Goal: Task Accomplishment & Management: Use online tool/utility

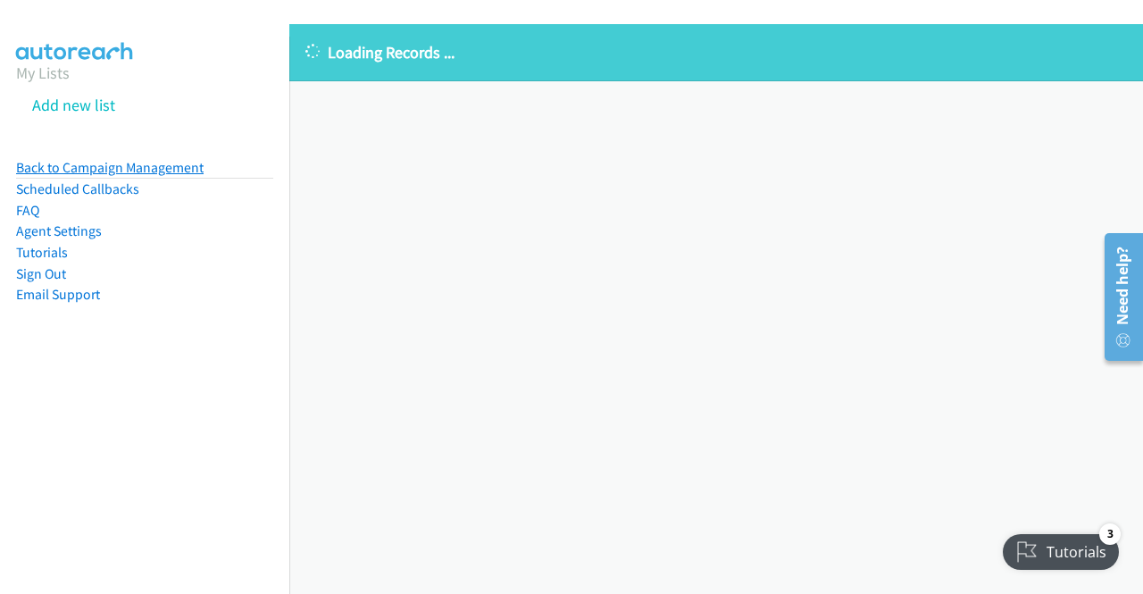
click at [118, 167] on link "Back to Campaign Management" at bounding box center [110, 167] width 188 height 17
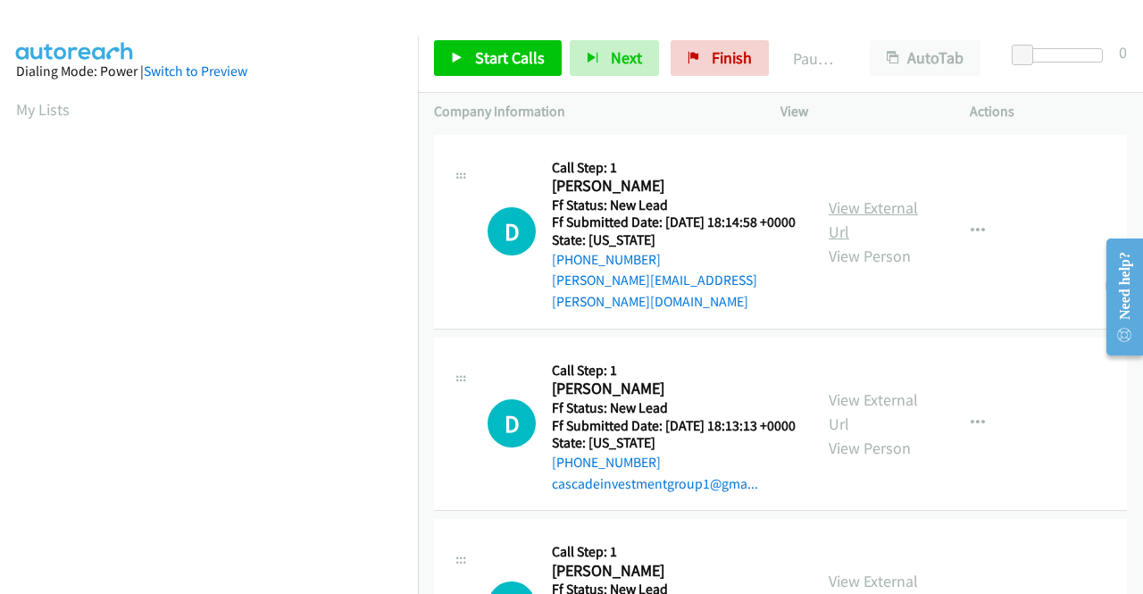
click at [831, 206] on link "View External Url" at bounding box center [873, 219] width 89 height 45
click at [841, 408] on link "View External Url" at bounding box center [873, 411] width 89 height 45
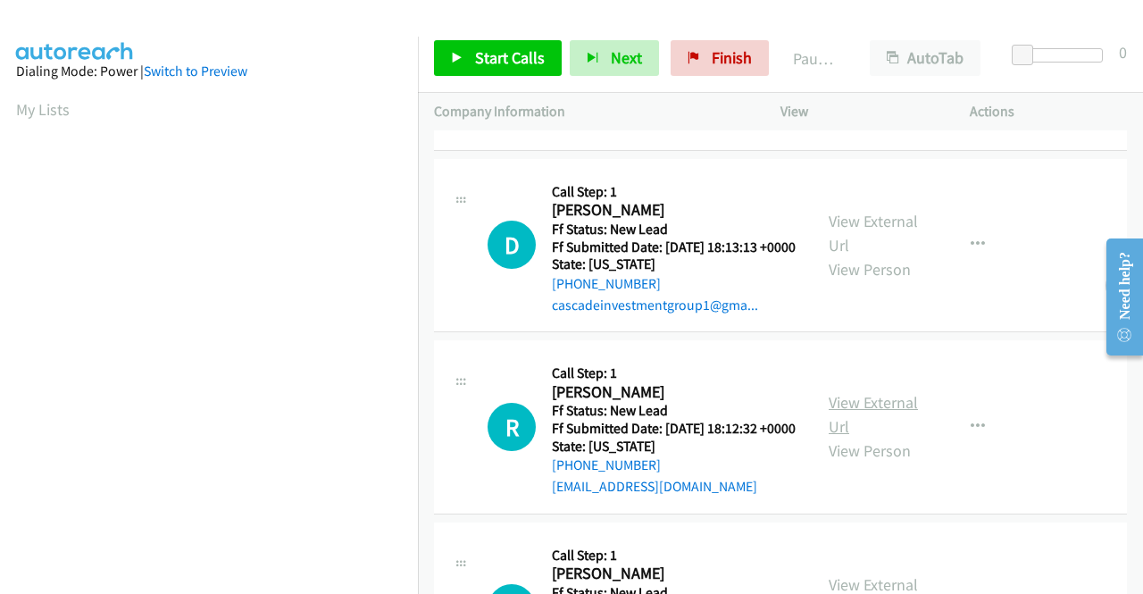
click at [872, 427] on link "View External Url" at bounding box center [873, 414] width 89 height 45
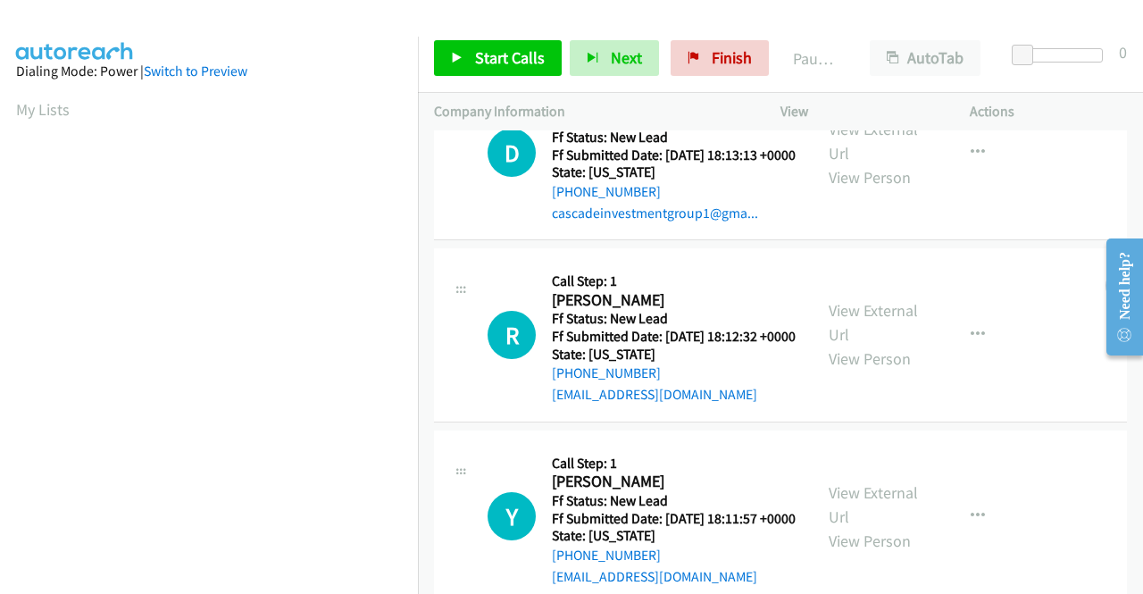
scroll to position [357, 0]
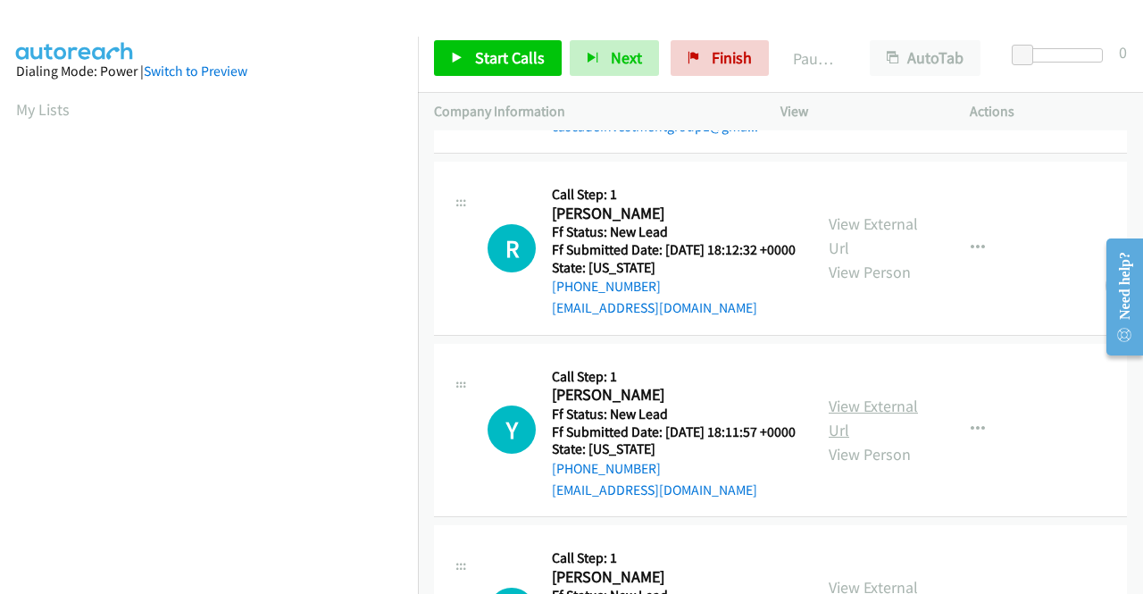
click at [854, 440] on link "View External Url" at bounding box center [873, 418] width 89 height 45
click at [503, 36] on div "Start Calls Pause Next Finish Paused AutoTab AutoTab 0" at bounding box center [780, 58] width 725 height 69
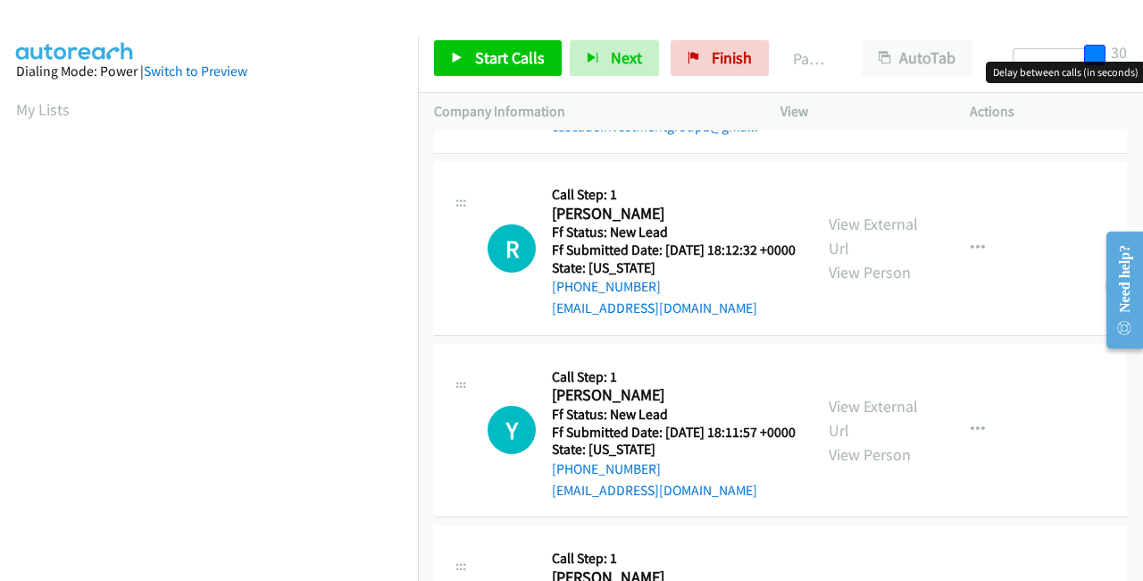
drag, startPoint x: 1033, startPoint y: 53, endPoint x: 1125, endPoint y: 38, distance: 94.0
click at [1142, 38] on div "Start Calls Pause Next Finish Paused AutoTab AutoTab 30" at bounding box center [780, 58] width 725 height 69
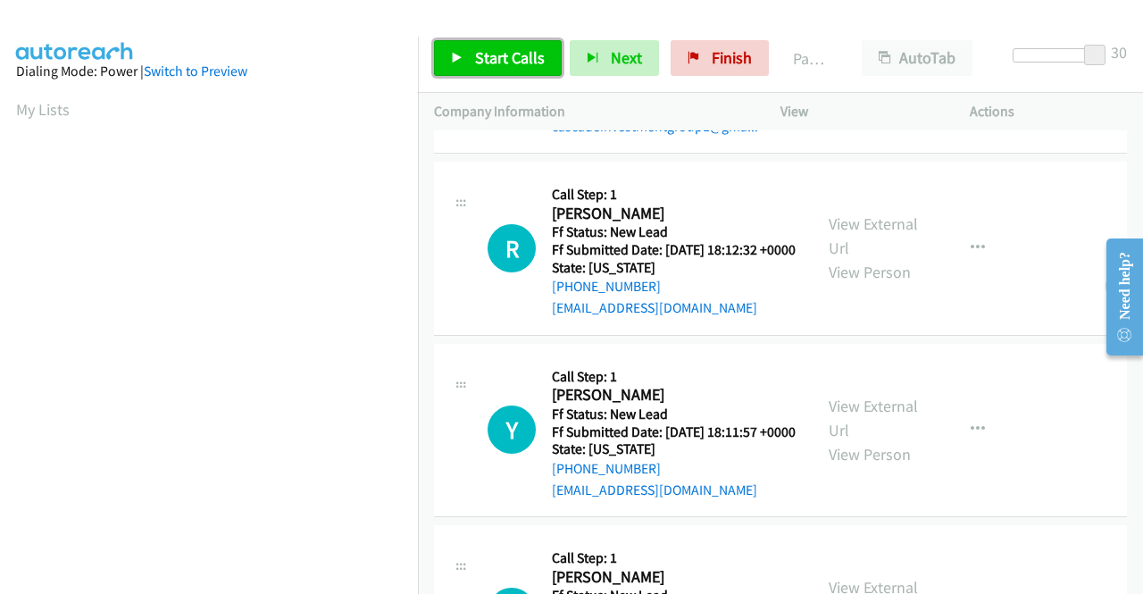
click at [481, 50] on span "Start Calls" at bounding box center [510, 57] width 70 height 21
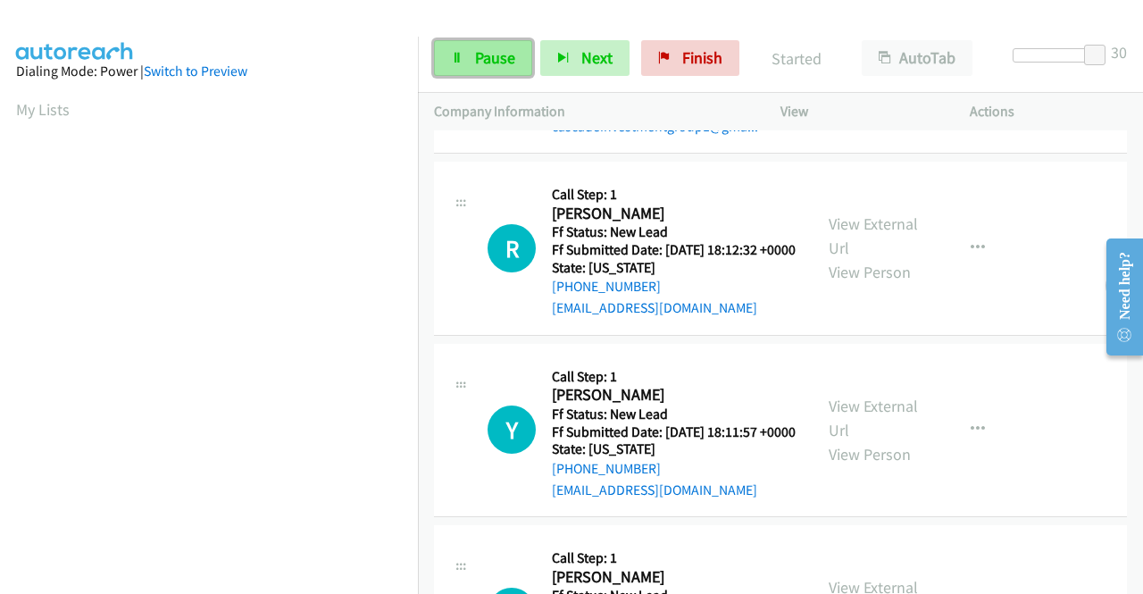
click at [470, 58] on link "Pause" at bounding box center [483, 58] width 98 height 36
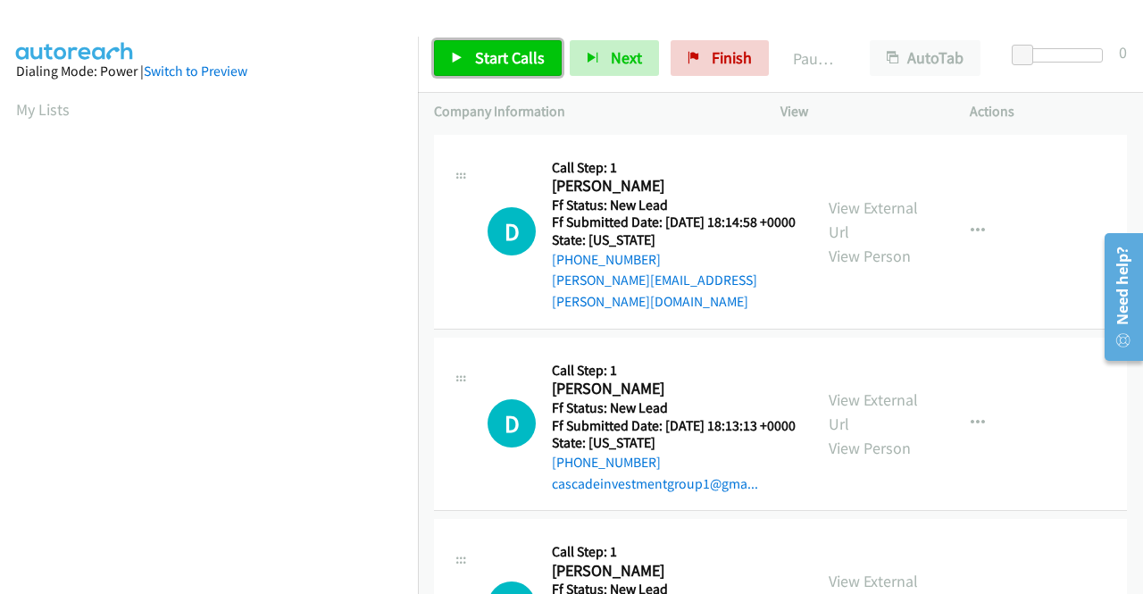
click at [516, 51] on span "Start Calls" at bounding box center [510, 57] width 70 height 21
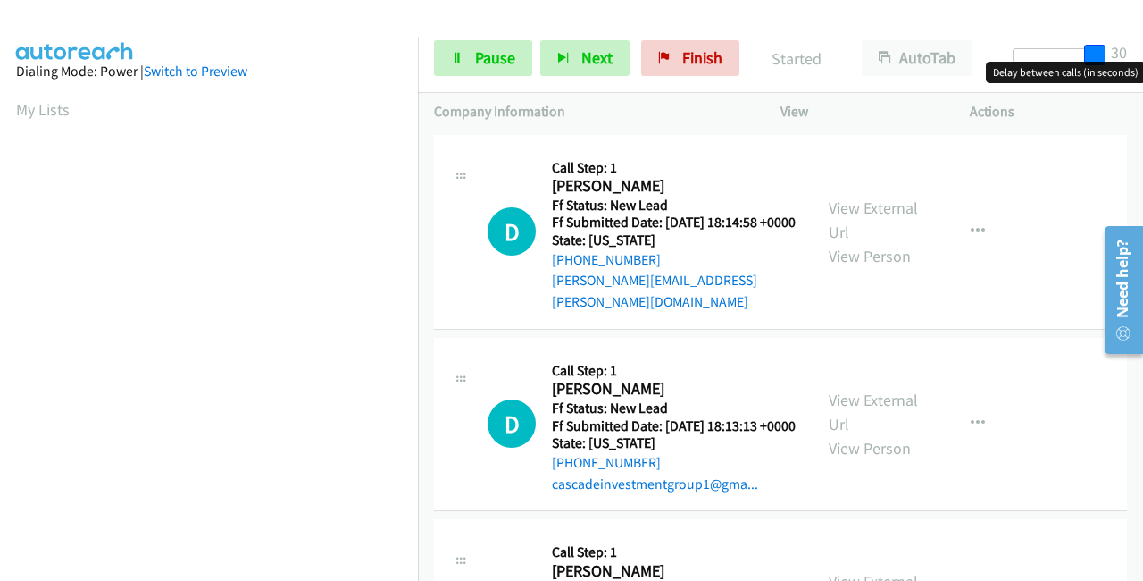
drag, startPoint x: 1021, startPoint y: 55, endPoint x: 1118, endPoint y: 53, distance: 97.4
click at [1118, 53] on div "Start Calls Pause Next Finish Started AutoTab AutoTab 30" at bounding box center [780, 58] width 725 height 69
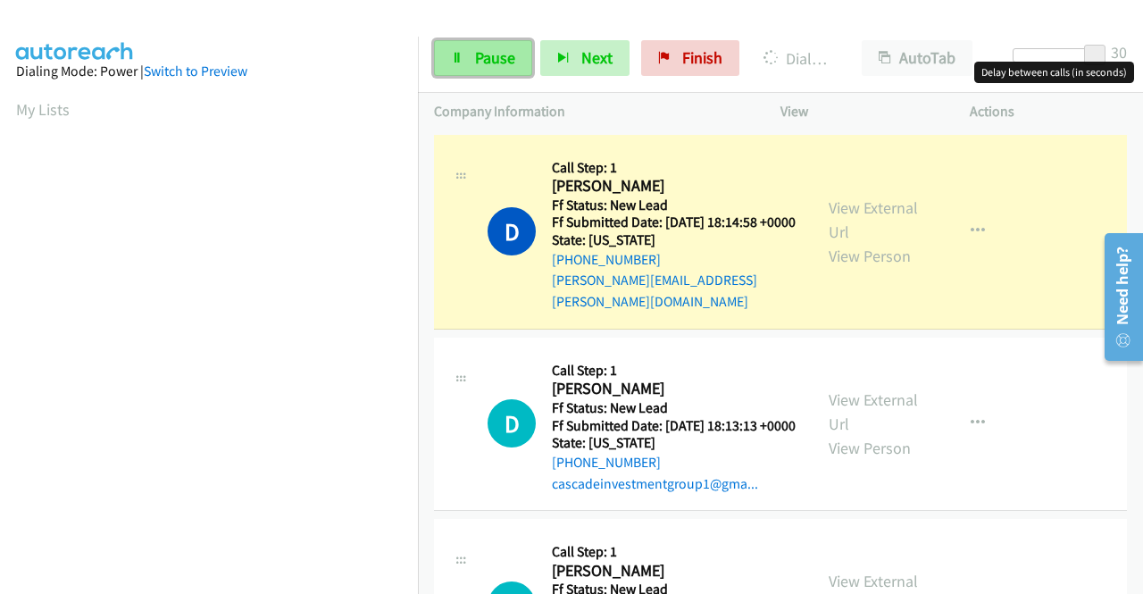
click at [461, 50] on link "Pause" at bounding box center [483, 58] width 98 height 36
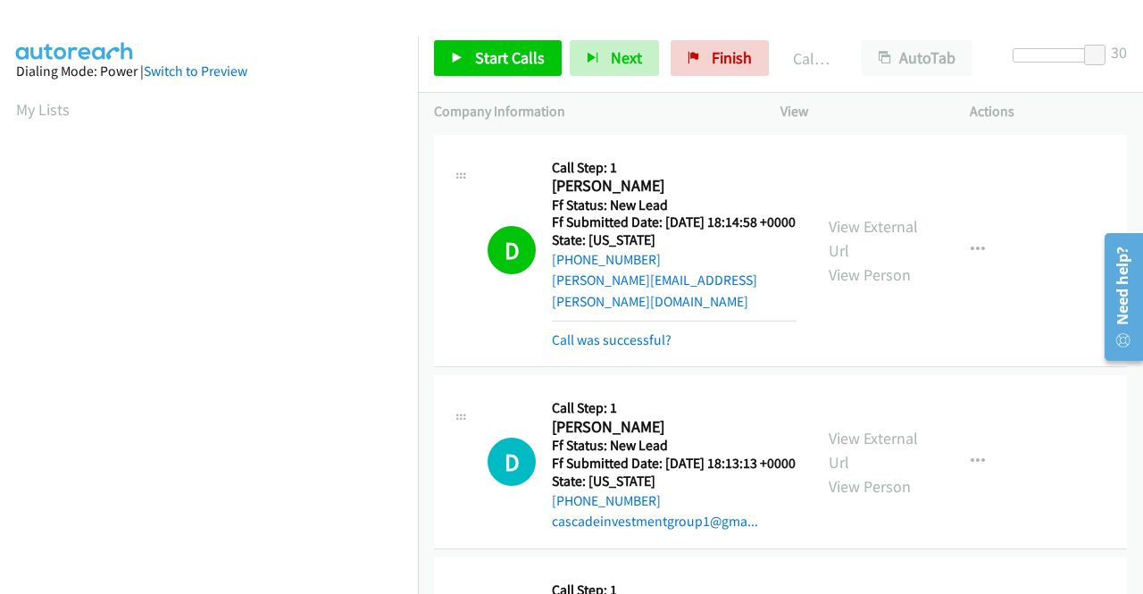
scroll to position [101, 0]
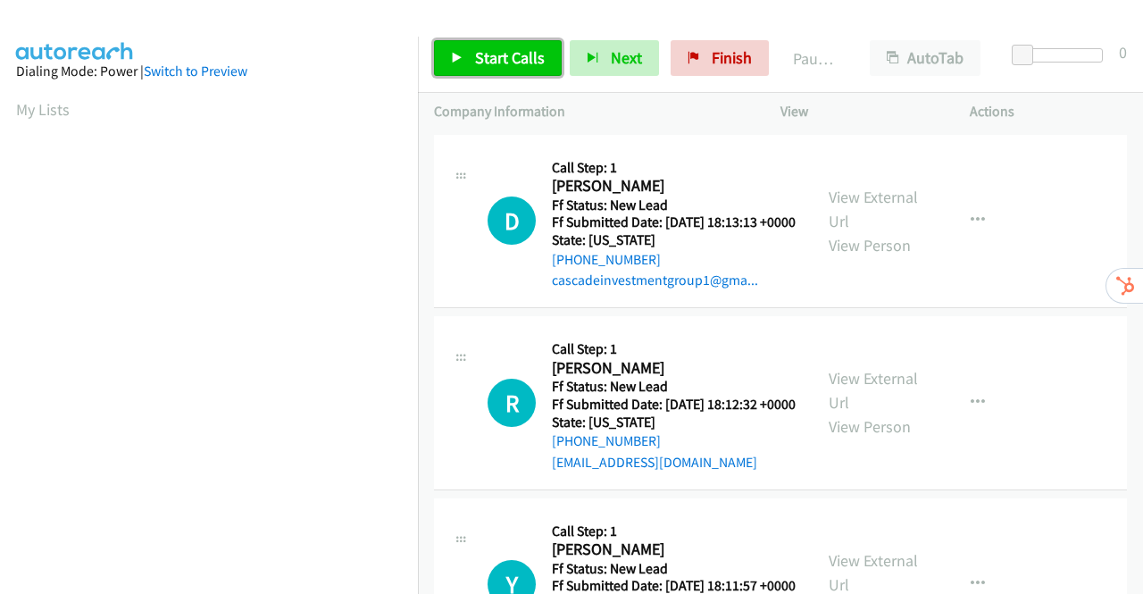
drag, startPoint x: 497, startPoint y: 60, endPoint x: 495, endPoint y: 51, distance: 9.1
click at [497, 60] on span "Start Calls" at bounding box center [510, 57] width 70 height 21
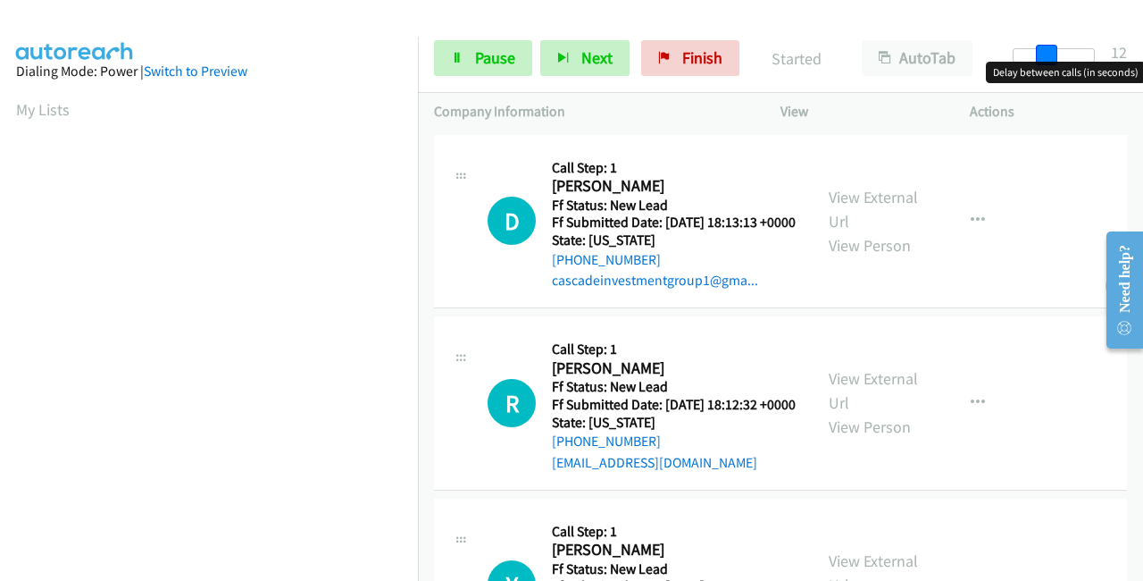
drag, startPoint x: 1027, startPoint y: 54, endPoint x: 1142, endPoint y: 53, distance: 115.2
click at [1142, 53] on div "Start Calls Pause Next Finish Started AutoTab AutoTab 12" at bounding box center [780, 58] width 725 height 69
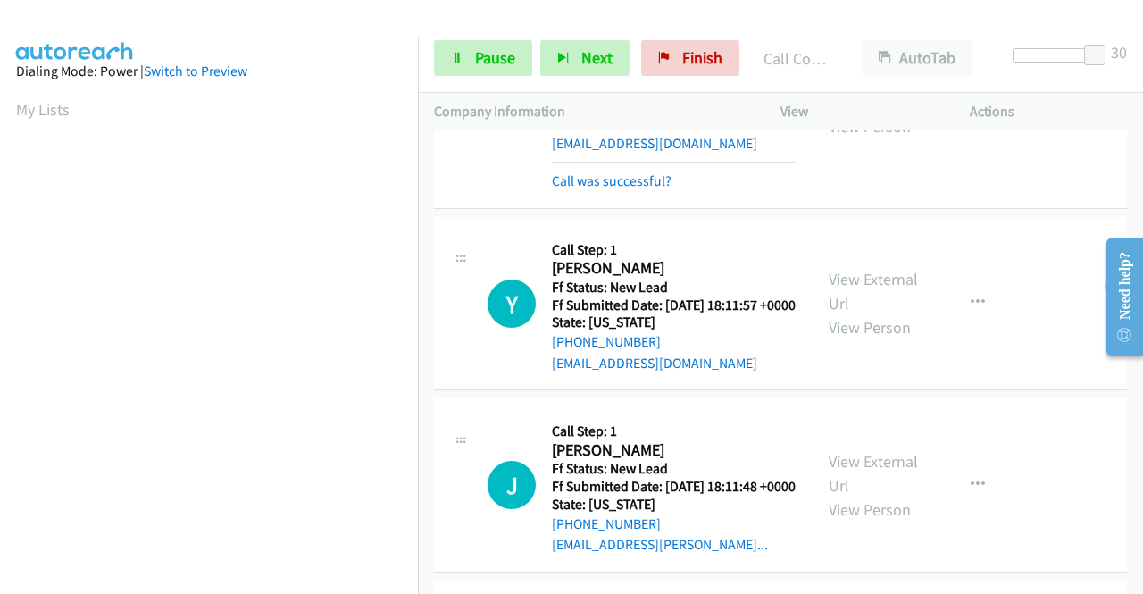
scroll to position [625, 0]
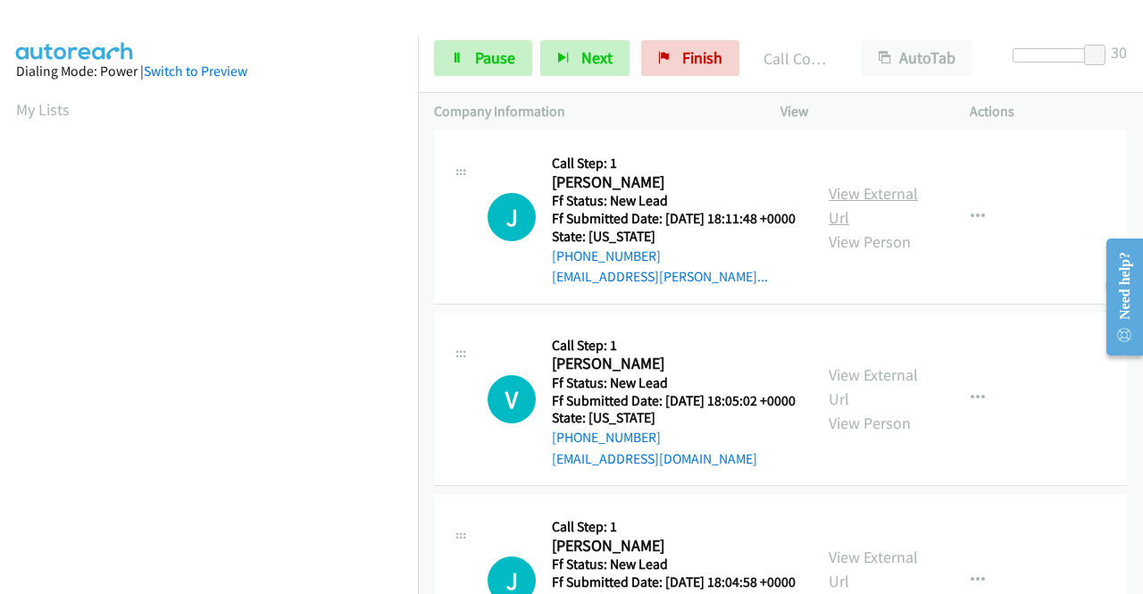
click at [865, 228] on link "View External Url" at bounding box center [873, 205] width 89 height 45
click at [842, 409] on link "View External Url" at bounding box center [873, 386] width 89 height 45
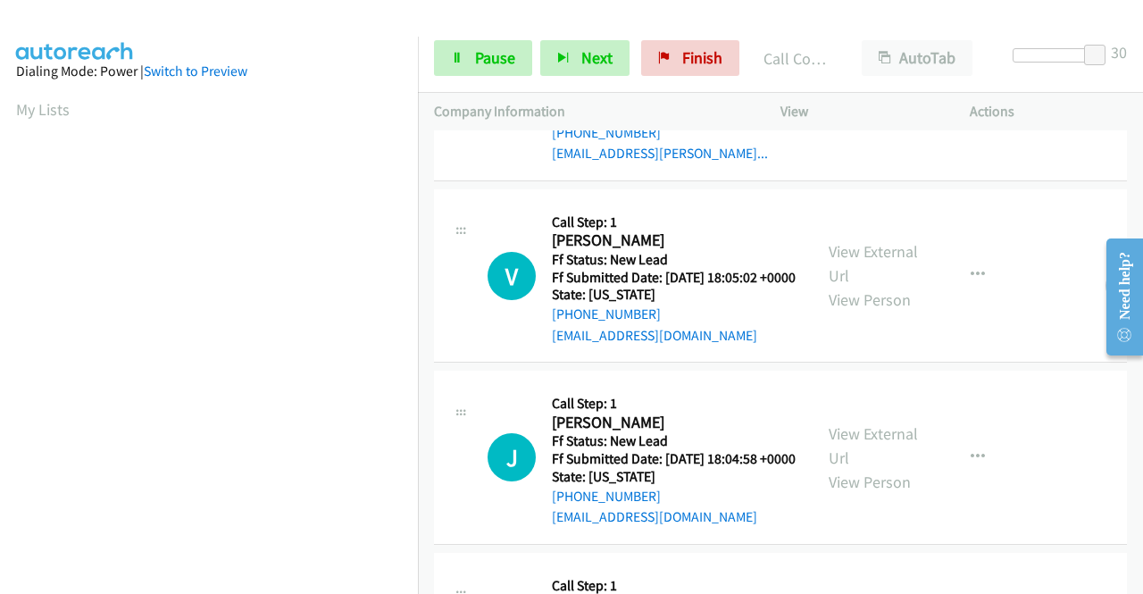
scroll to position [983, 0]
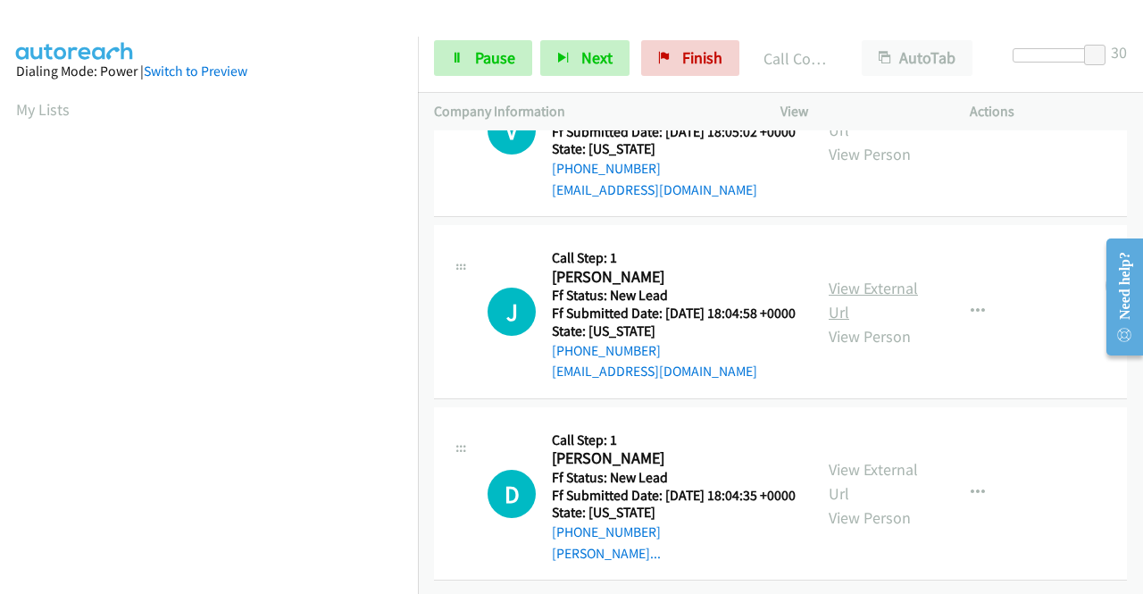
click at [856, 293] on link "View External Url" at bounding box center [873, 300] width 89 height 45
click at [883, 459] on link "View External Url" at bounding box center [873, 481] width 89 height 45
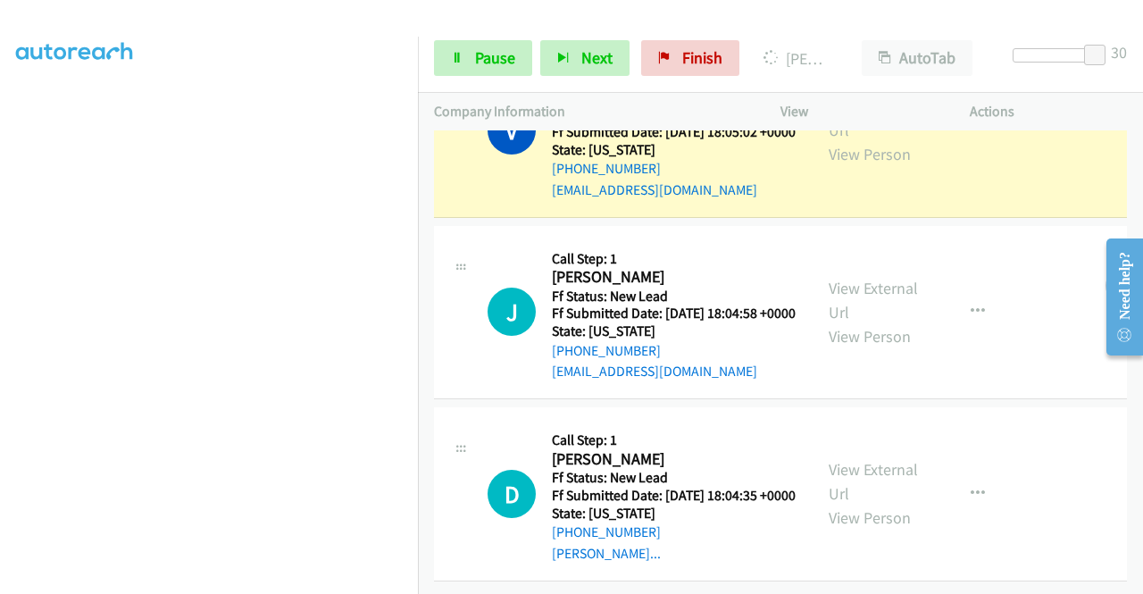
scroll to position [1103, 0]
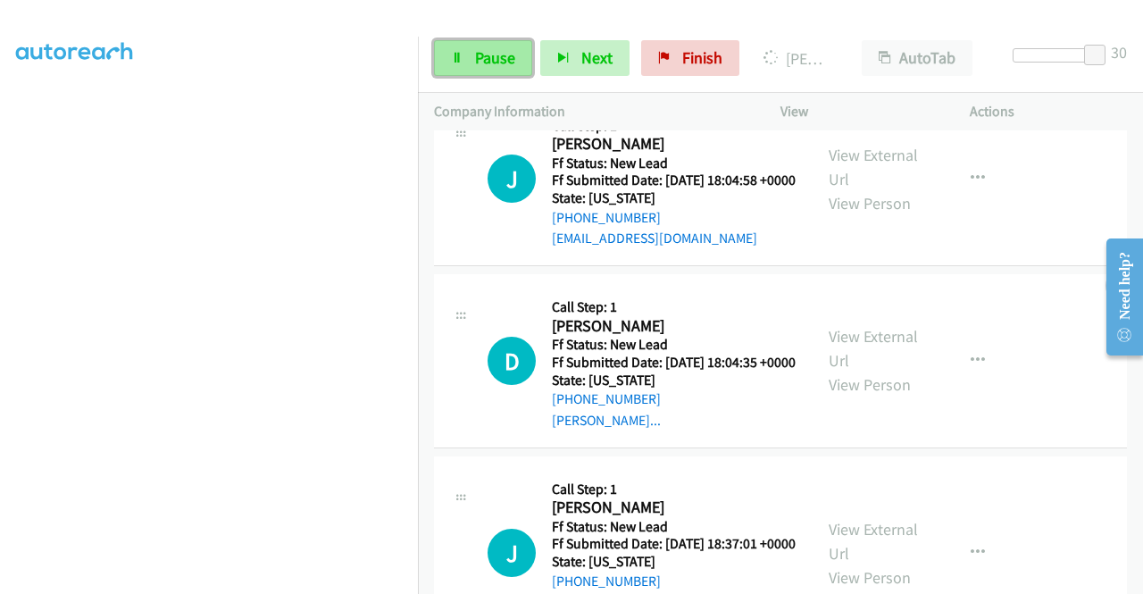
click at [476, 61] on span "Pause" at bounding box center [495, 57] width 40 height 21
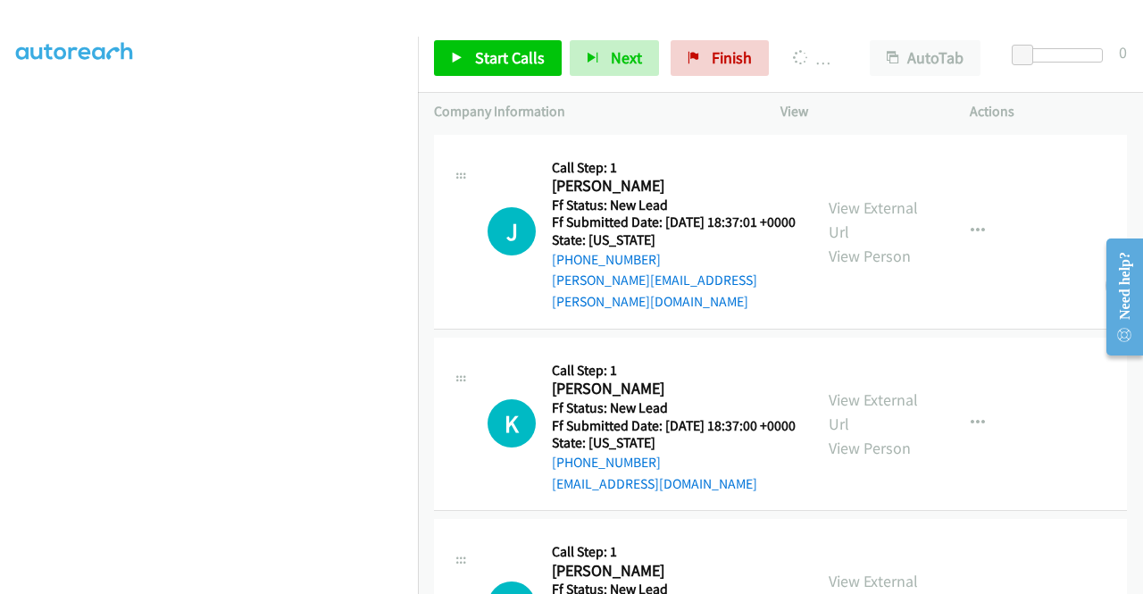
scroll to position [383, 0]
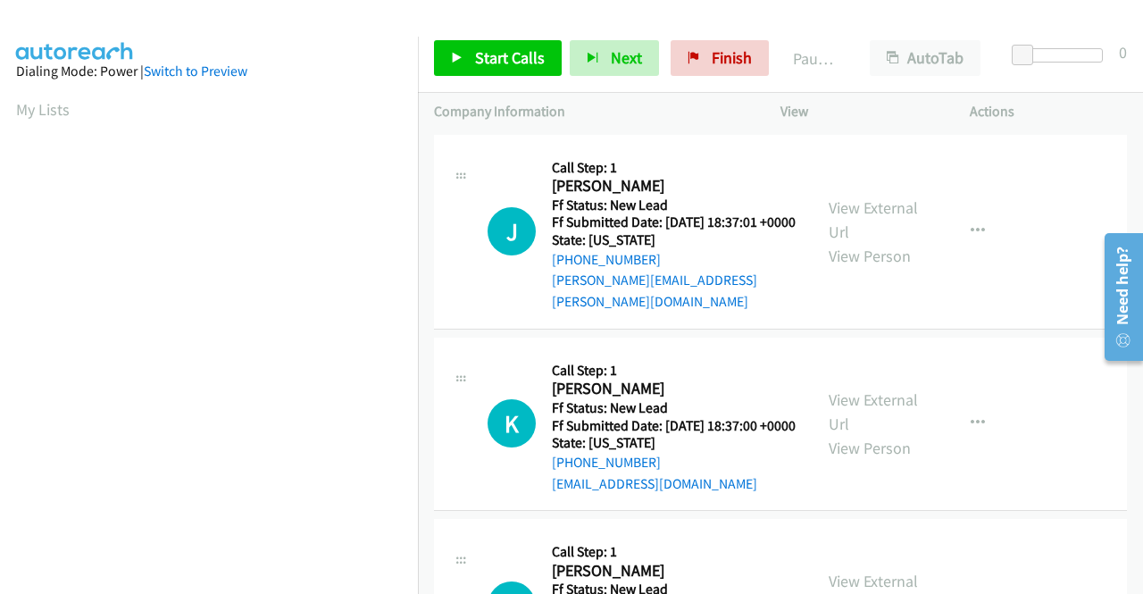
scroll to position [407, 0]
click at [865, 204] on link "View External Url" at bounding box center [873, 219] width 89 height 45
click at [871, 405] on link "View External Url" at bounding box center [873, 411] width 89 height 45
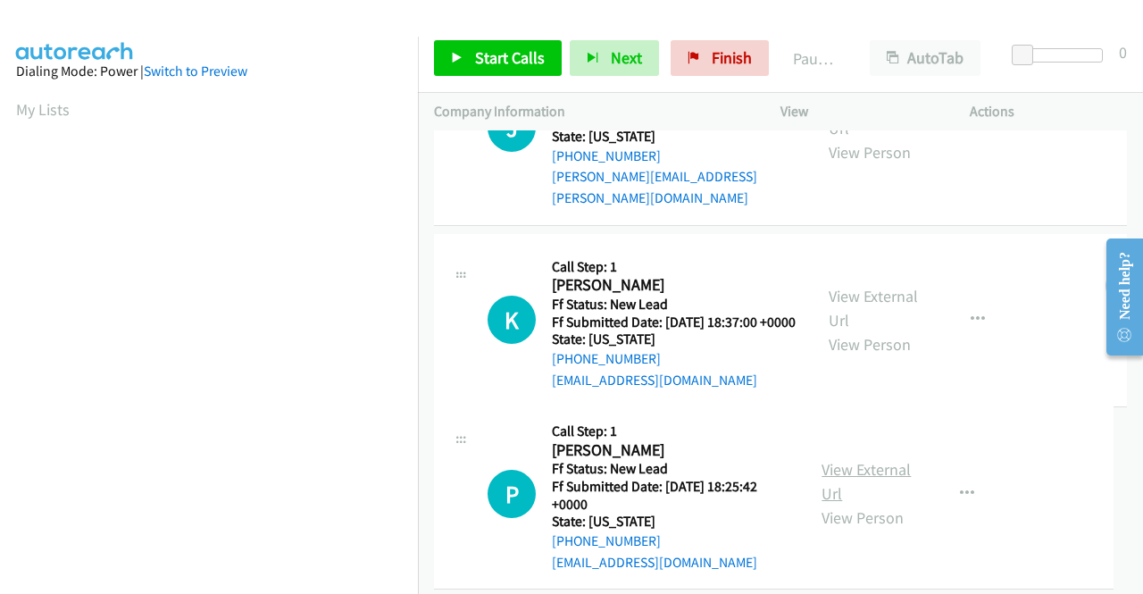
scroll to position [155, 0]
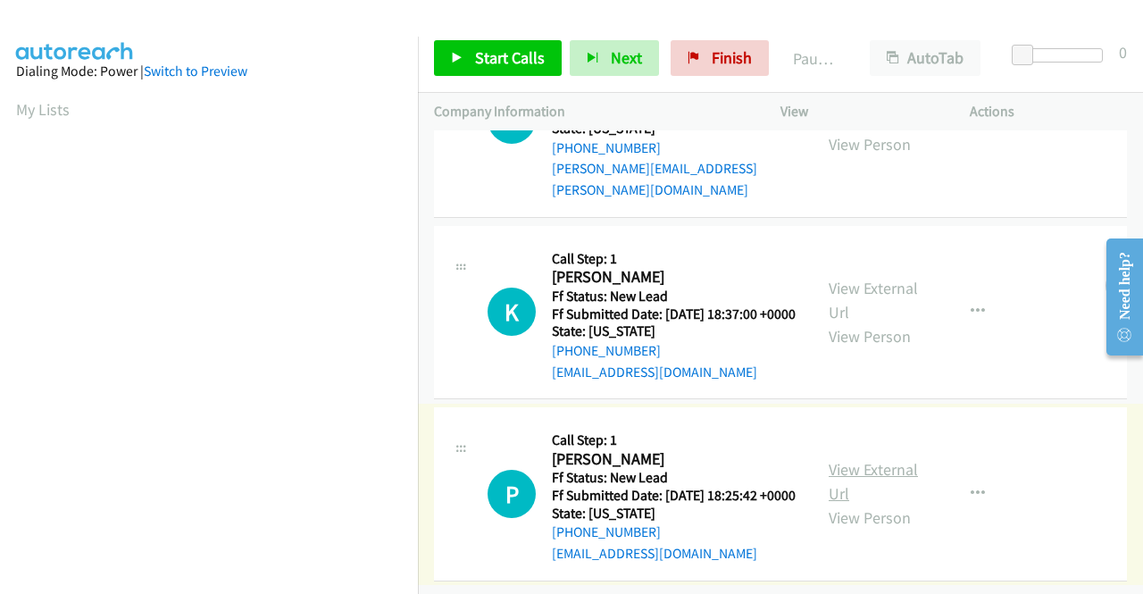
click at [889, 459] on link "View External Url" at bounding box center [873, 481] width 89 height 45
click at [491, 63] on span "Start Calls" at bounding box center [510, 57] width 70 height 21
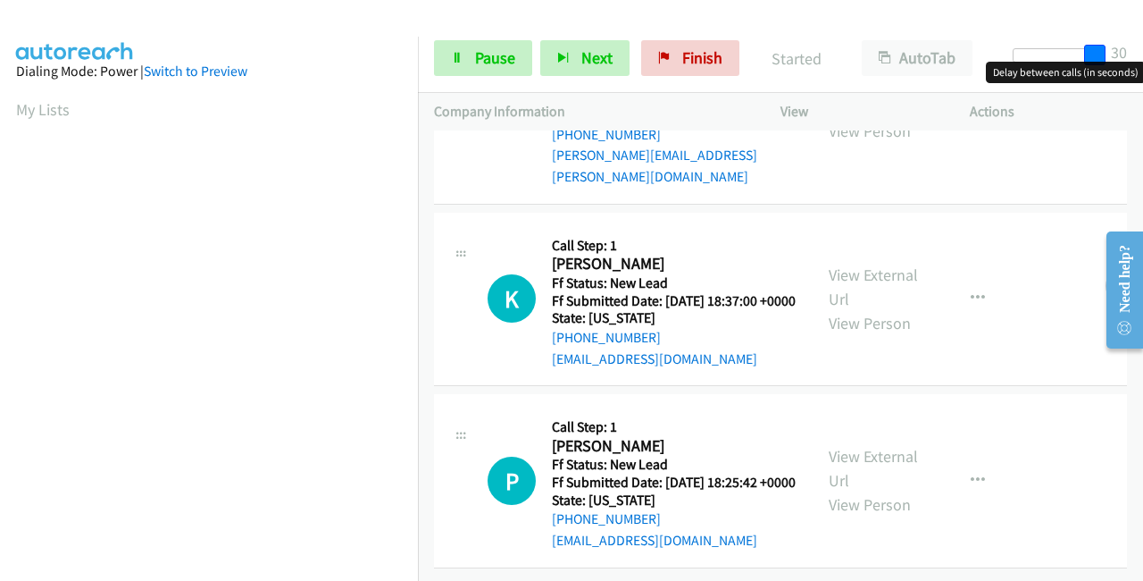
drag, startPoint x: 1027, startPoint y: 54, endPoint x: 1142, endPoint y: 54, distance: 115.2
click at [1142, 54] on div "Start Calls Pause Next Finish Started AutoTab AutoTab 30" at bounding box center [780, 58] width 725 height 69
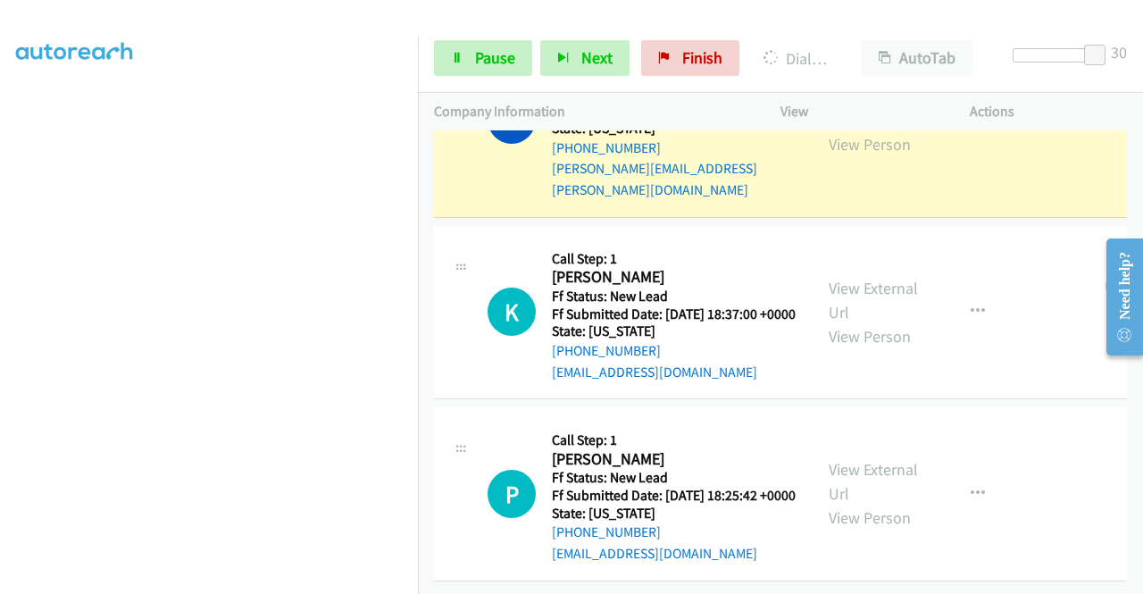
scroll to position [407, 0]
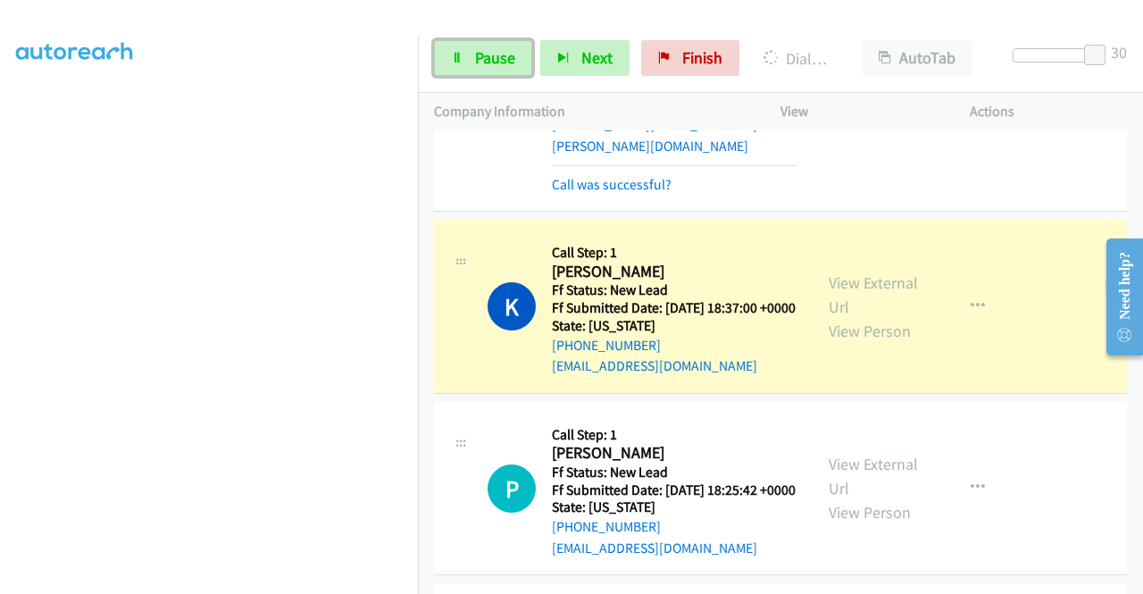
drag, startPoint x: 473, startPoint y: 46, endPoint x: 497, endPoint y: 32, distance: 26.8
click at [473, 46] on link "Pause" at bounding box center [483, 58] width 98 height 36
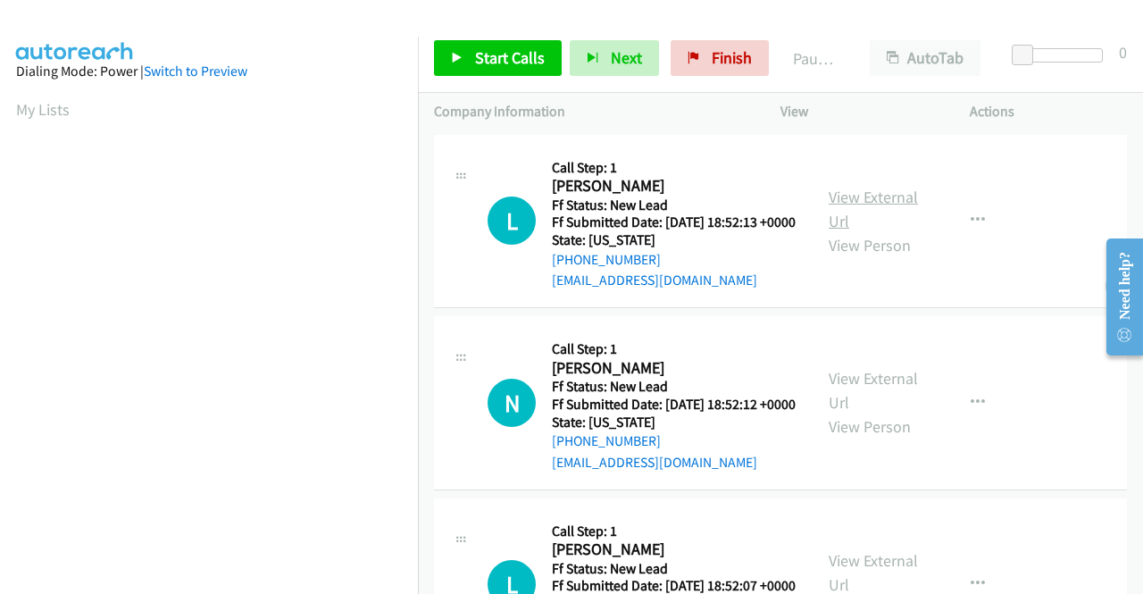
click at [861, 206] on link "View External Url" at bounding box center [873, 209] width 89 height 45
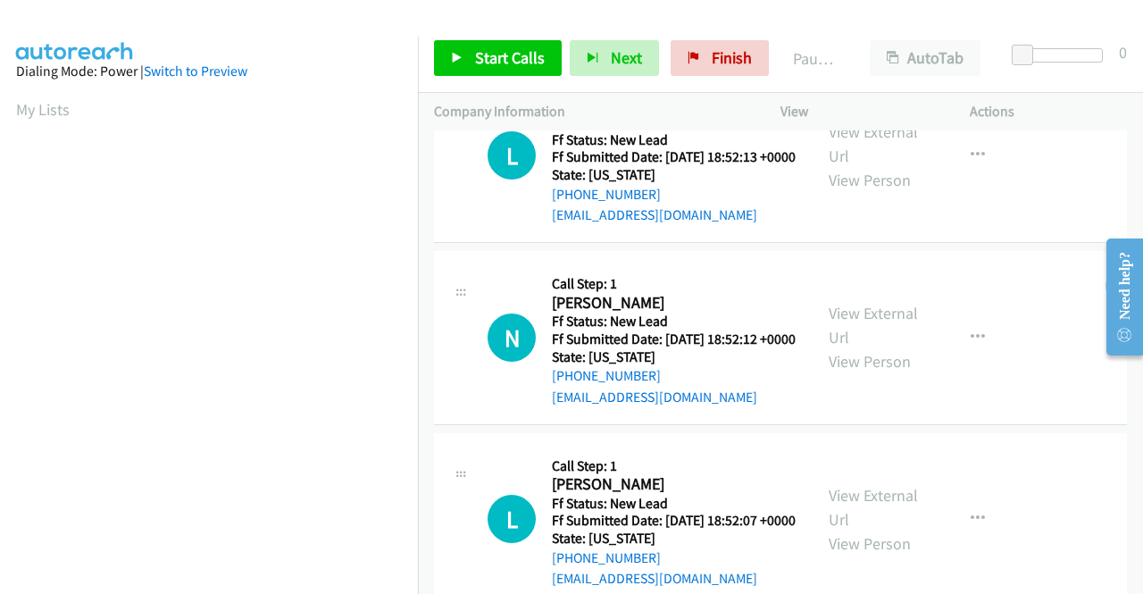
scroll to position [89, 0]
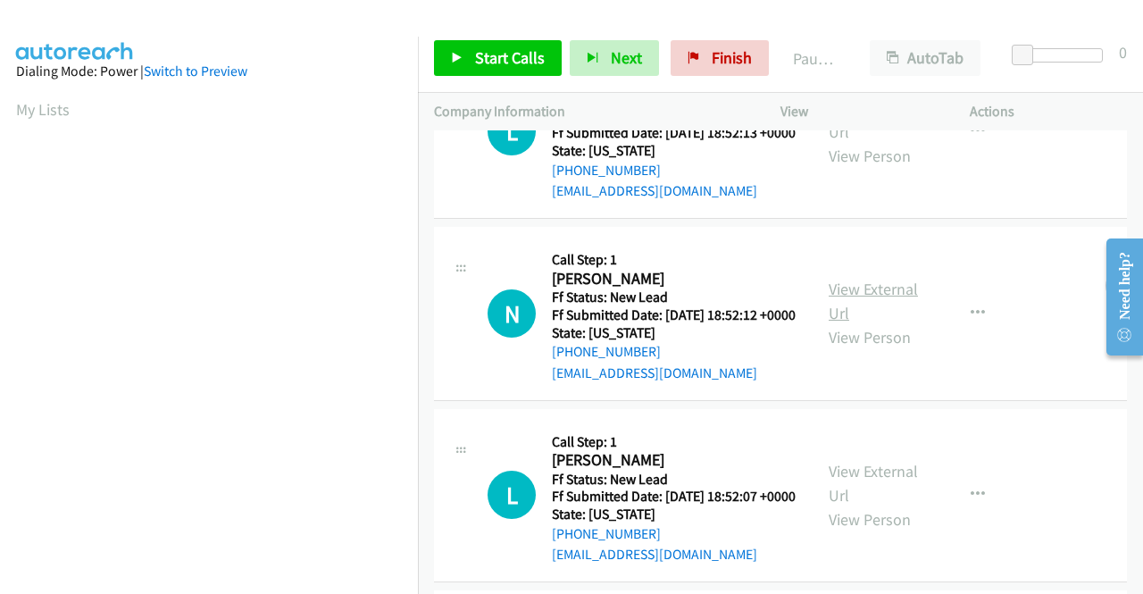
click at [870, 310] on link "View External Url" at bounding box center [873, 301] width 89 height 45
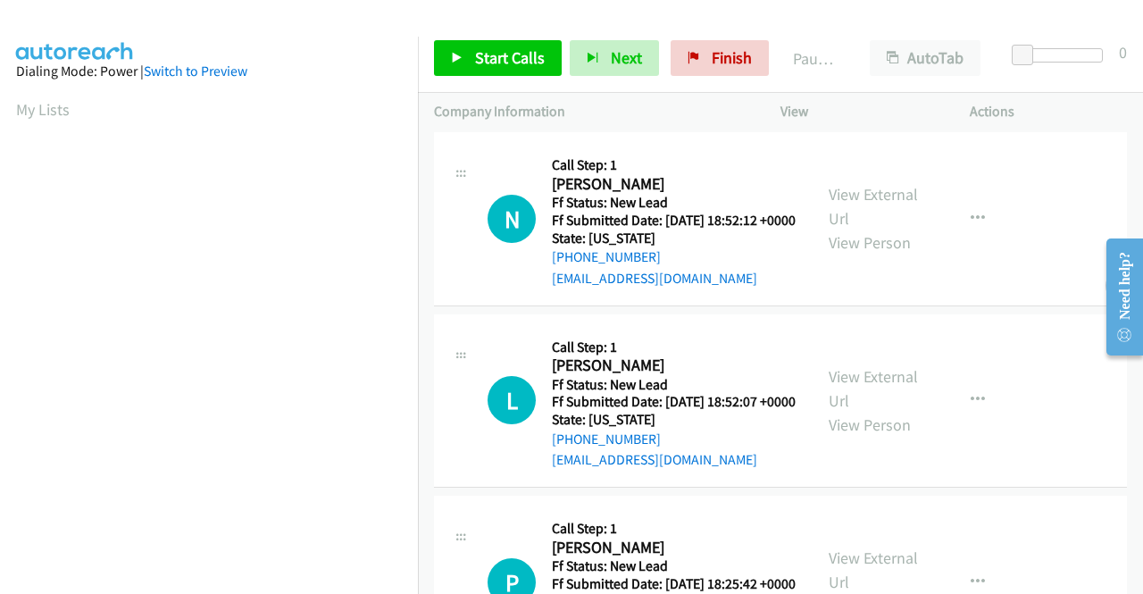
scroll to position [355, 0]
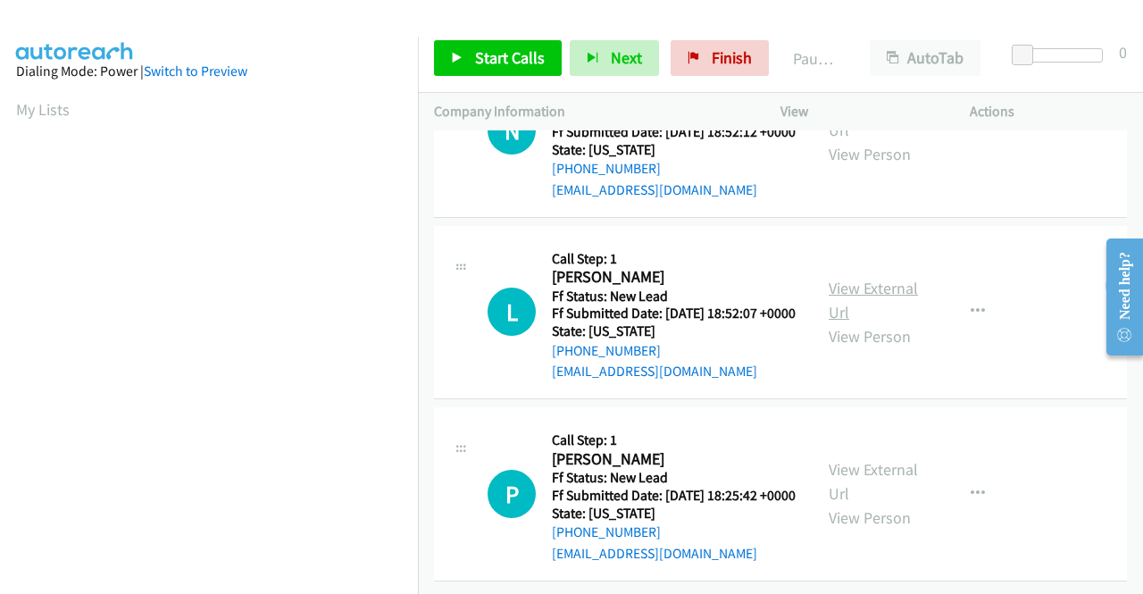
click at [891, 278] on link "View External Url" at bounding box center [873, 300] width 89 height 45
click at [469, 57] on link "Start Calls" at bounding box center [498, 58] width 128 height 36
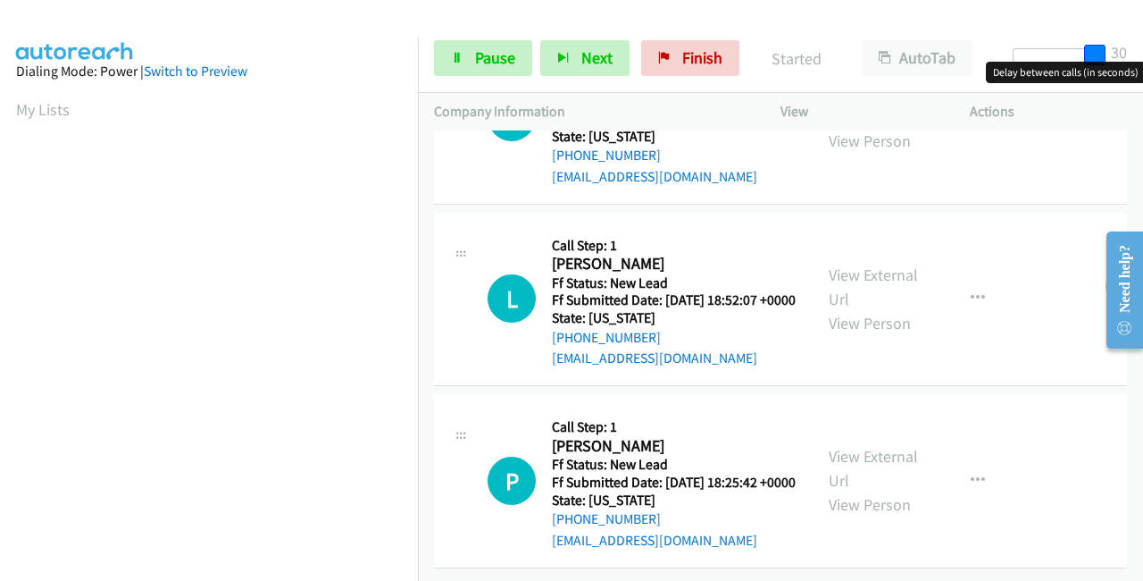
drag, startPoint x: 1019, startPoint y: 44, endPoint x: 1076, endPoint y: 3, distance: 70.4
click at [1142, 47] on div "Start Calls Pause Next Finish Started AutoTab AutoTab 30" at bounding box center [780, 58] width 725 height 69
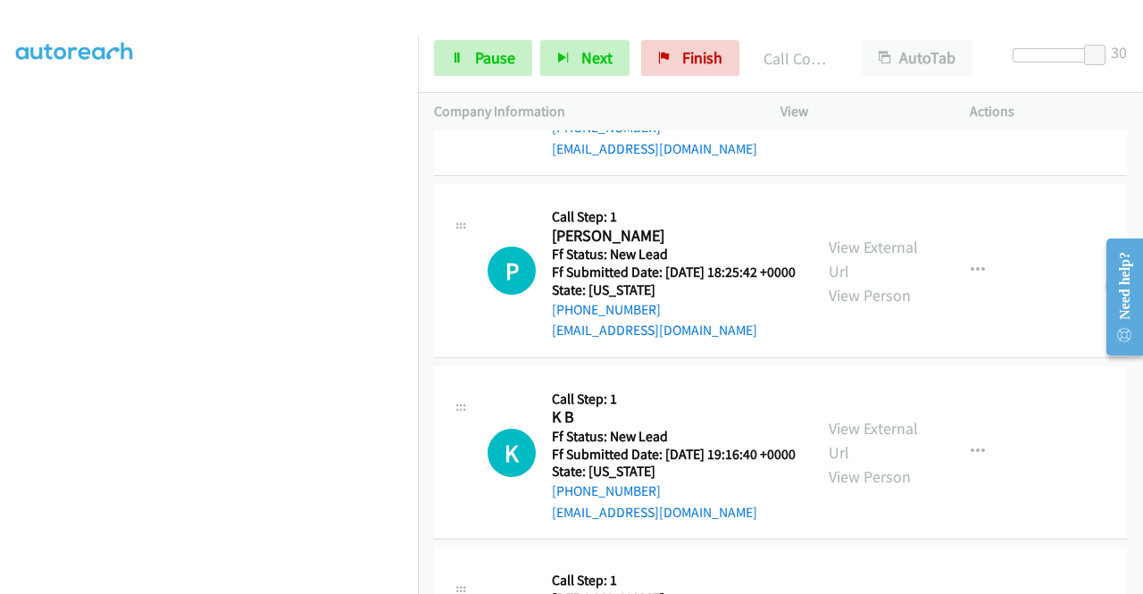
scroll to position [840, 0]
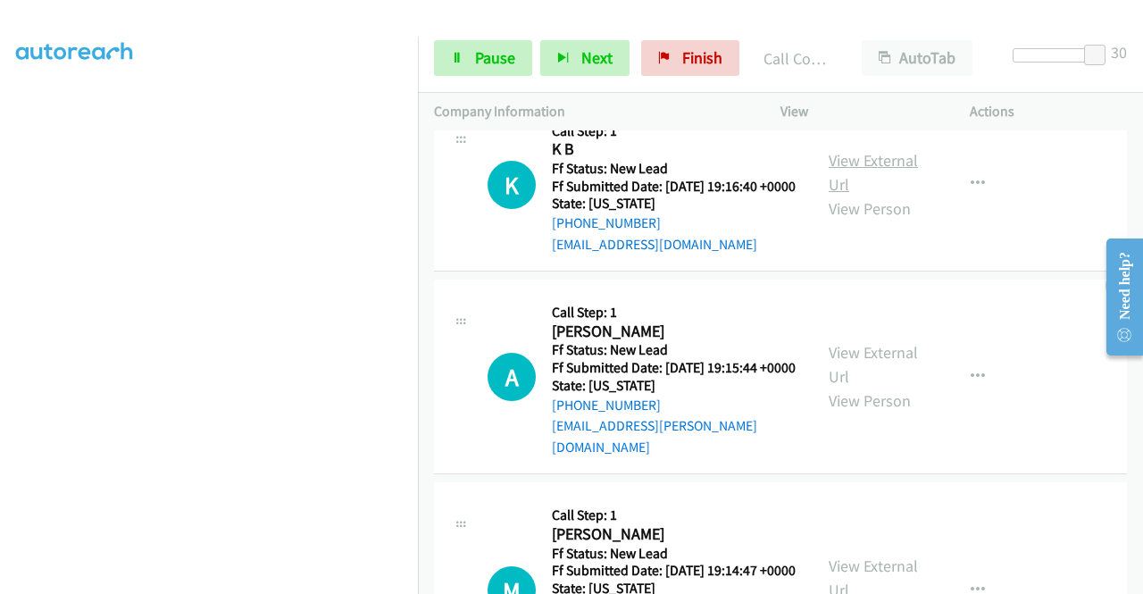
click at [885, 195] on link "View External Url" at bounding box center [873, 172] width 89 height 45
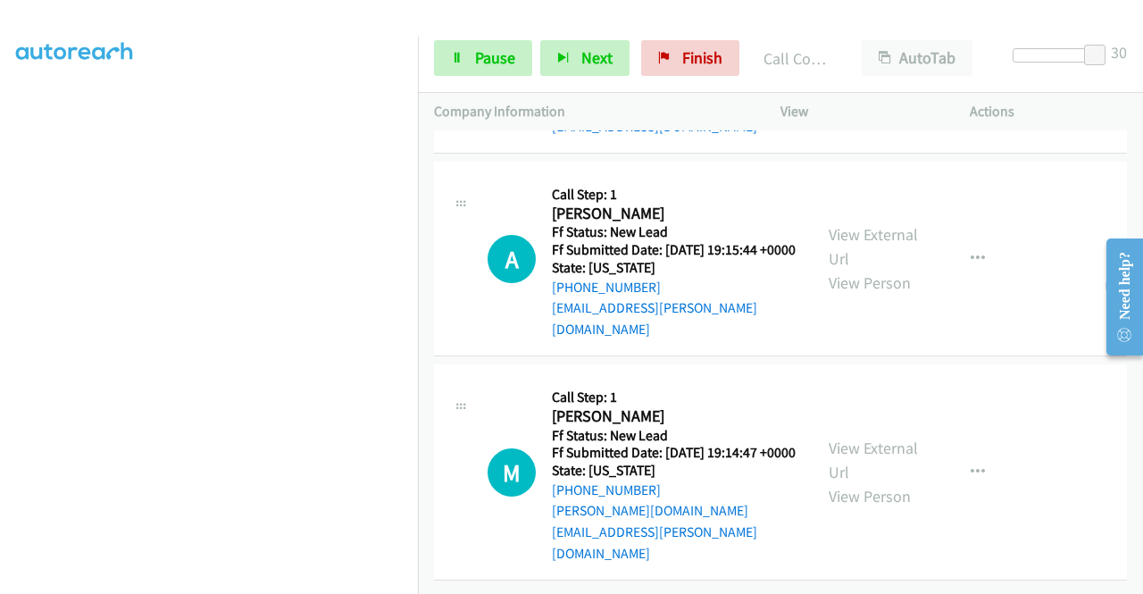
scroll to position [1018, 0]
click at [870, 260] on link "View External Url" at bounding box center [873, 246] width 89 height 45
click at [895, 453] on link "View External Url" at bounding box center [873, 460] width 89 height 45
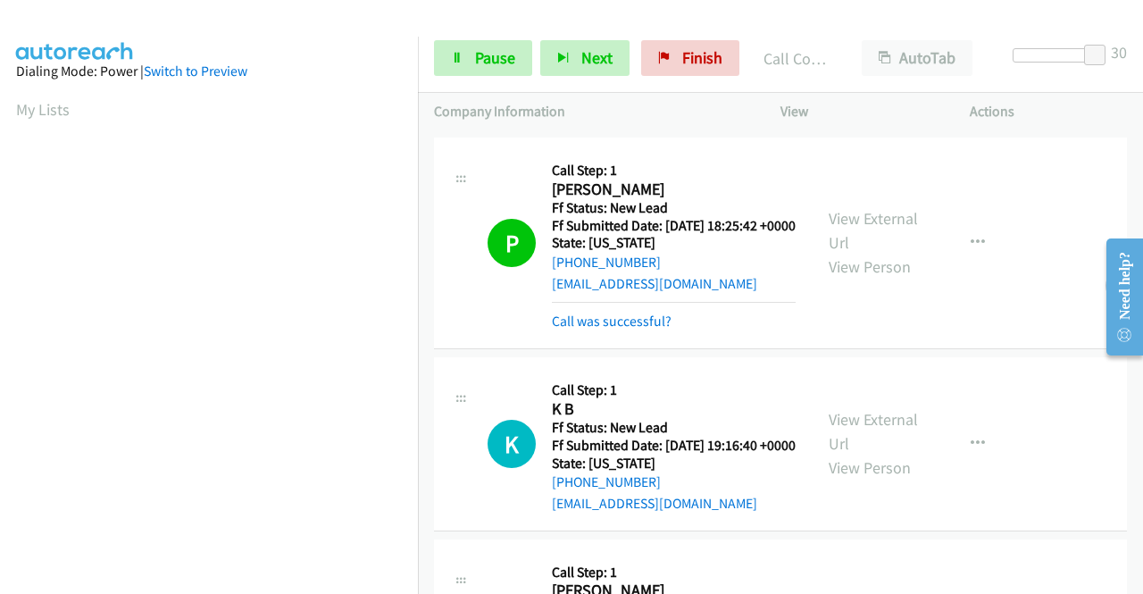
scroll to position [1014, 0]
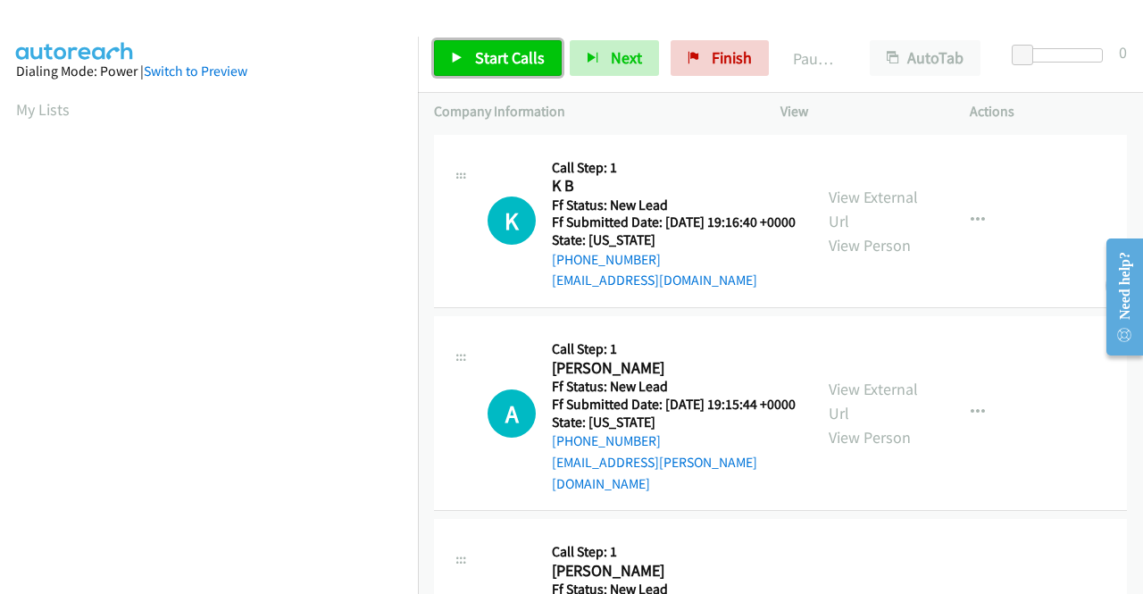
drag, startPoint x: 507, startPoint y: 49, endPoint x: 531, endPoint y: 49, distance: 23.2
click at [506, 49] on span "Start Calls" at bounding box center [510, 57] width 70 height 21
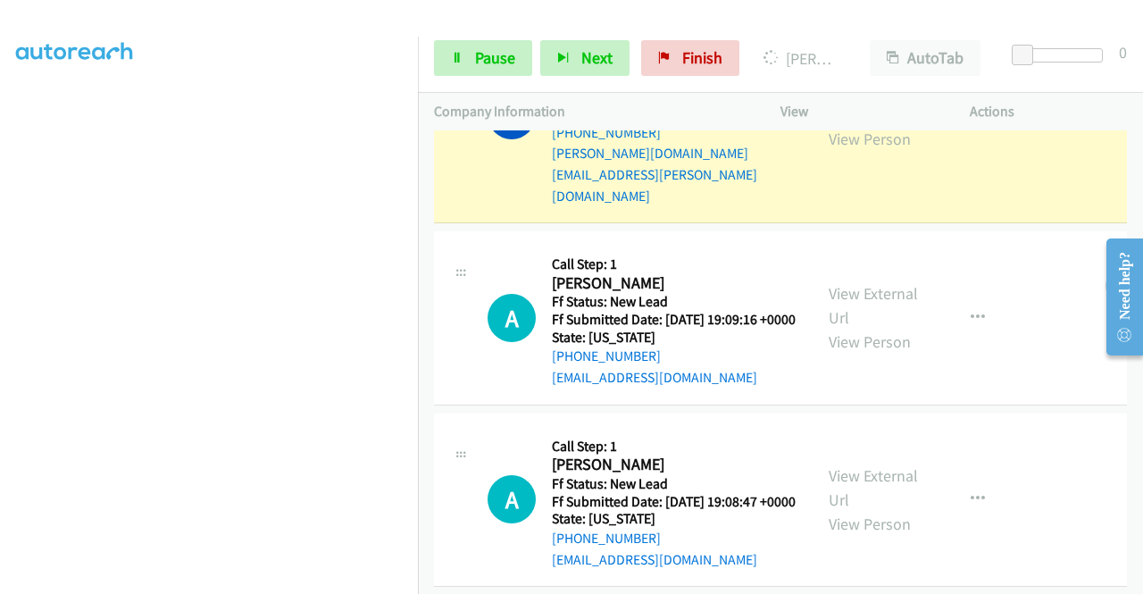
scroll to position [629, 0]
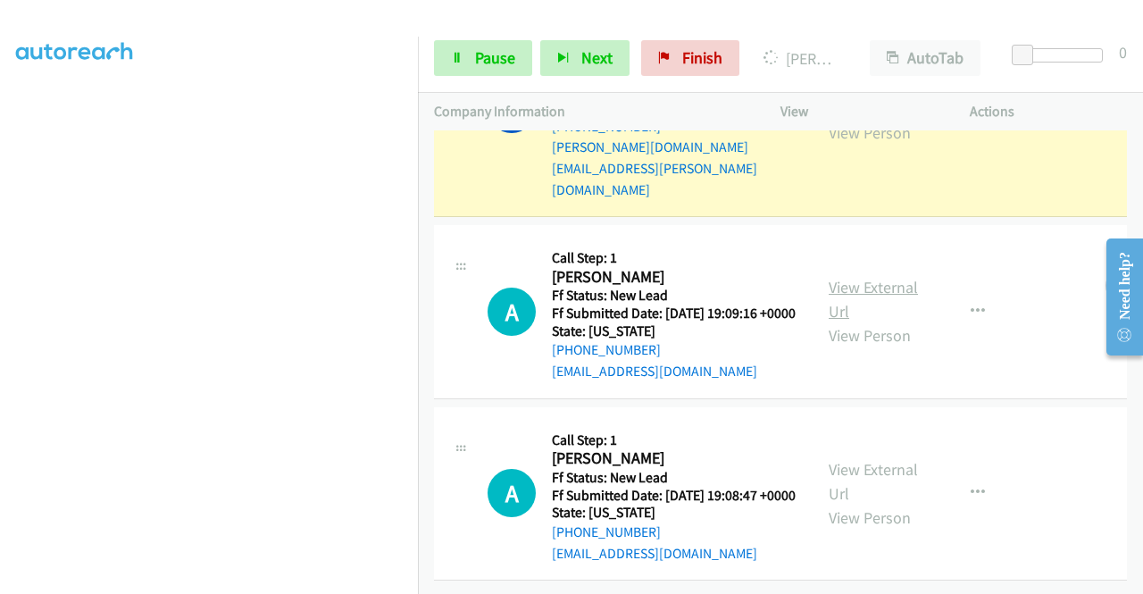
click at [890, 277] on link "View External Url" at bounding box center [873, 299] width 89 height 45
click at [860, 459] on link "View External Url" at bounding box center [873, 481] width 89 height 45
click at [473, 55] on link "Pause" at bounding box center [483, 58] width 98 height 36
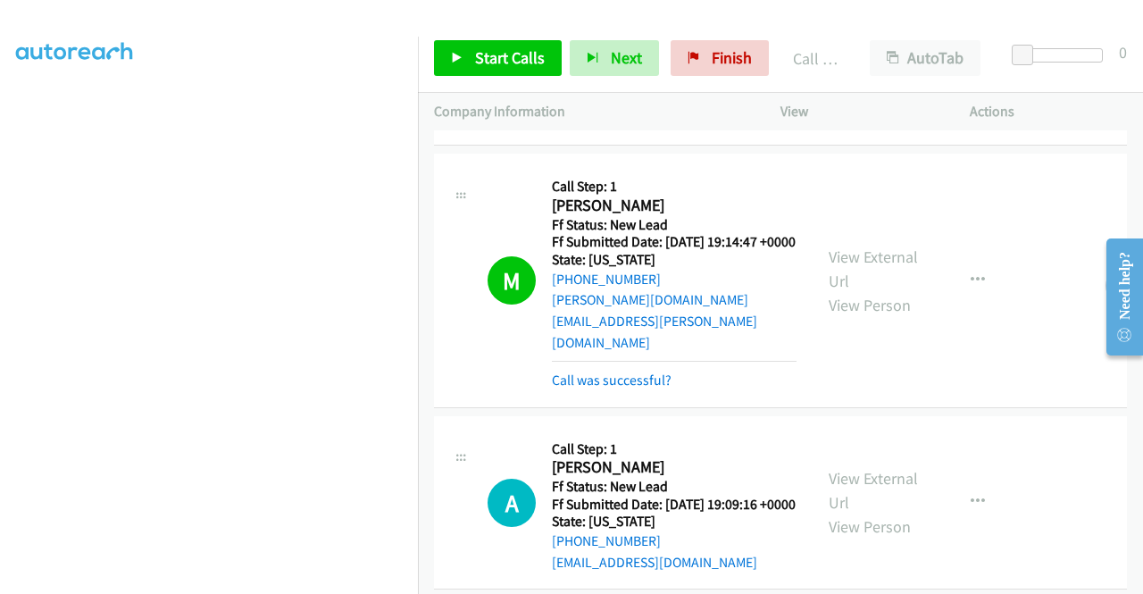
scroll to position [361, 0]
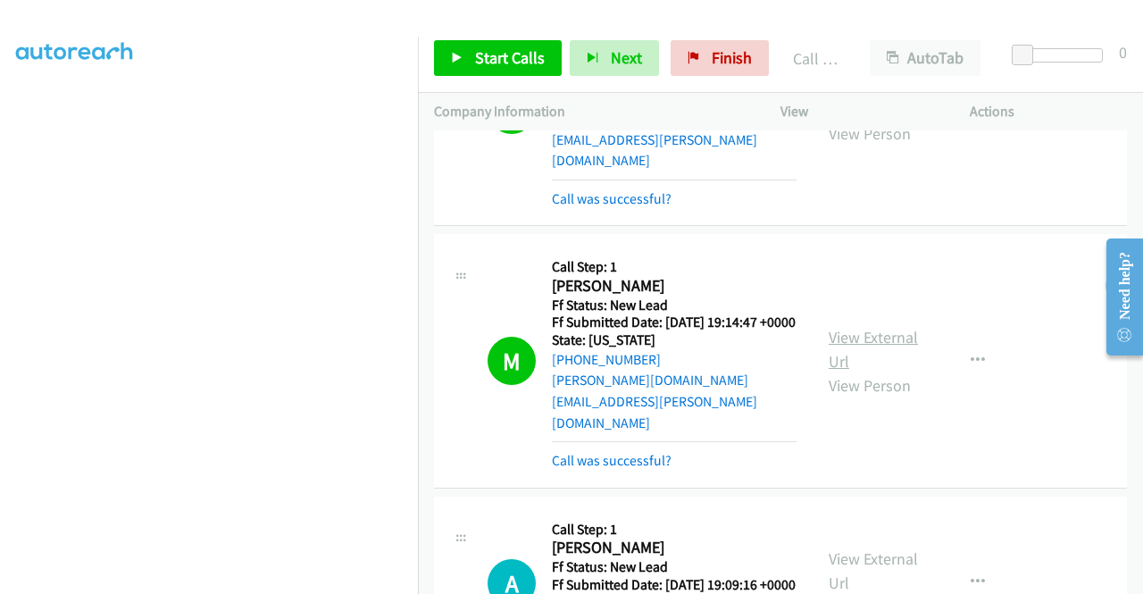
click at [883, 338] on link "View External Url" at bounding box center [873, 349] width 89 height 45
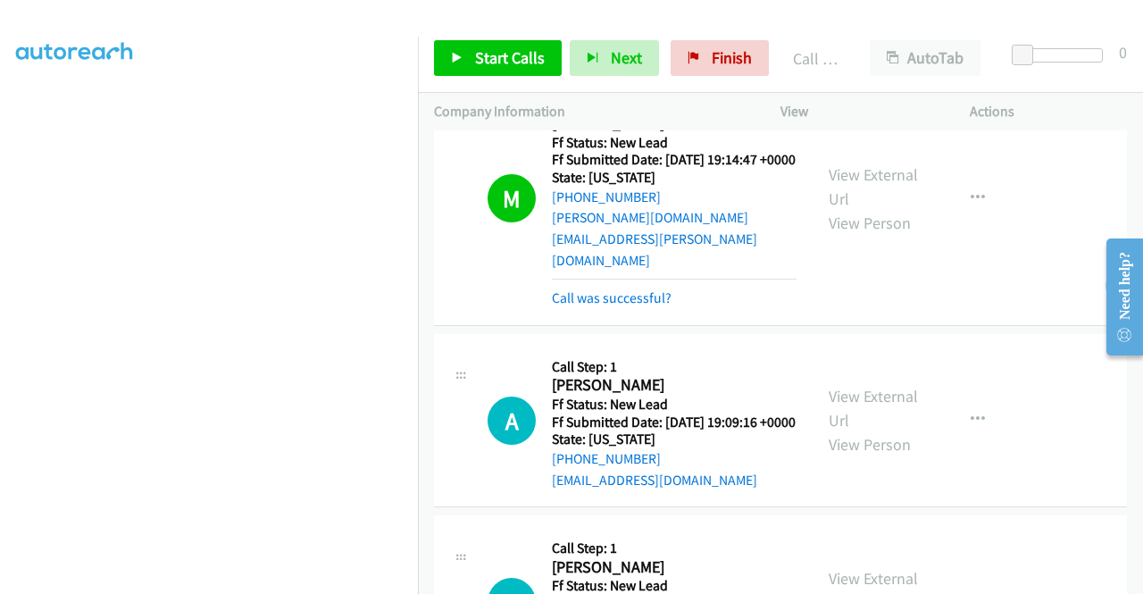
scroll to position [629, 0]
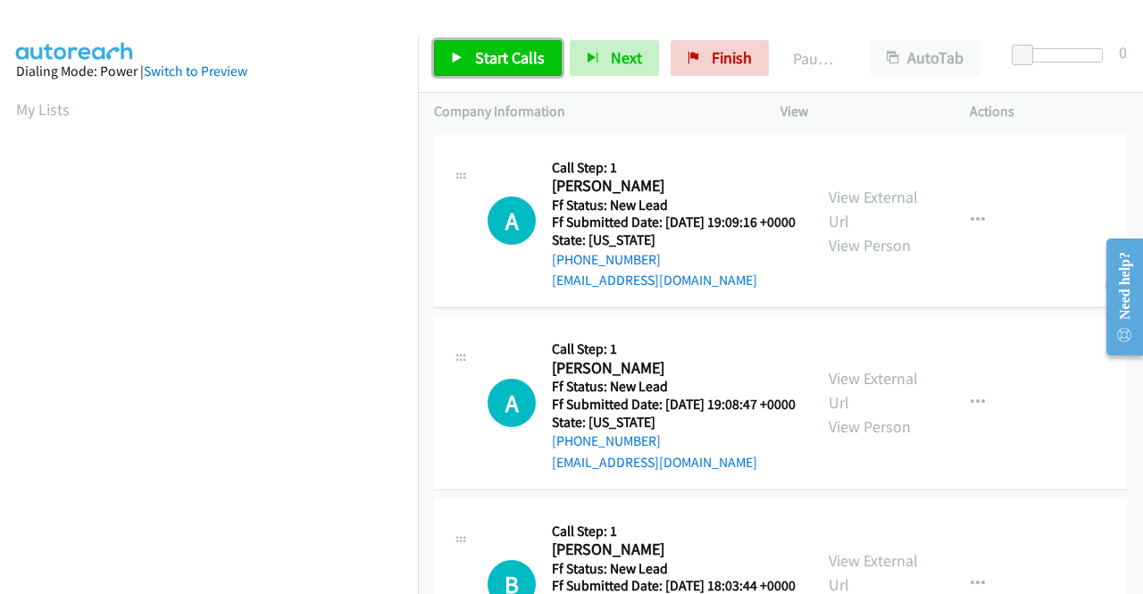
click at [504, 54] on span "Start Calls" at bounding box center [510, 57] width 70 height 21
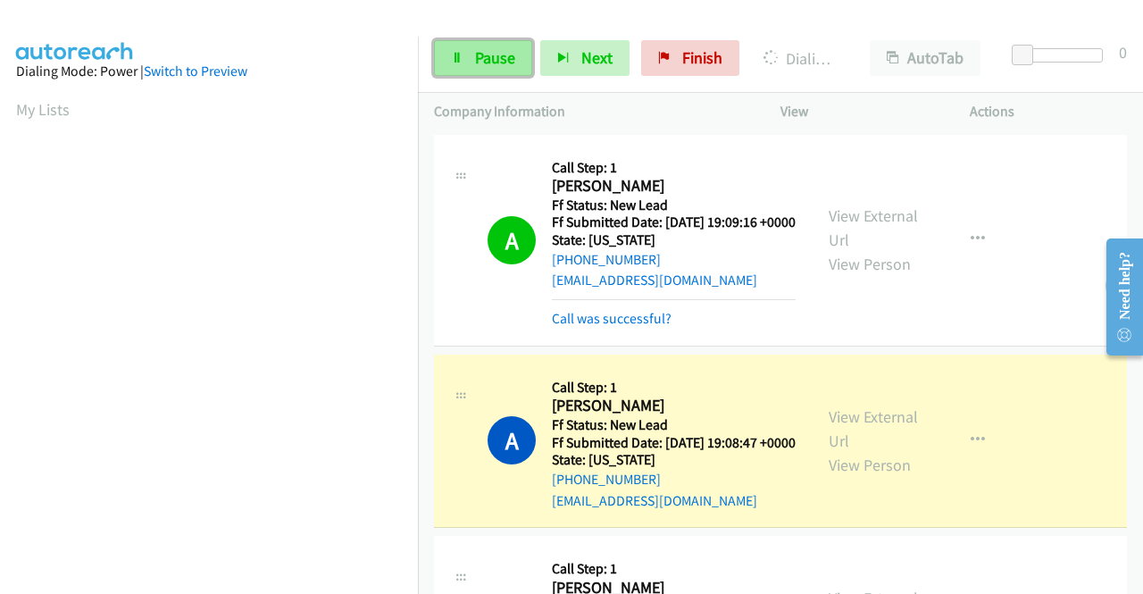
click at [500, 60] on span "Pause" at bounding box center [495, 57] width 40 height 21
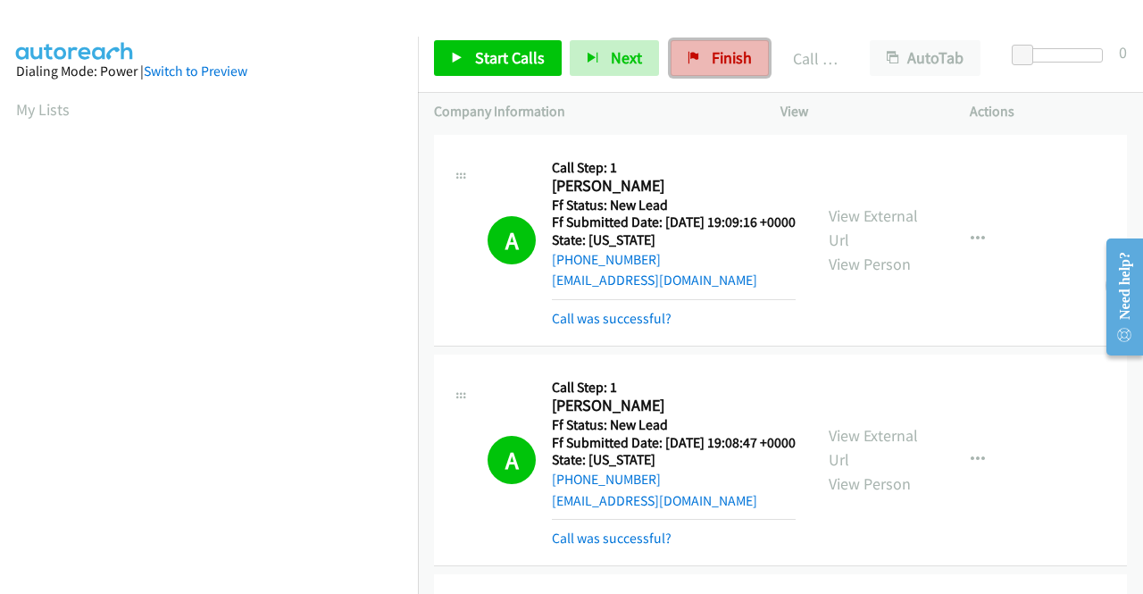
click at [717, 58] on span "Finish" at bounding box center [732, 57] width 40 height 21
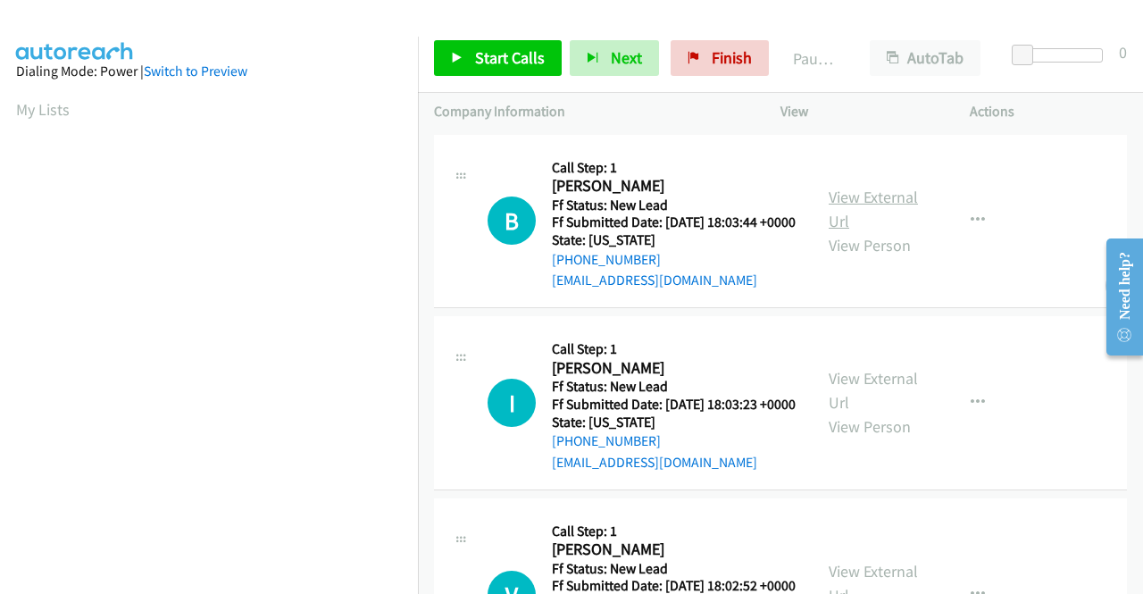
click at [877, 205] on link "View External Url" at bounding box center [873, 209] width 89 height 45
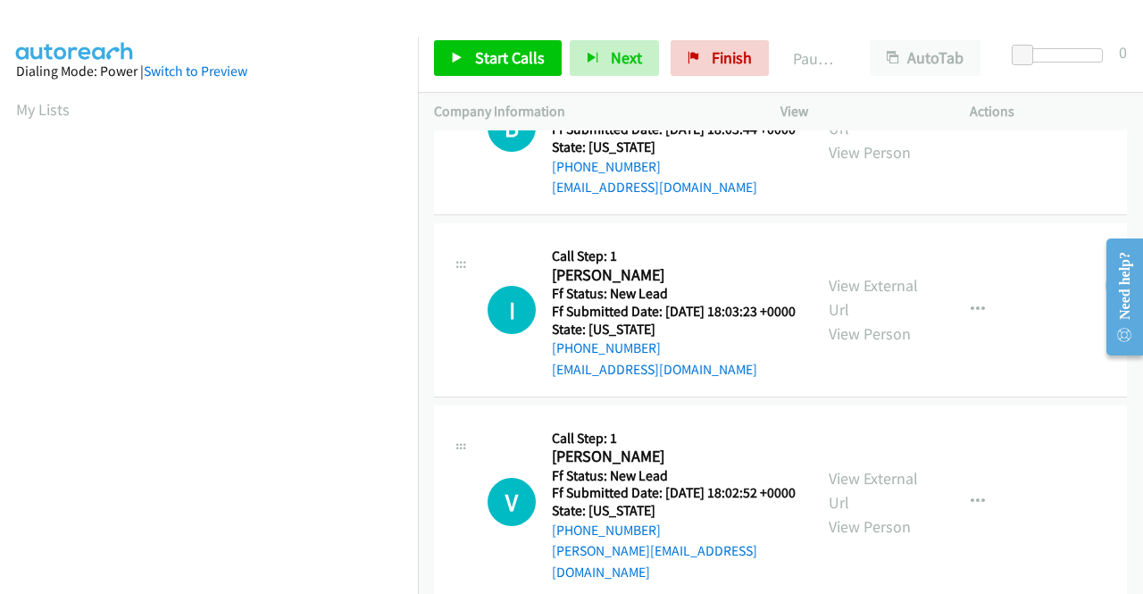
scroll to position [155, 0]
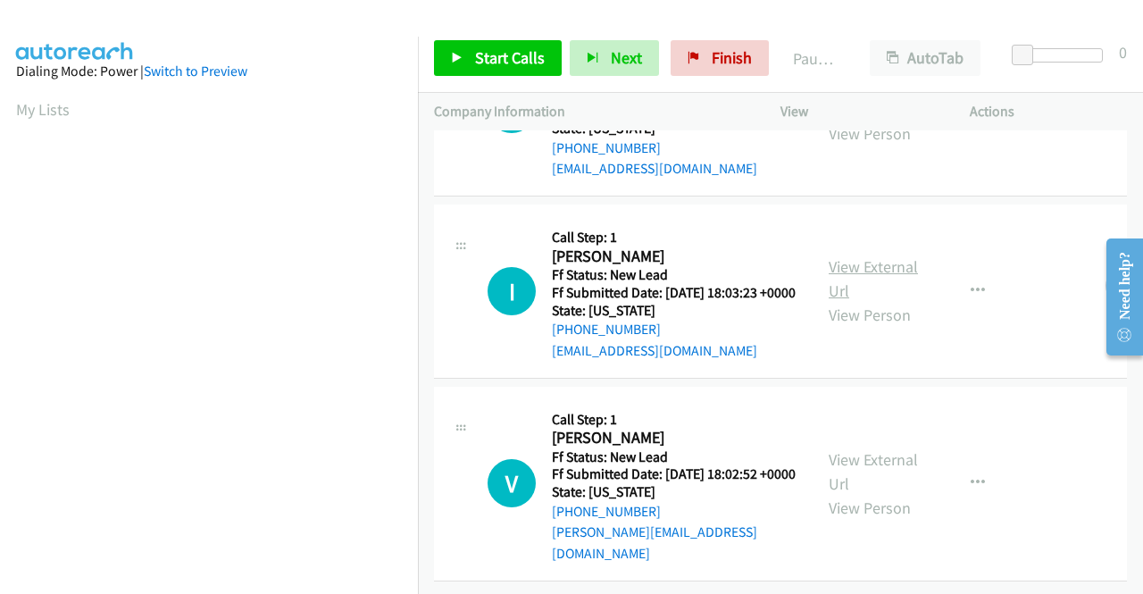
click at [865, 256] on link "View External Url" at bounding box center [873, 278] width 89 height 45
click at [863, 449] on link "View External Url" at bounding box center [873, 471] width 89 height 45
click at [473, 60] on link "Start Calls" at bounding box center [498, 58] width 128 height 36
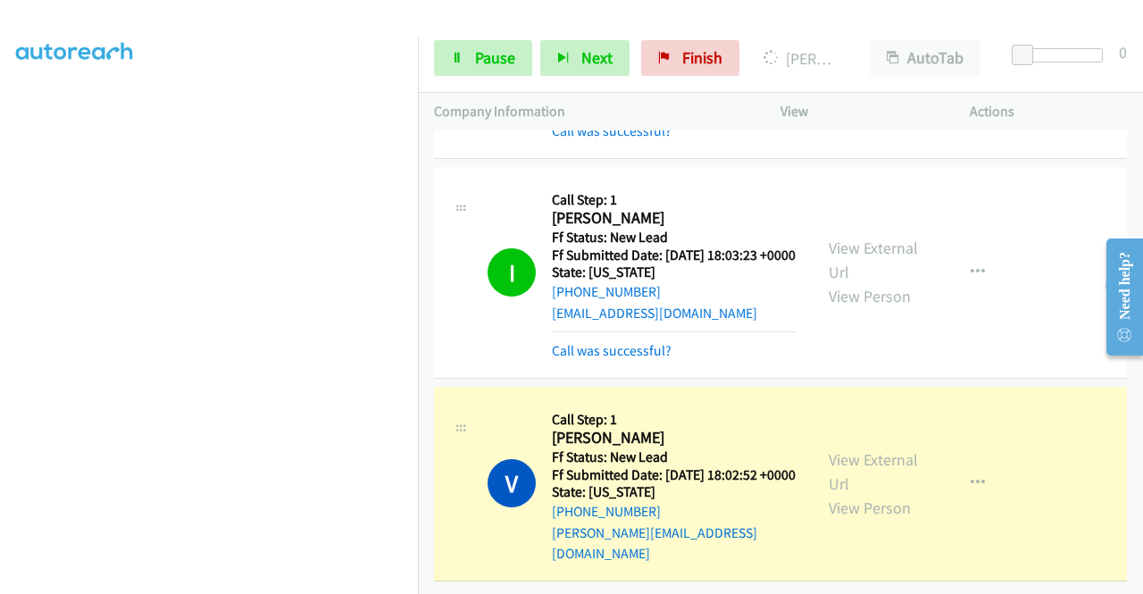
scroll to position [0, 0]
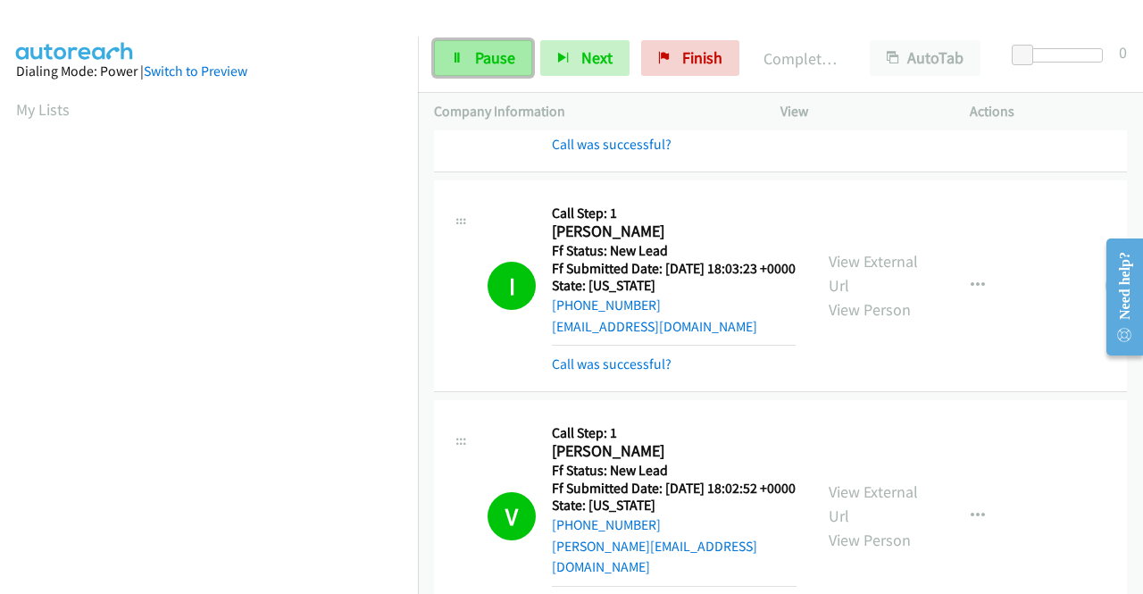
click at [481, 57] on span "Pause" at bounding box center [495, 57] width 40 height 21
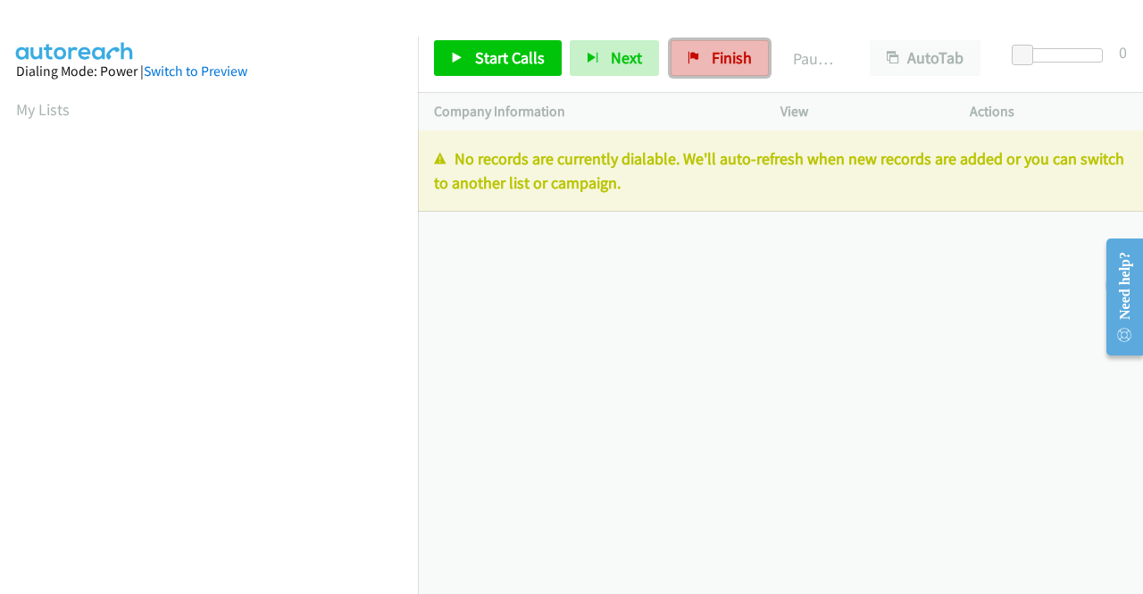
click at [713, 63] on span "Finish" at bounding box center [732, 57] width 40 height 21
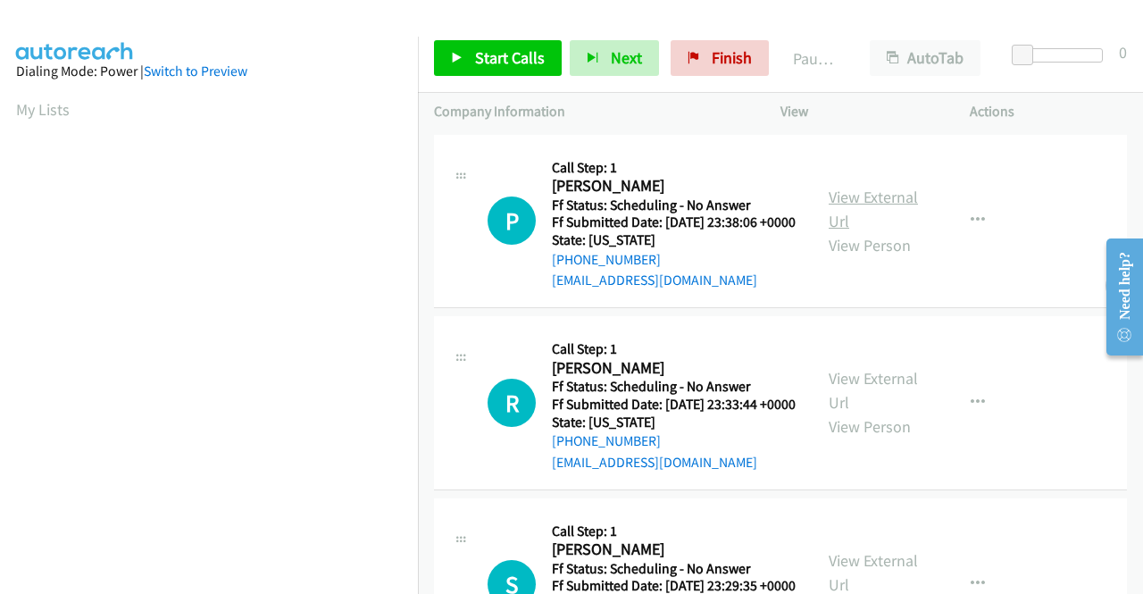
click at [878, 205] on link "View External Url" at bounding box center [873, 209] width 89 height 45
click at [888, 405] on link "View External Url" at bounding box center [873, 390] width 89 height 45
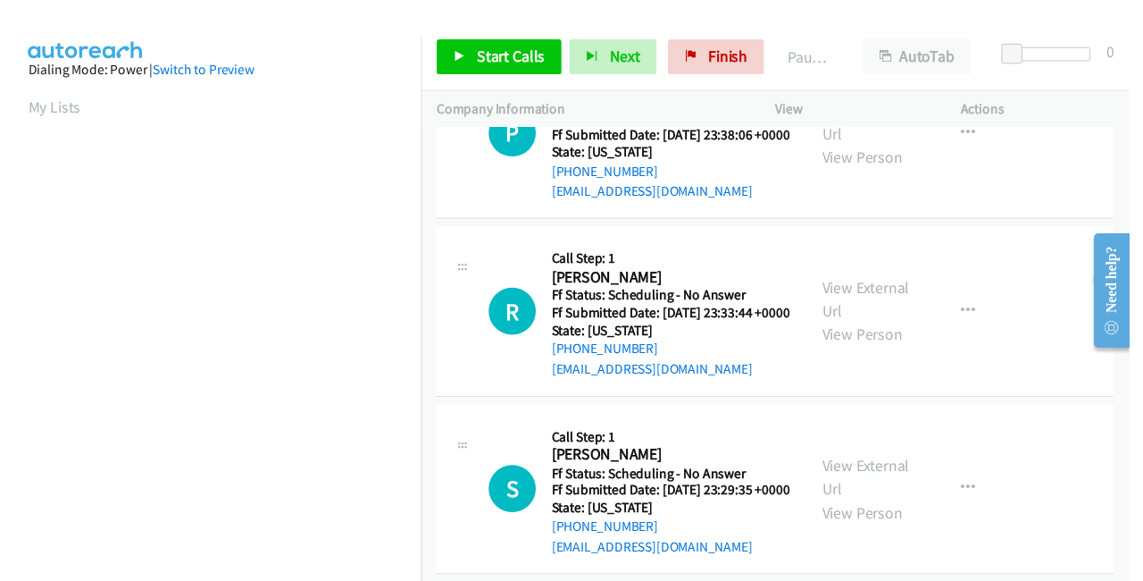
scroll to position [179, 0]
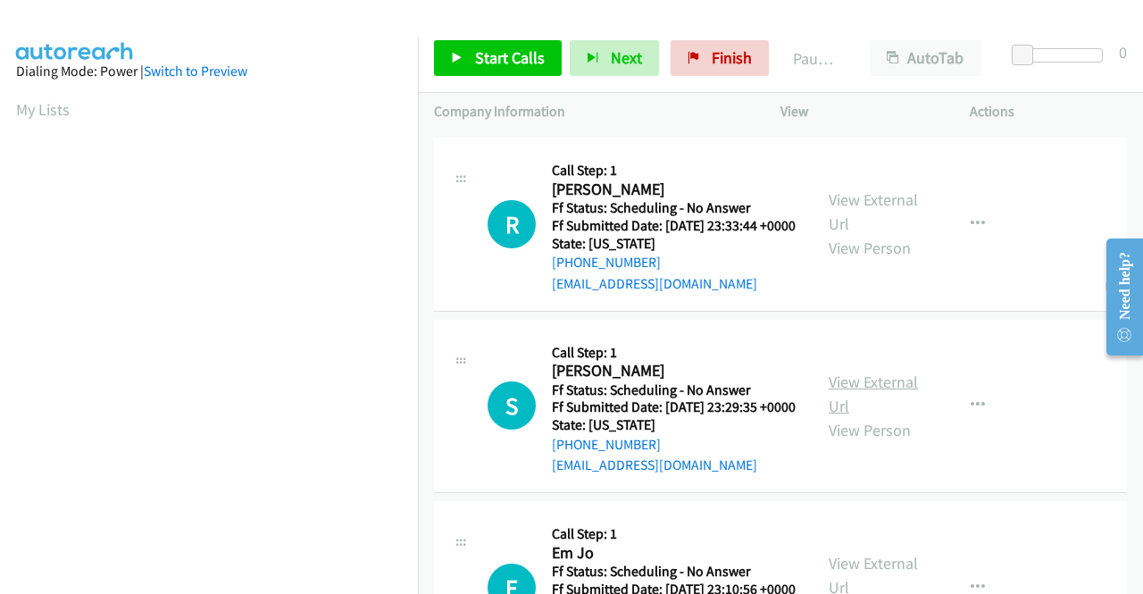
click at [845, 416] on link "View External Url" at bounding box center [873, 394] width 89 height 45
click at [465, 53] on link "Start Calls" at bounding box center [498, 58] width 128 height 36
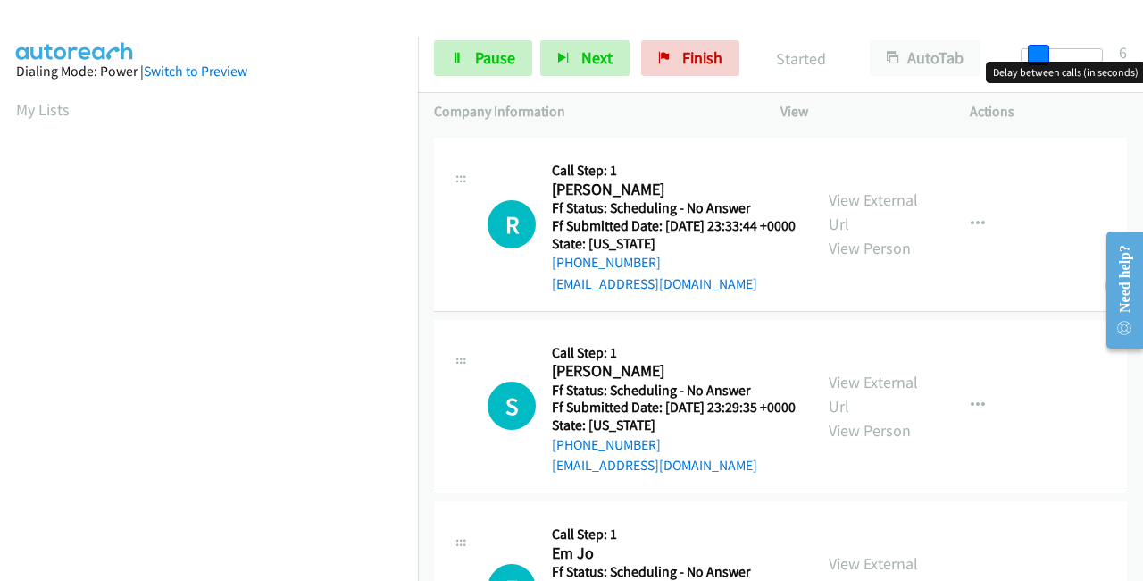
drag, startPoint x: 1021, startPoint y: 54, endPoint x: 1037, endPoint y: 53, distance: 16.2
click at [1037, 53] on span at bounding box center [1038, 55] width 21 height 21
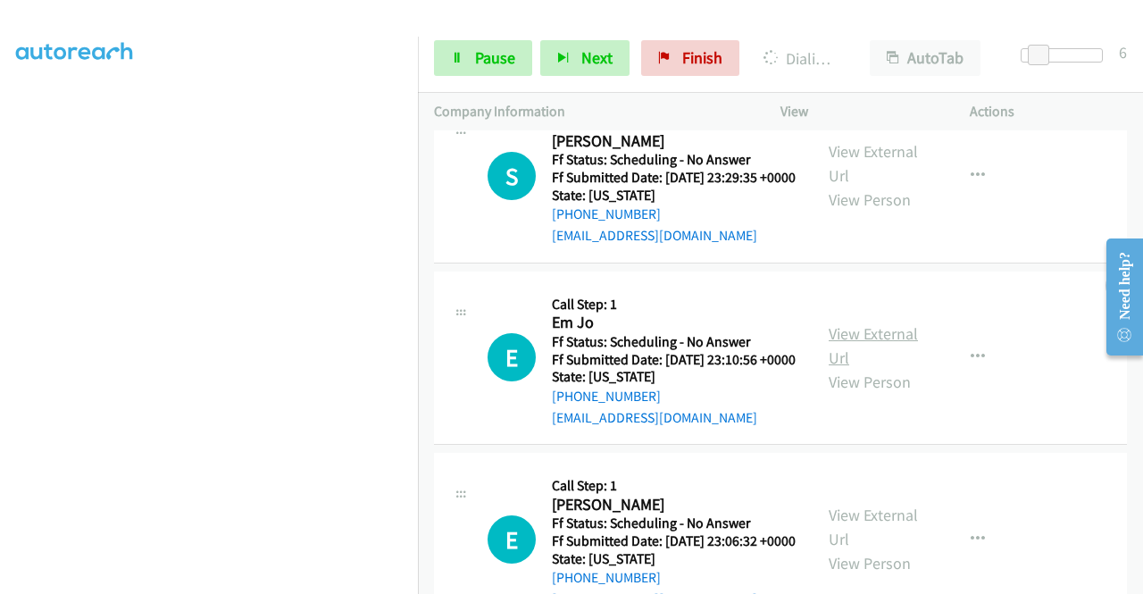
scroll to position [484, 0]
click at [880, 369] on link "View External Url" at bounding box center [873, 346] width 89 height 45
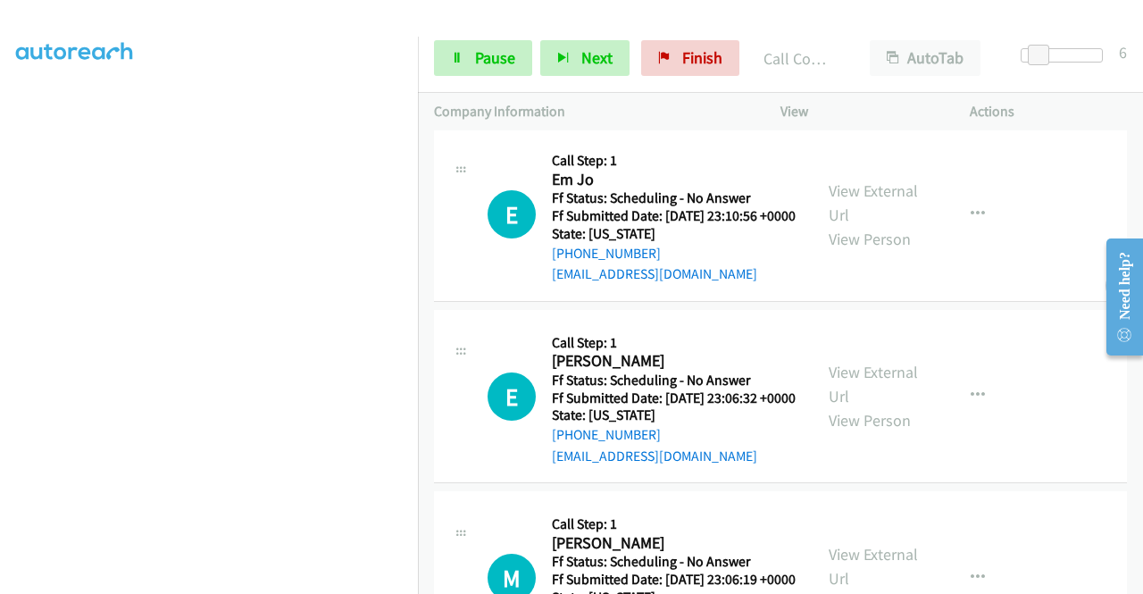
scroll to position [752, 0]
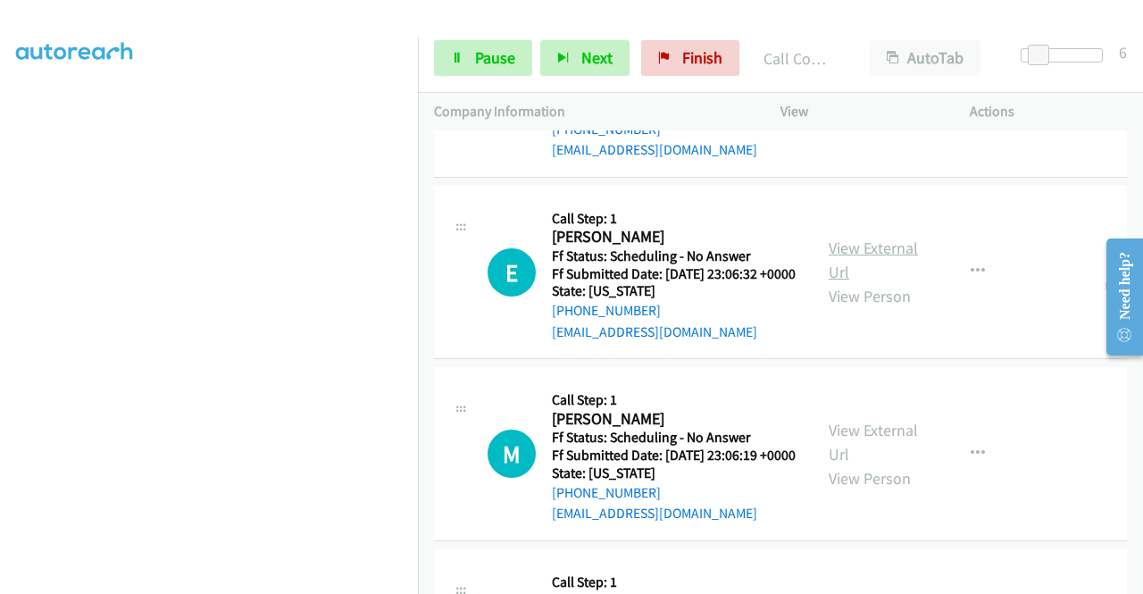
click at [885, 282] on link "View External Url" at bounding box center [873, 260] width 89 height 45
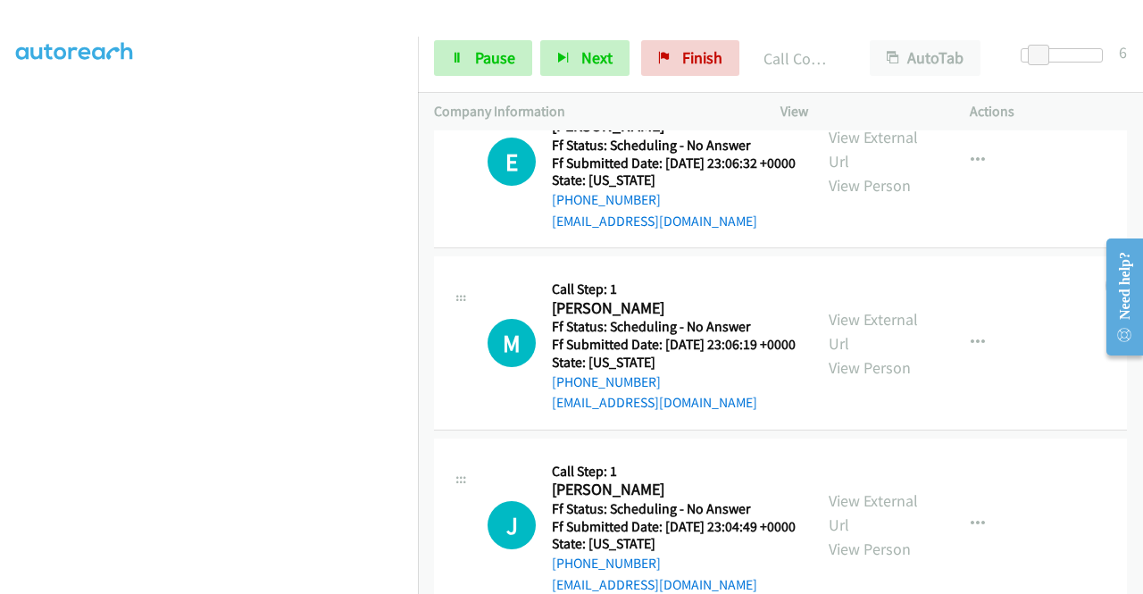
scroll to position [931, 0]
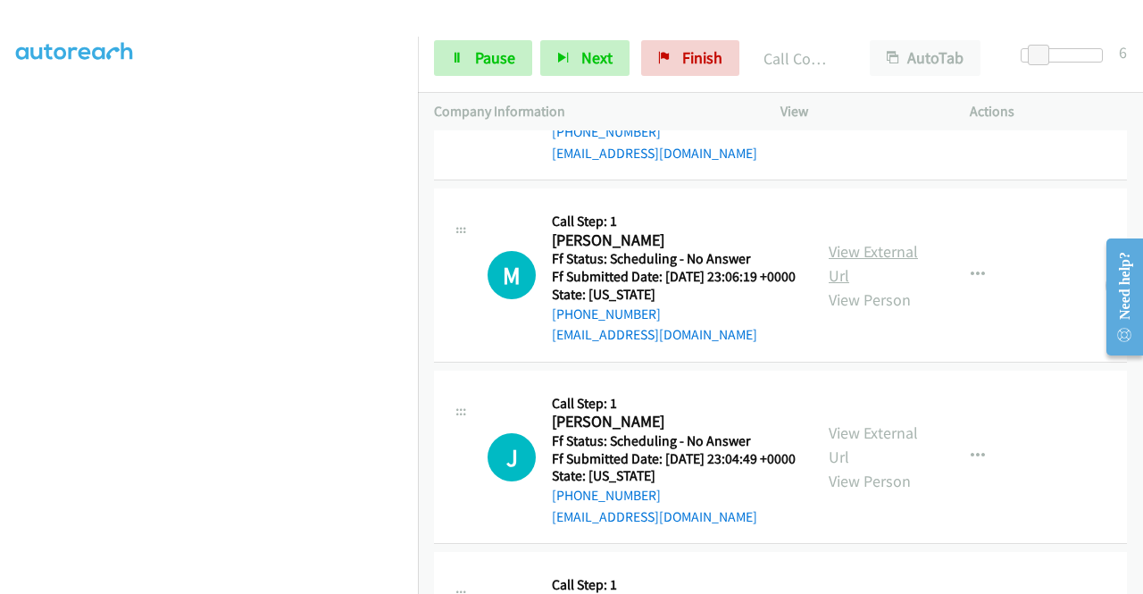
click at [863, 286] on link "View External Url" at bounding box center [873, 263] width 89 height 45
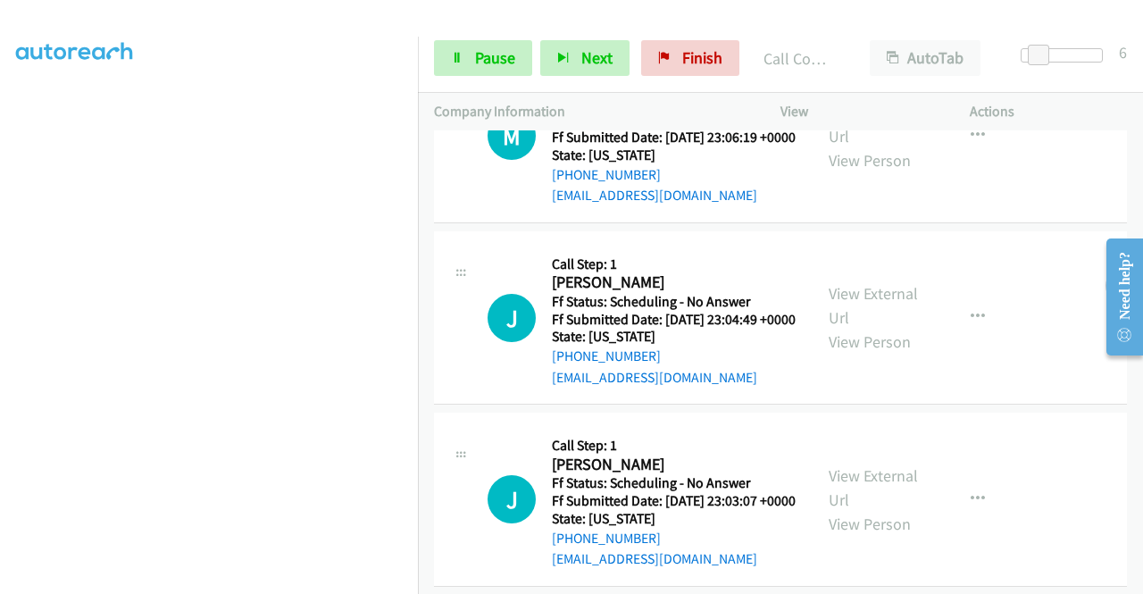
scroll to position [1199, 0]
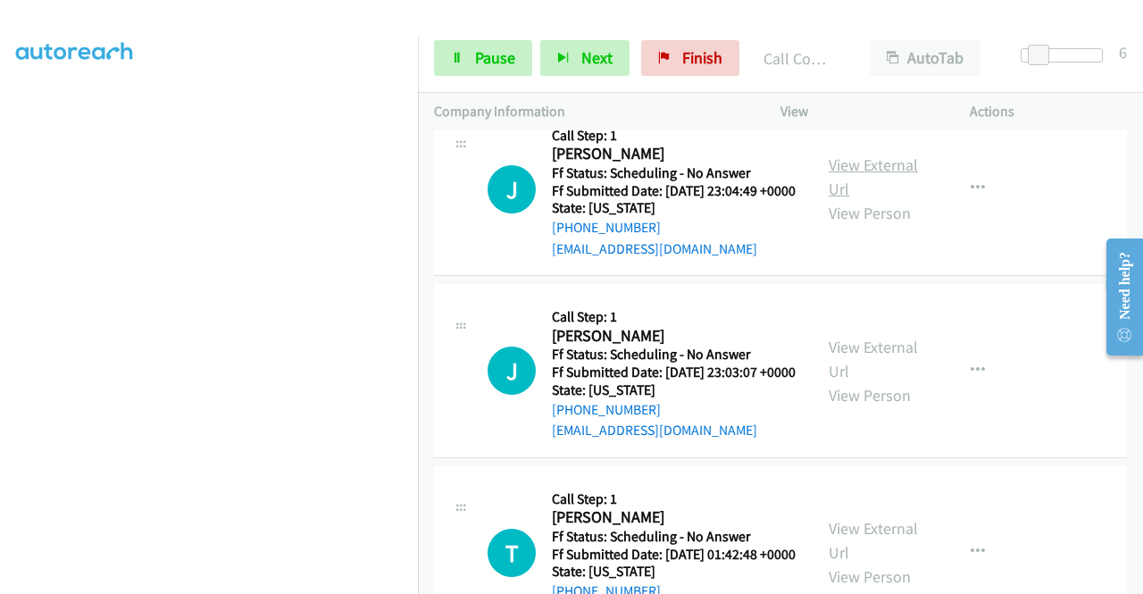
click at [886, 199] on link "View External Url" at bounding box center [873, 177] width 89 height 45
click at [477, 58] on span "Pause" at bounding box center [495, 57] width 40 height 21
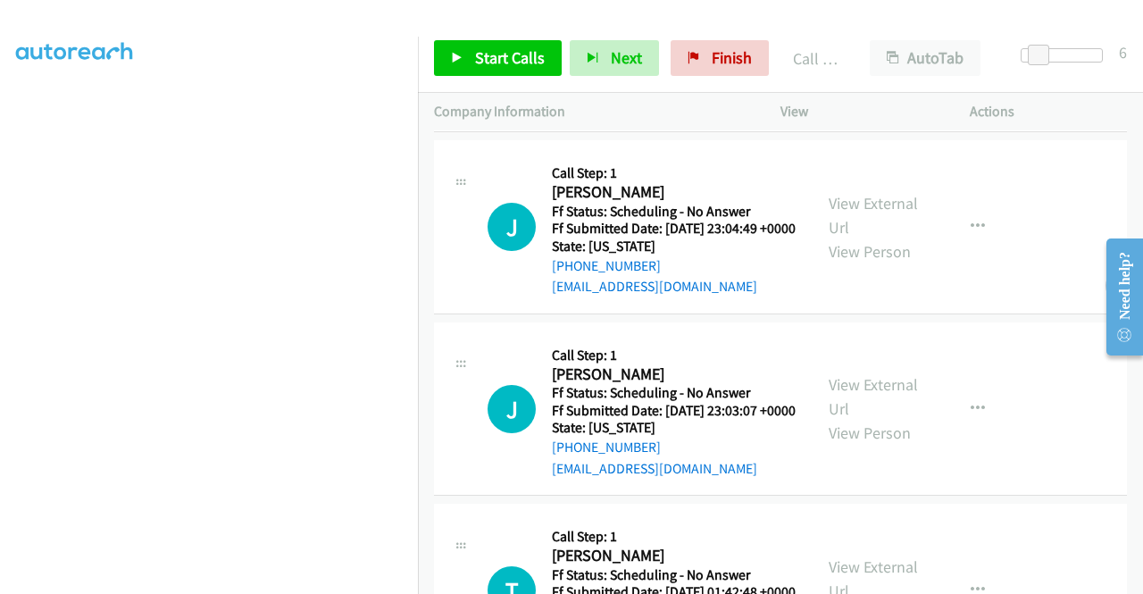
scroll to position [1236, 0]
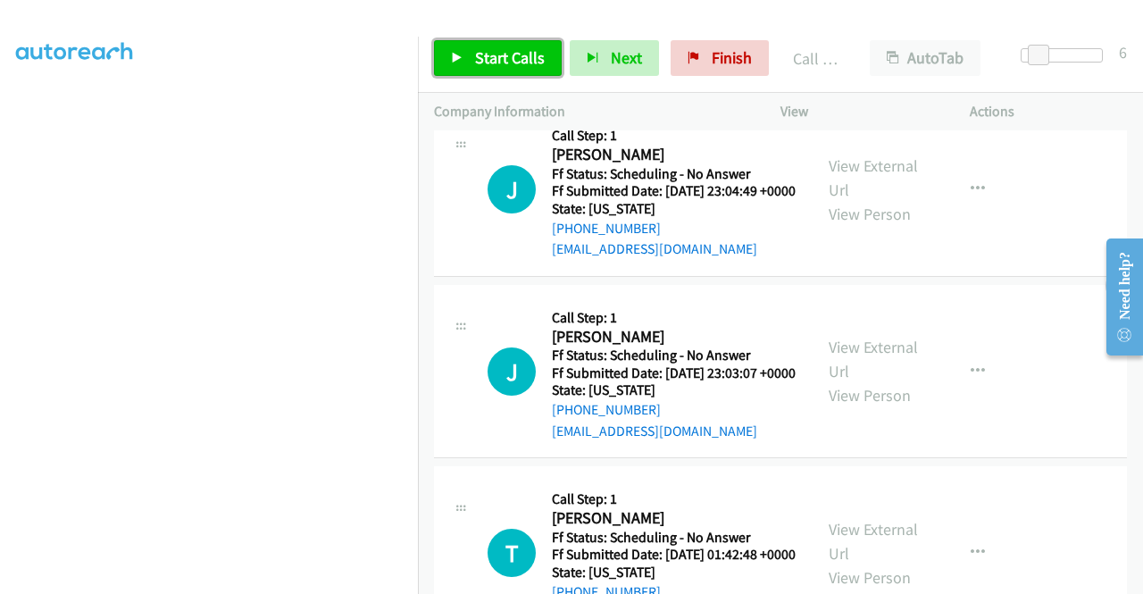
click at [481, 53] on span "Start Calls" at bounding box center [510, 57] width 70 height 21
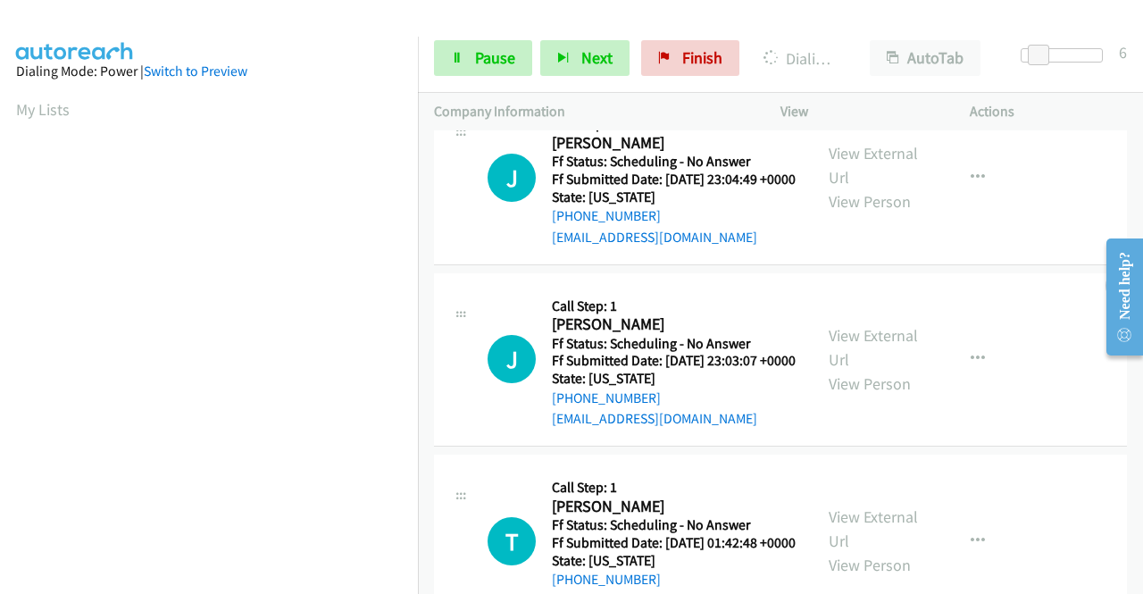
scroll to position [1326, 0]
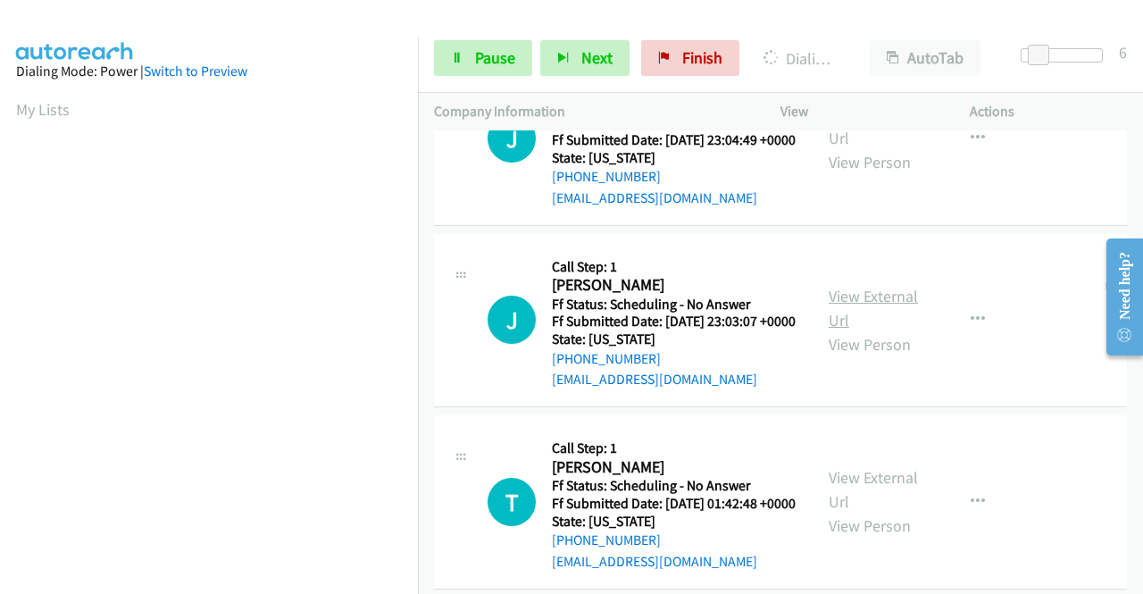
click at [881, 331] on link "View External Url" at bounding box center [873, 308] width 89 height 45
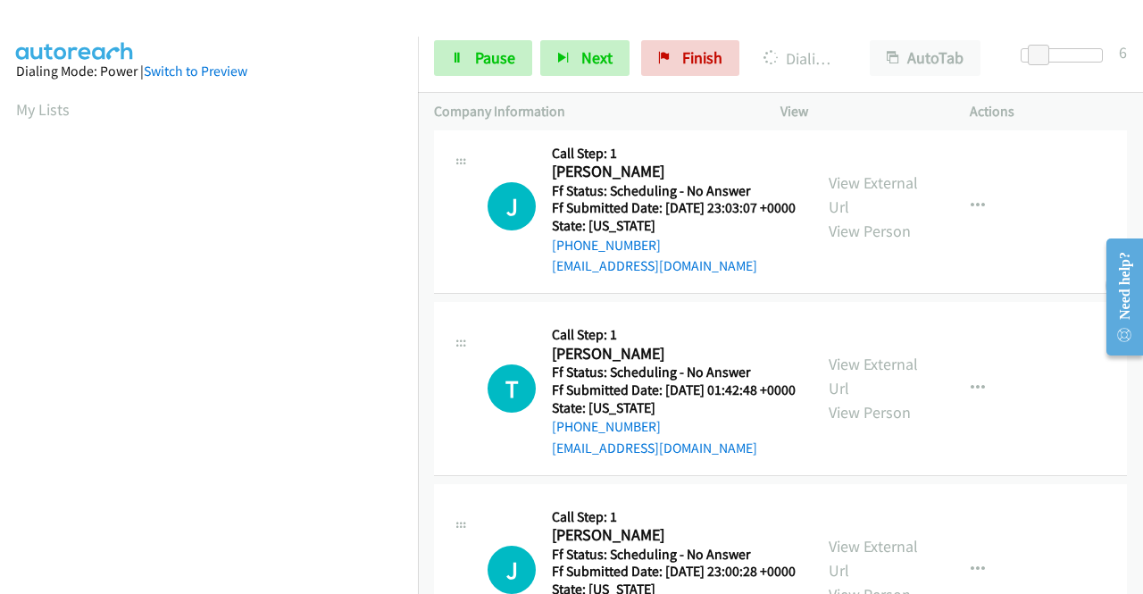
scroll to position [1504, 0]
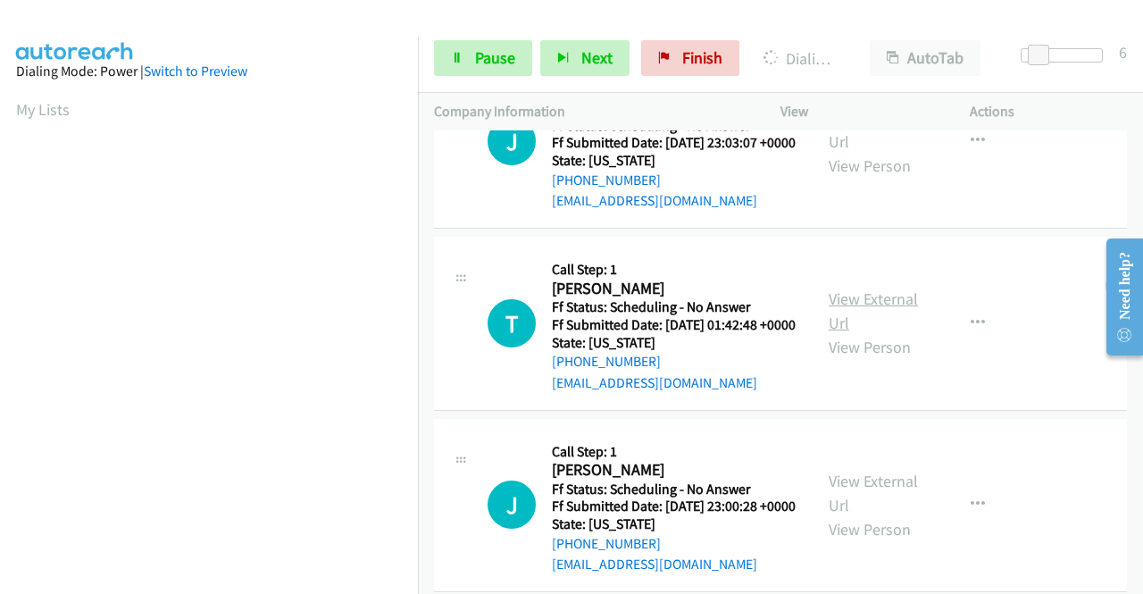
click at [890, 333] on link "View External Url" at bounding box center [873, 311] width 89 height 45
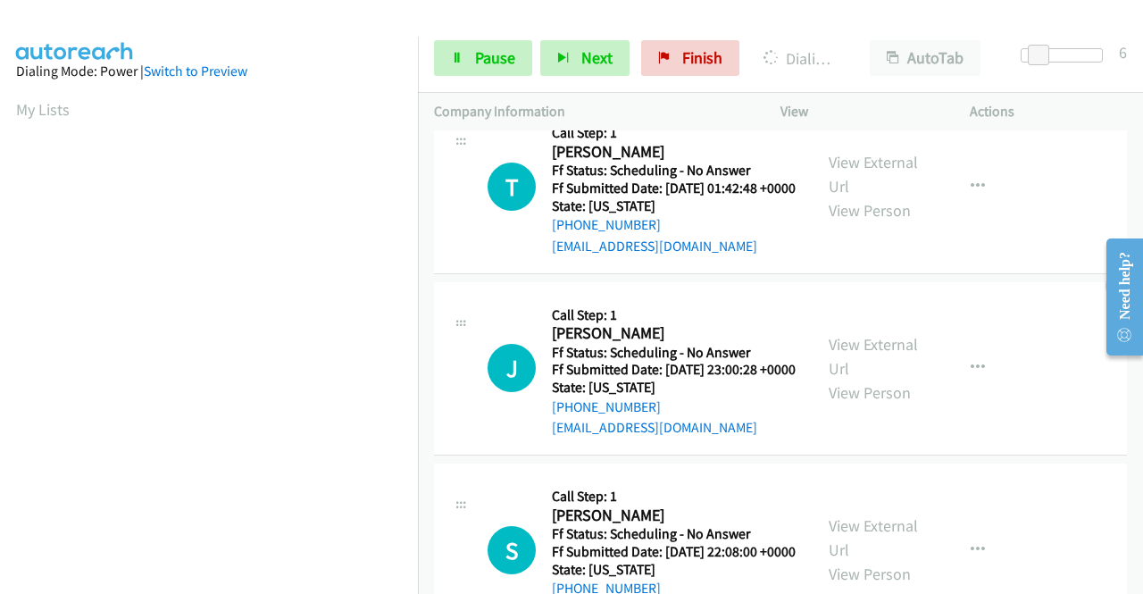
scroll to position [1772, 0]
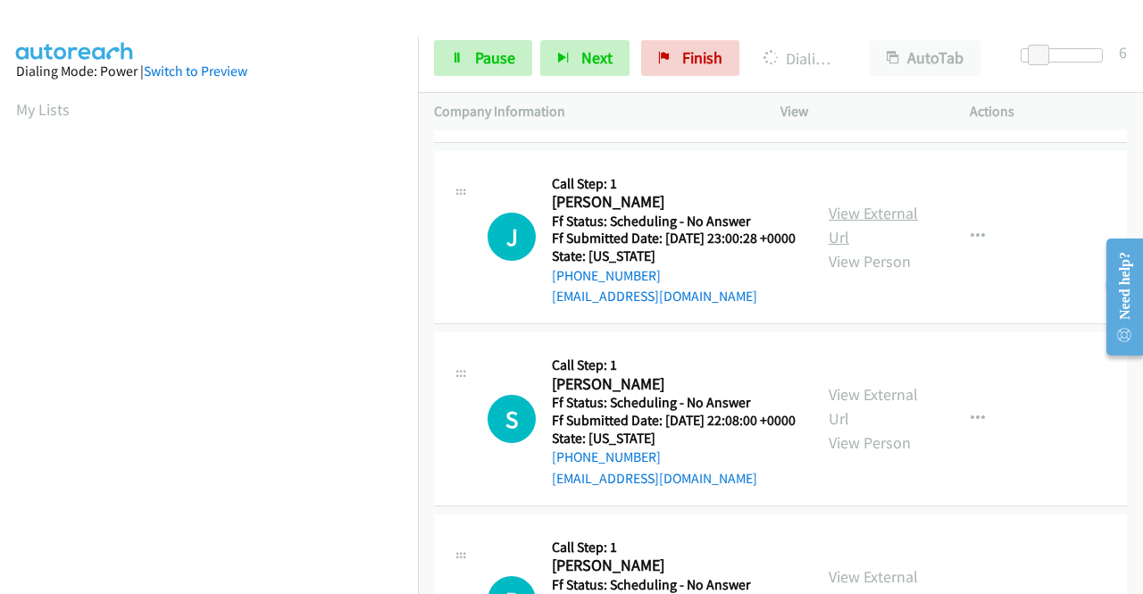
click at [850, 247] on link "View External Url" at bounding box center [873, 225] width 89 height 45
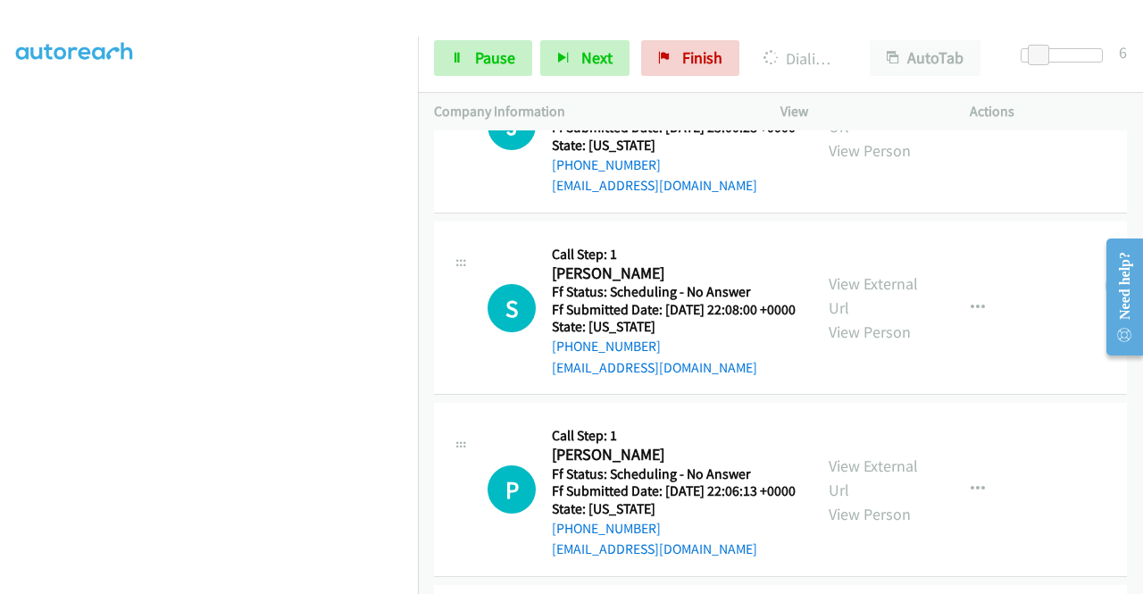
scroll to position [2027, 0]
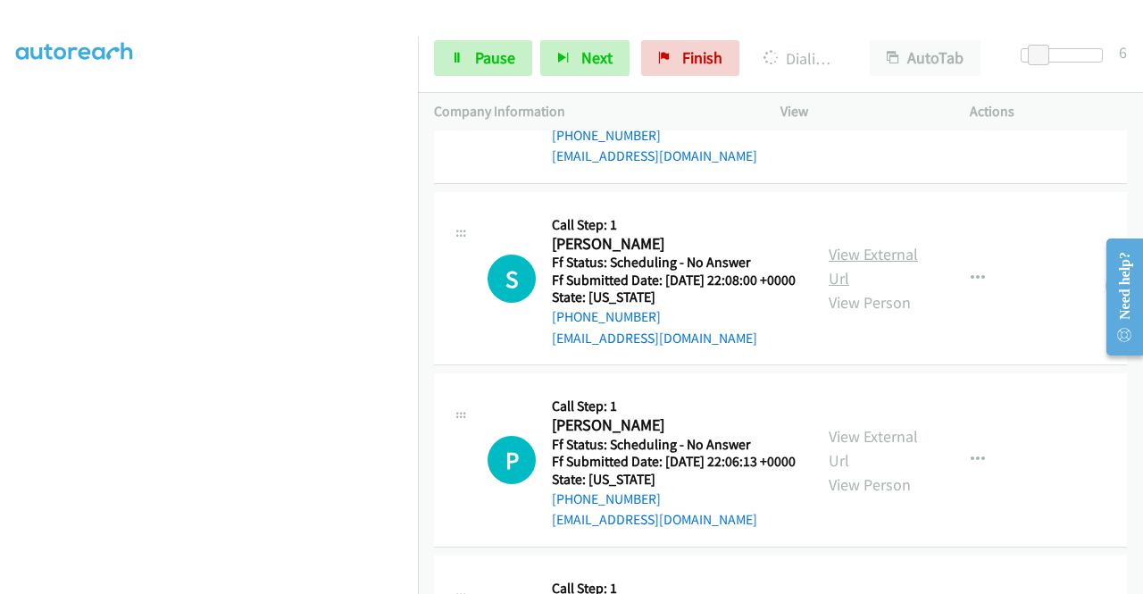
click at [879, 289] on link "View External Url" at bounding box center [873, 266] width 89 height 45
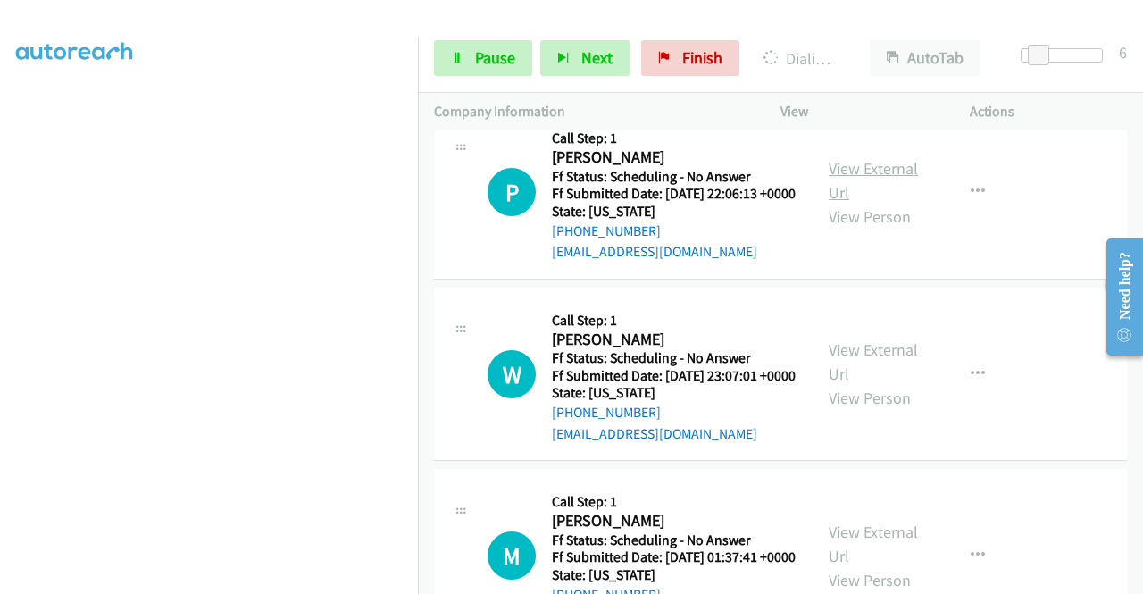
click at [879, 203] on link "View External Url" at bounding box center [873, 180] width 89 height 45
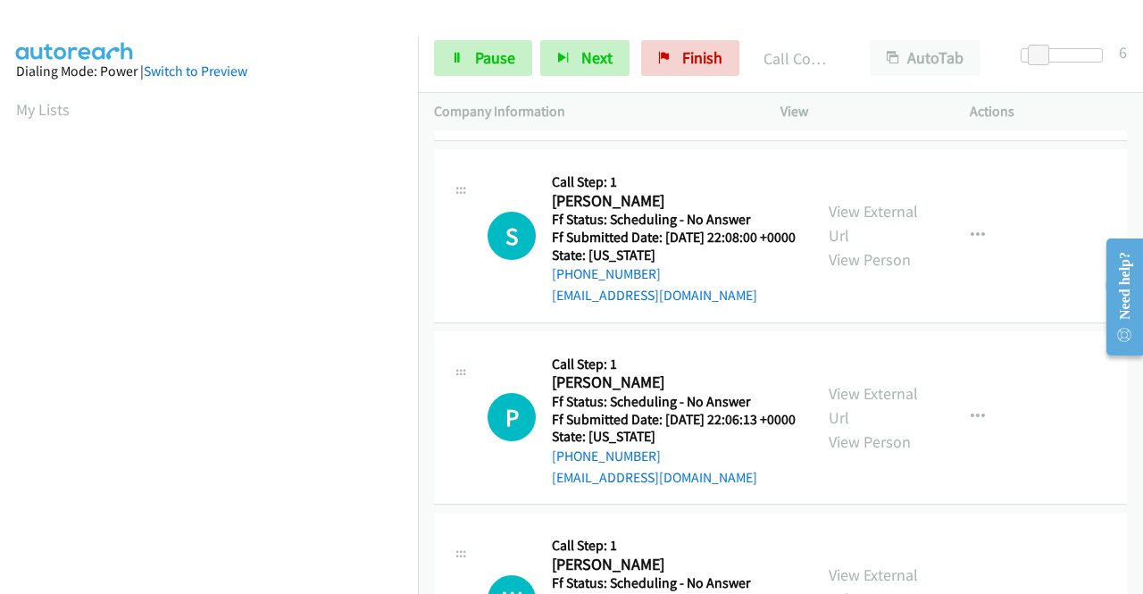
scroll to position [2154, 0]
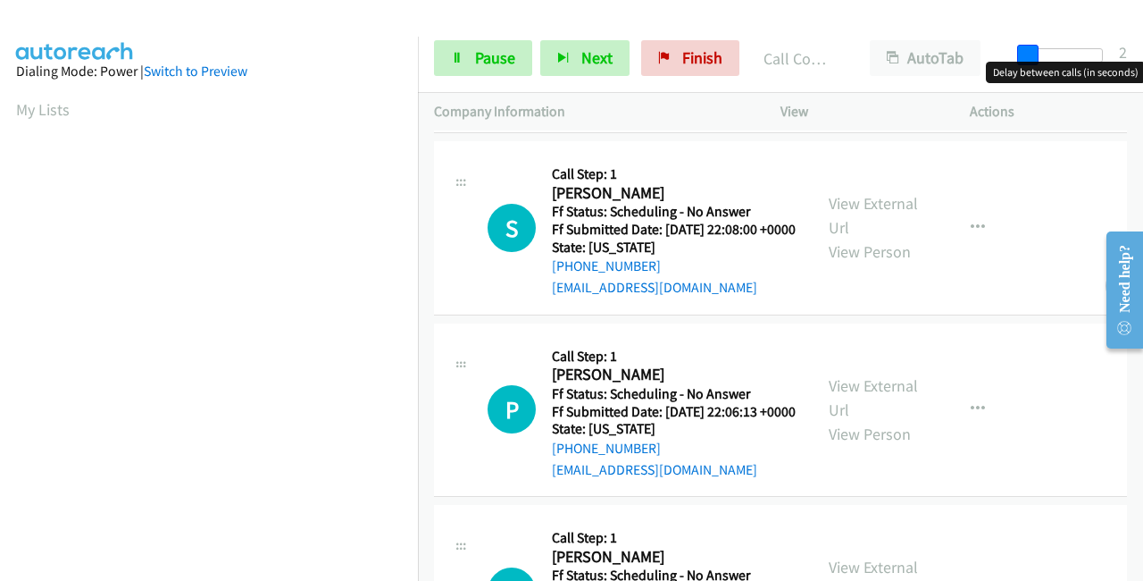
drag, startPoint x: 1047, startPoint y: 50, endPoint x: 1025, endPoint y: 54, distance: 22.8
click at [1033, 51] on span at bounding box center [1027, 55] width 21 height 21
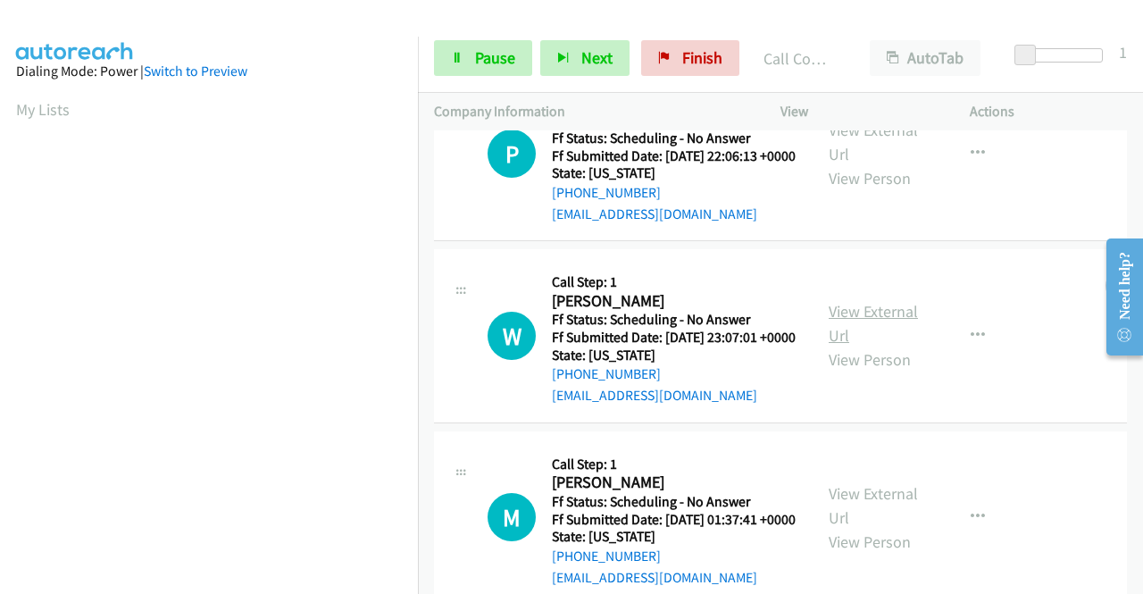
scroll to position [2511, 0]
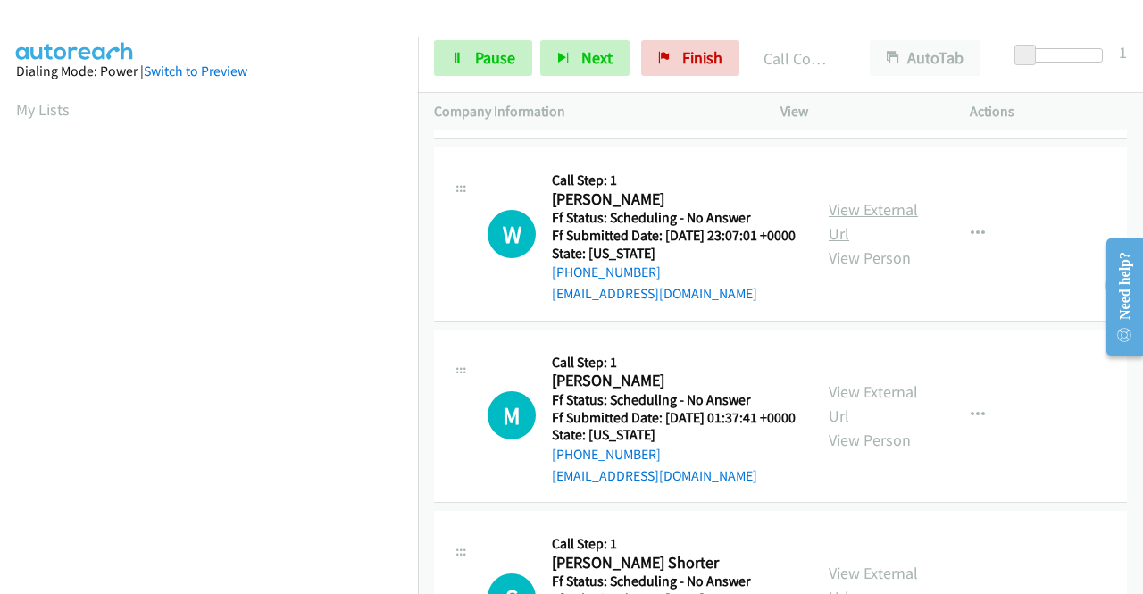
click at [879, 244] on link "View External Url" at bounding box center [873, 221] width 89 height 45
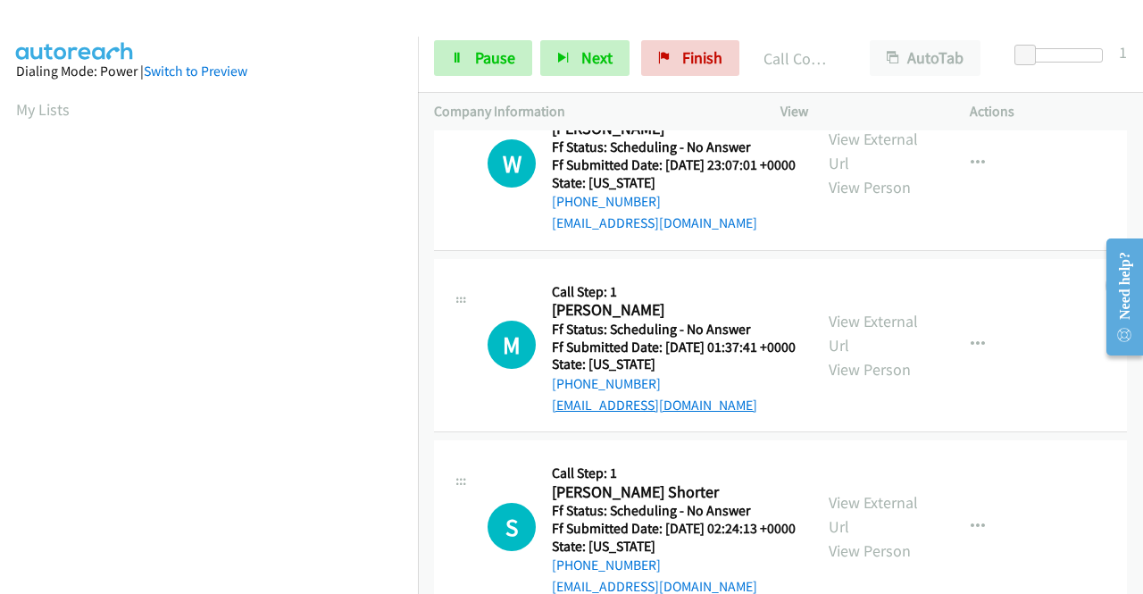
scroll to position [2600, 0]
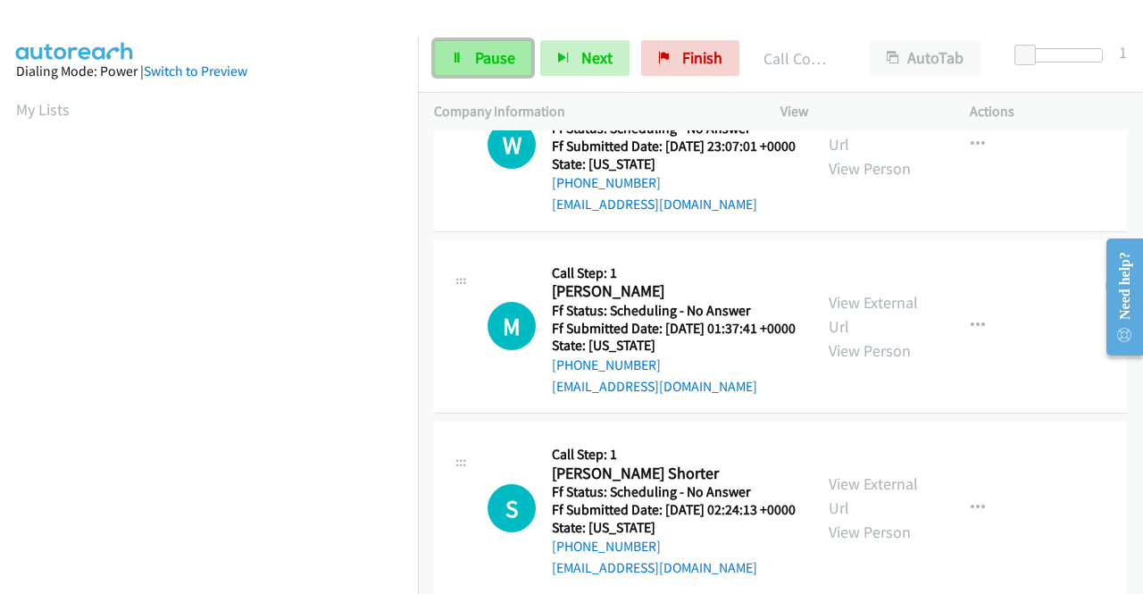
click at [470, 55] on link "Pause" at bounding box center [483, 58] width 98 height 36
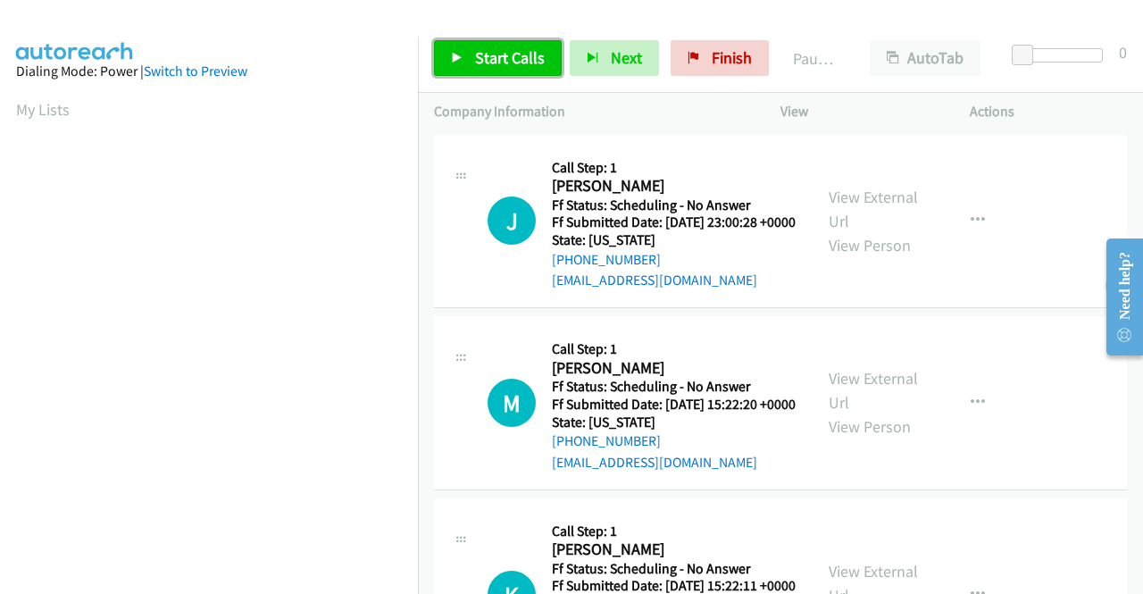
click at [486, 54] on span "Start Calls" at bounding box center [510, 57] width 70 height 21
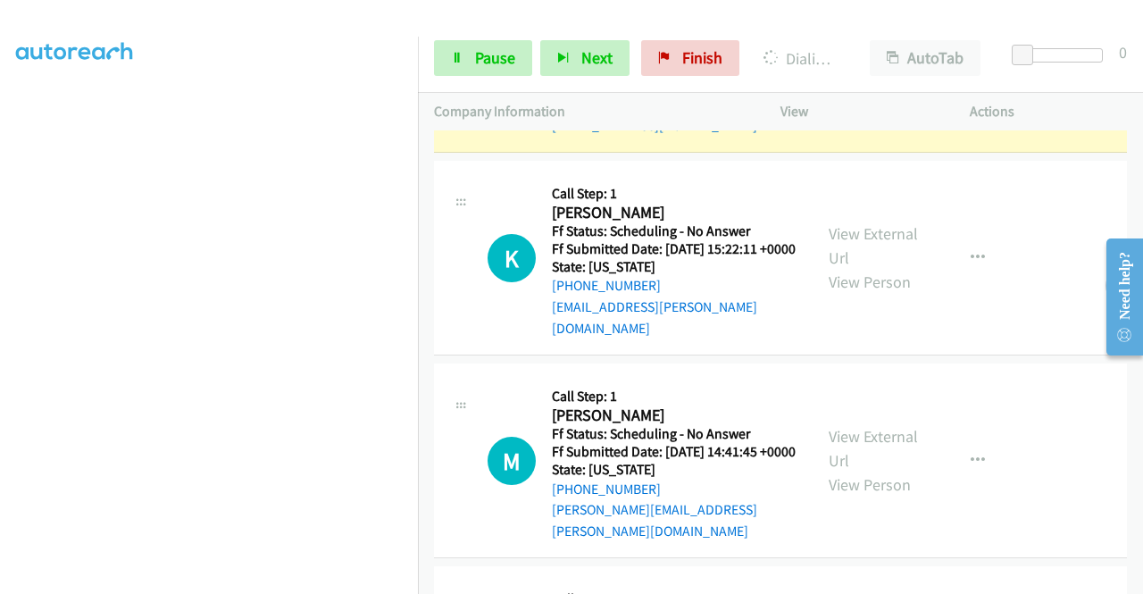
scroll to position [268, 0]
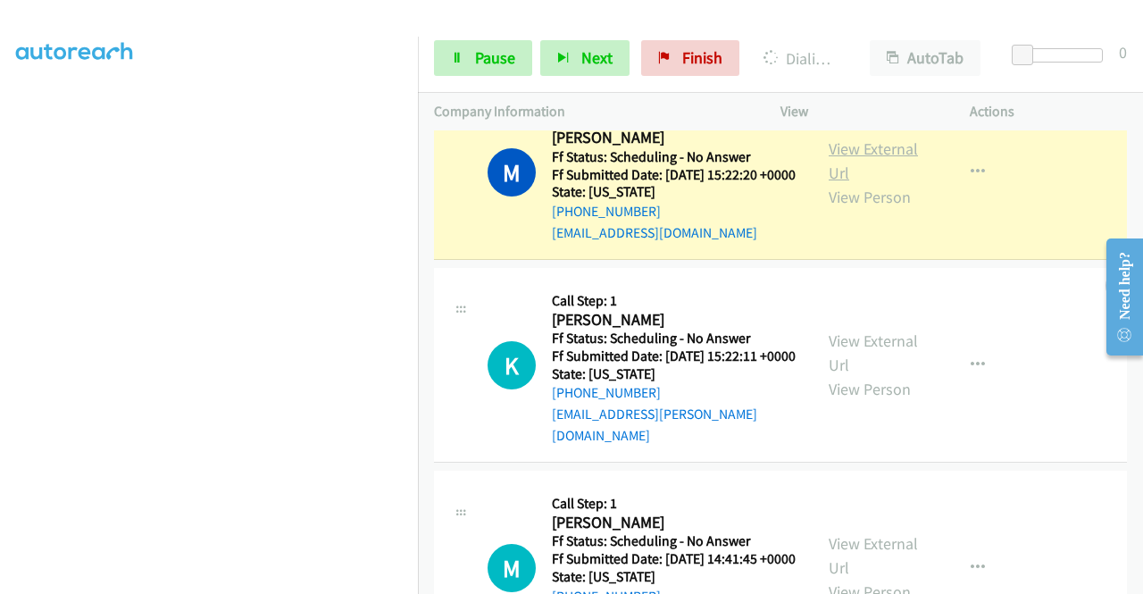
click at [850, 174] on link "View External Url" at bounding box center [873, 160] width 89 height 45
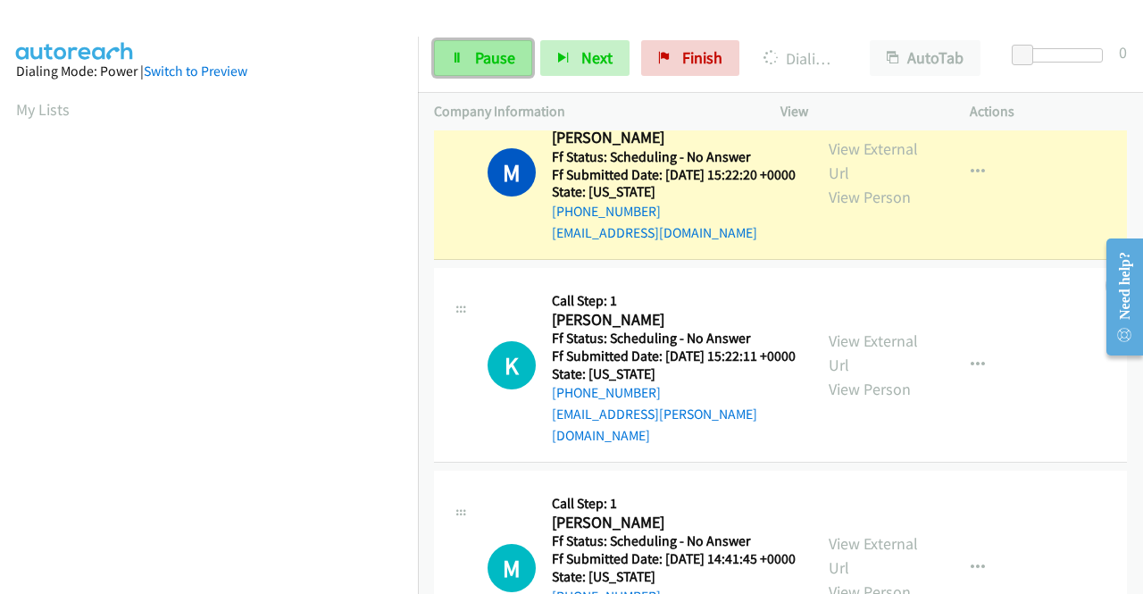
click at [499, 49] on span "Pause" at bounding box center [495, 57] width 40 height 21
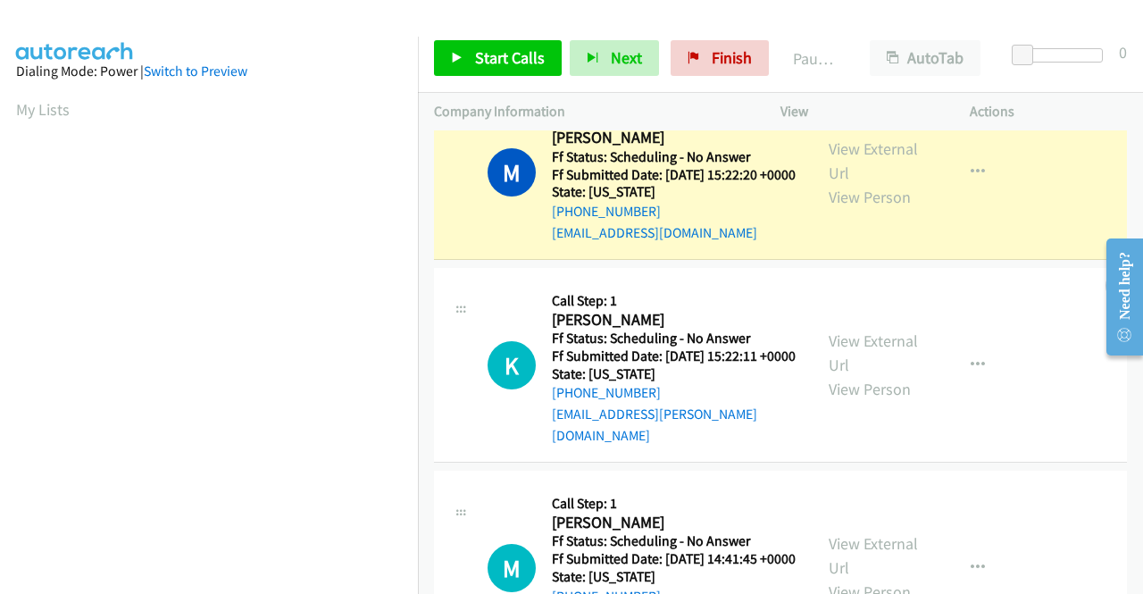
scroll to position [407, 0]
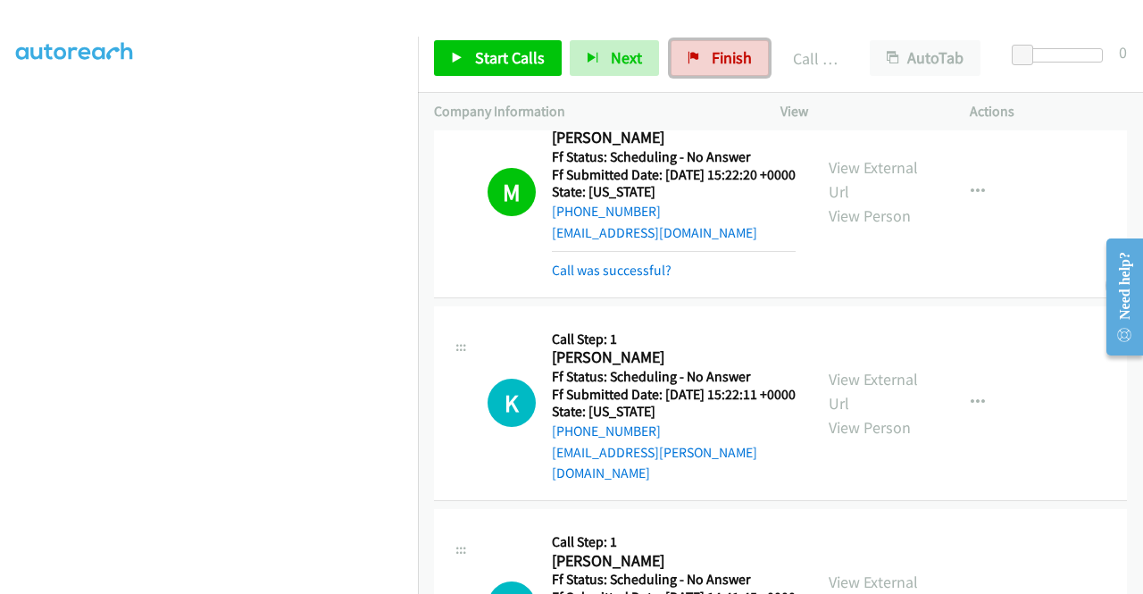
drag, startPoint x: 706, startPoint y: 62, endPoint x: 622, endPoint y: 78, distance: 85.5
click at [712, 62] on span "Finish" at bounding box center [732, 57] width 40 height 21
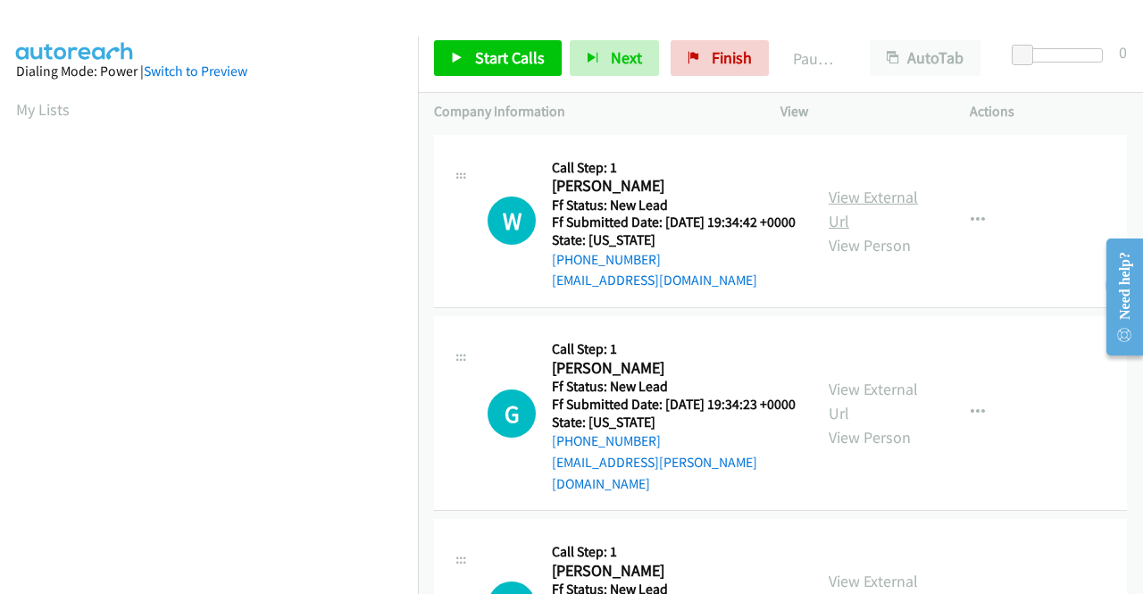
click at [866, 205] on link "View External Url" at bounding box center [873, 209] width 89 height 45
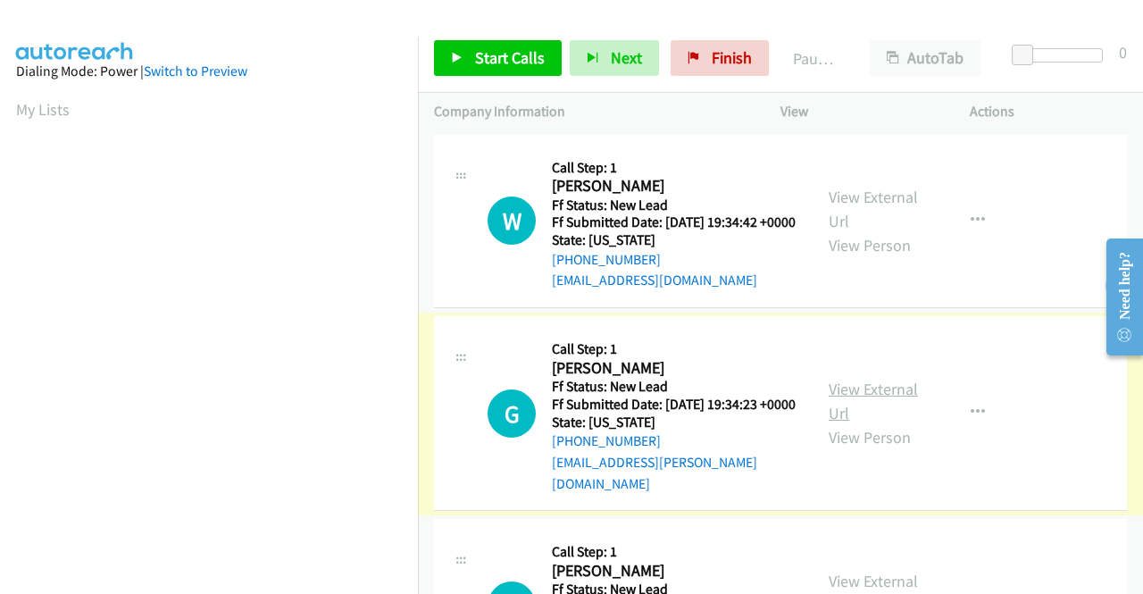
click at [858, 405] on link "View External Url" at bounding box center [873, 401] width 89 height 45
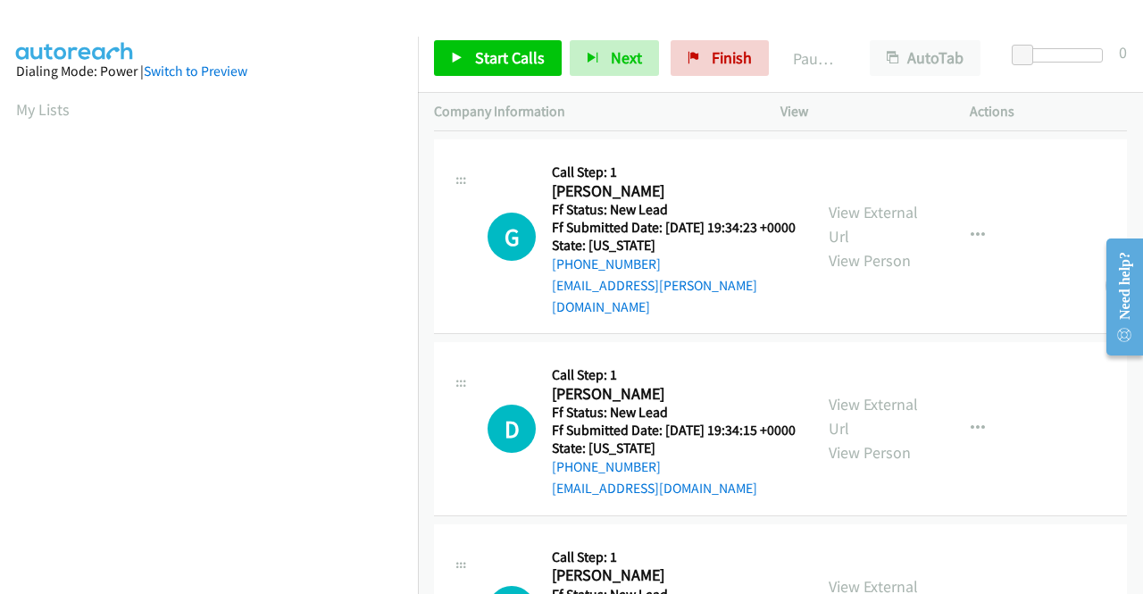
scroll to position [179, 0]
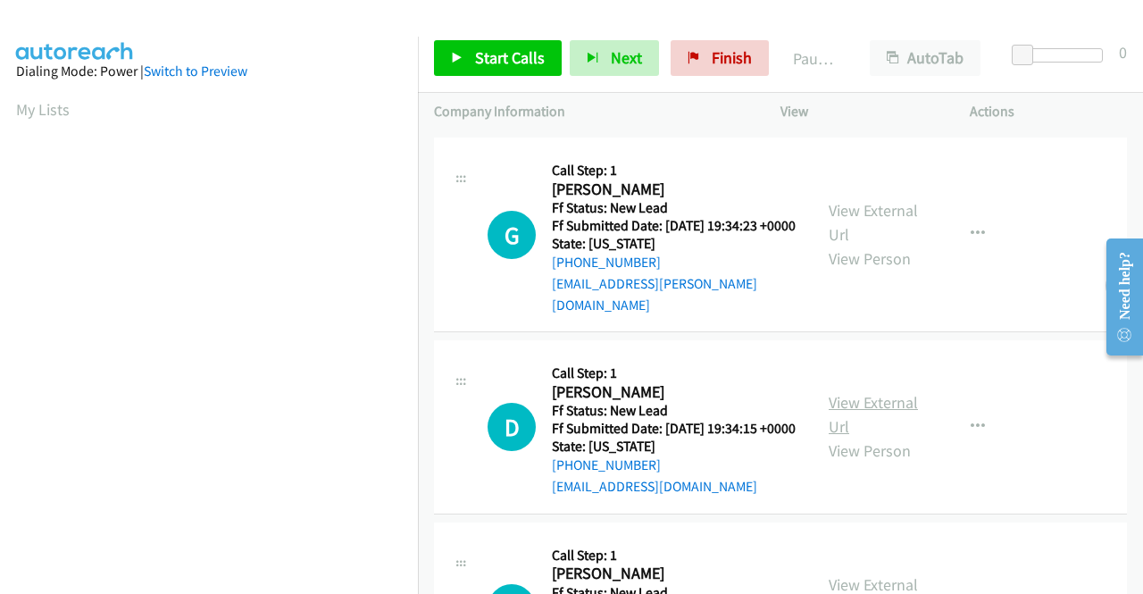
click at [893, 423] on link "View External Url" at bounding box center [873, 414] width 89 height 45
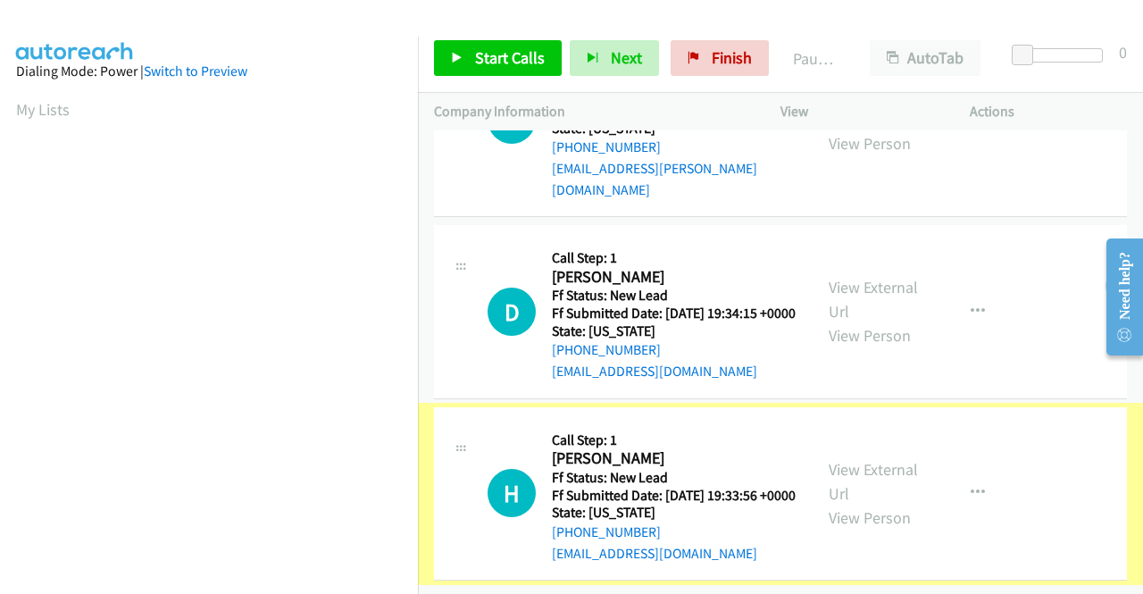
scroll to position [355, 0]
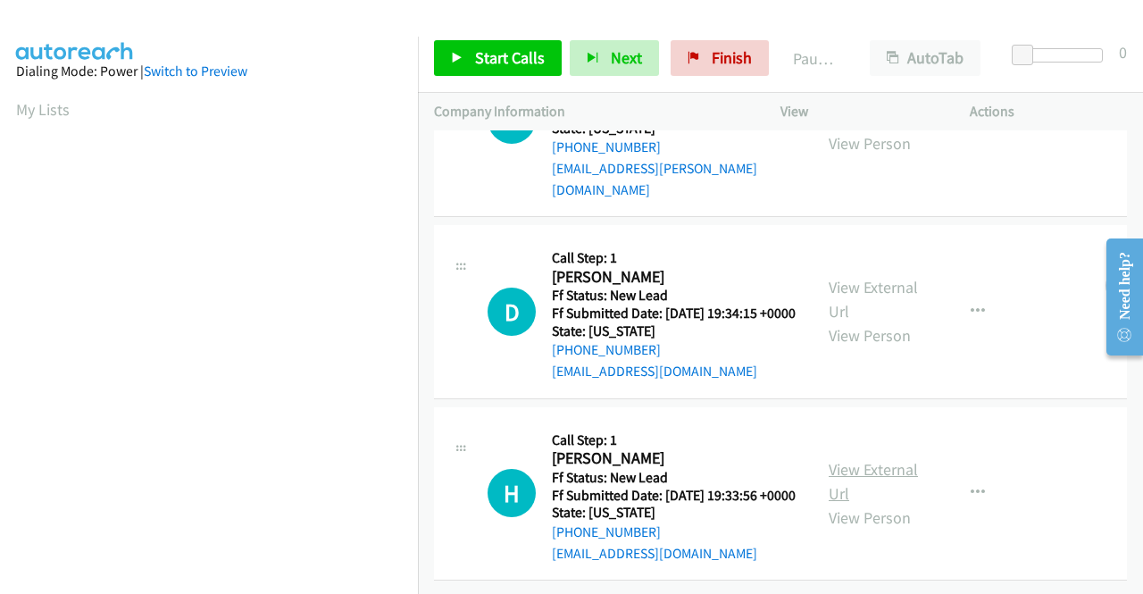
click at [890, 459] on link "View External Url" at bounding box center [873, 481] width 89 height 45
click at [479, 48] on span "Start Calls" at bounding box center [510, 57] width 70 height 21
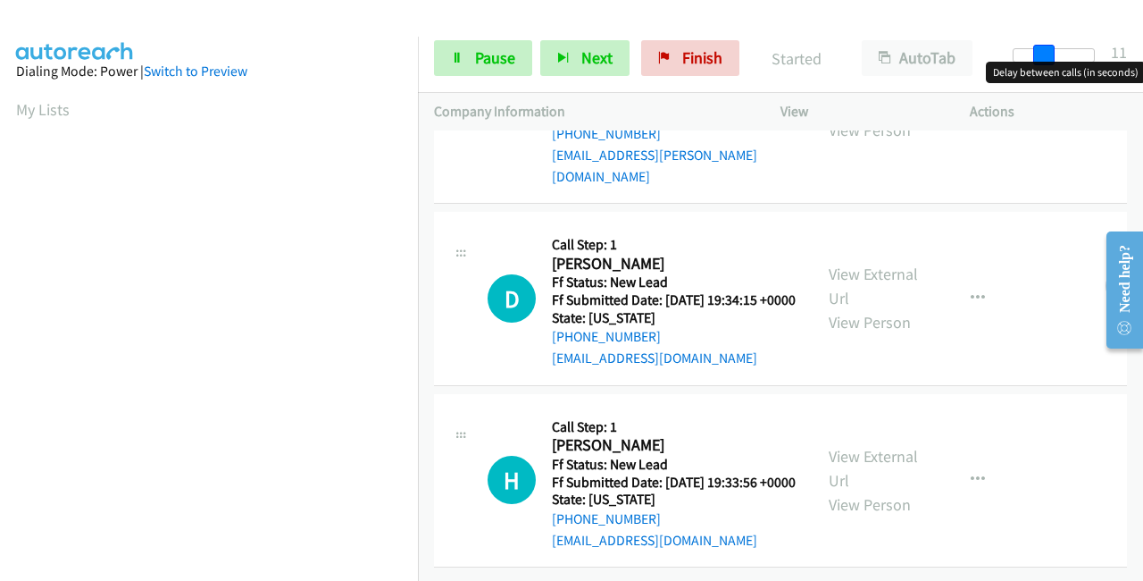
drag, startPoint x: 1026, startPoint y: 53, endPoint x: 1056, endPoint y: 52, distance: 29.5
click at [1056, 52] on div at bounding box center [1054, 55] width 82 height 14
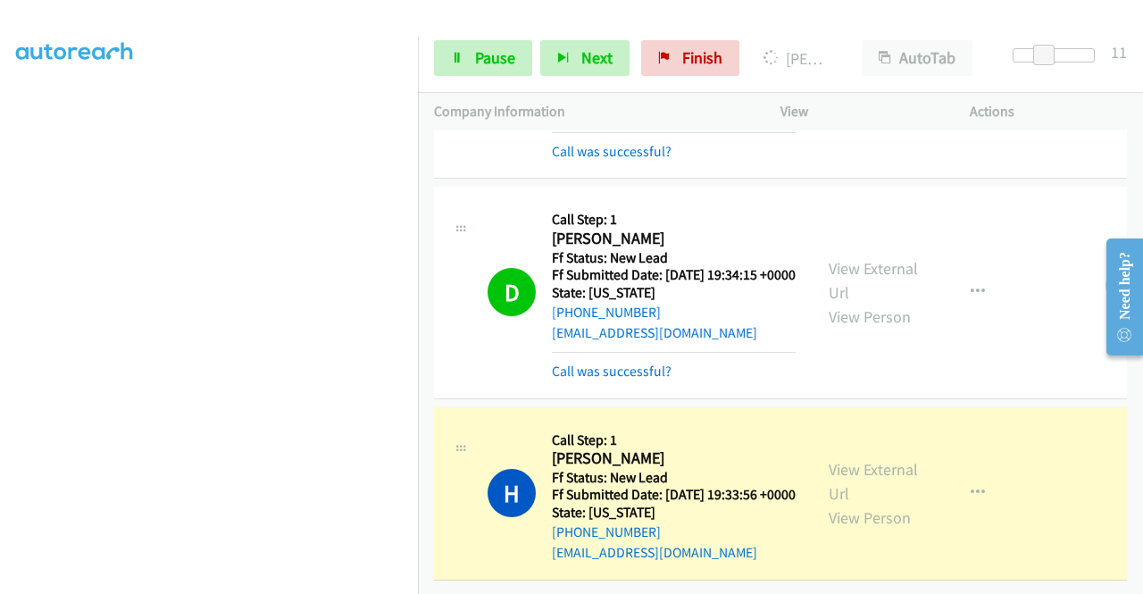
scroll to position [0, 0]
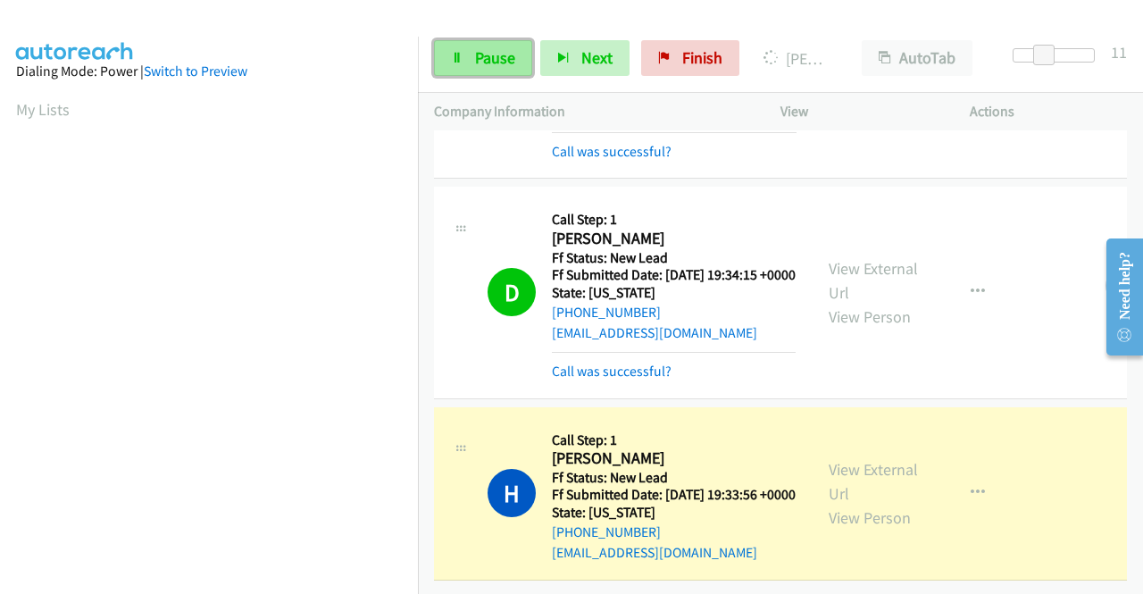
click at [490, 54] on span "Pause" at bounding box center [495, 57] width 40 height 21
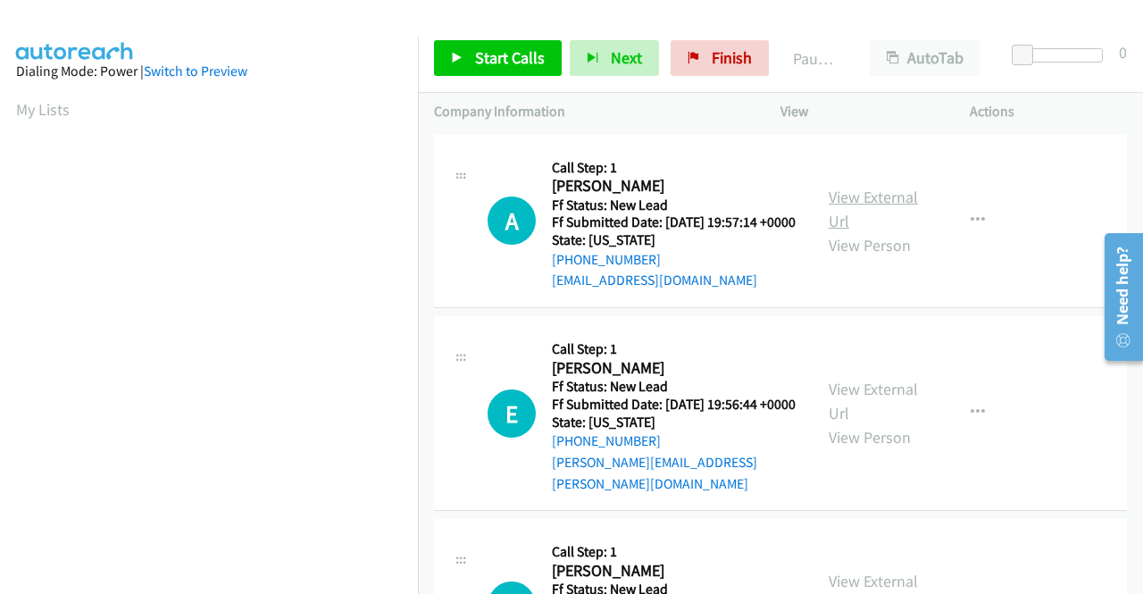
click at [891, 205] on link "View External Url" at bounding box center [873, 209] width 89 height 45
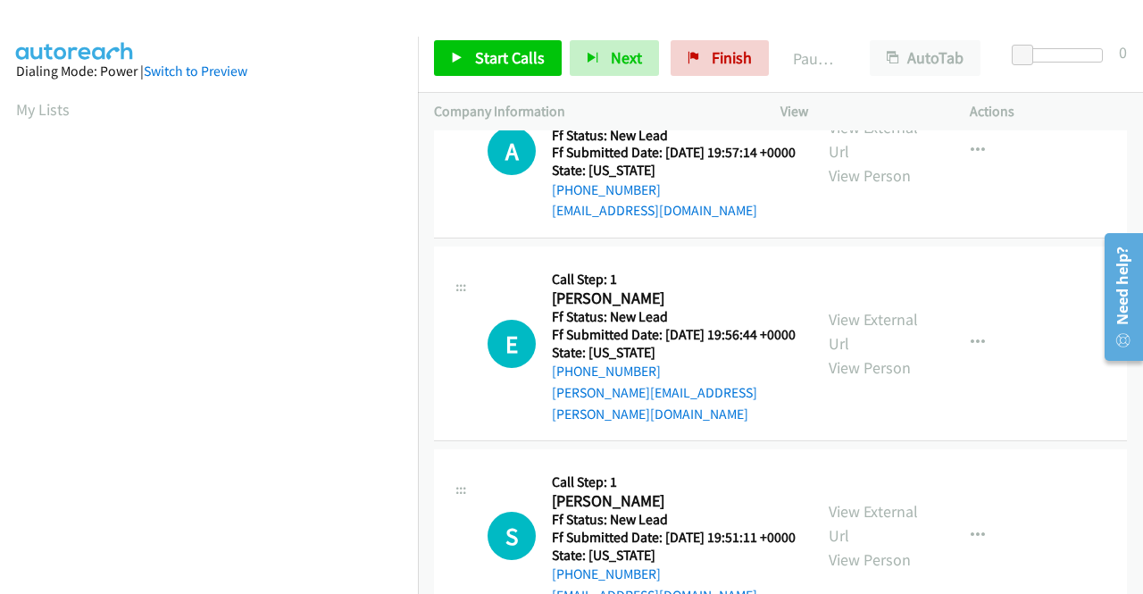
scroll to position [179, 0]
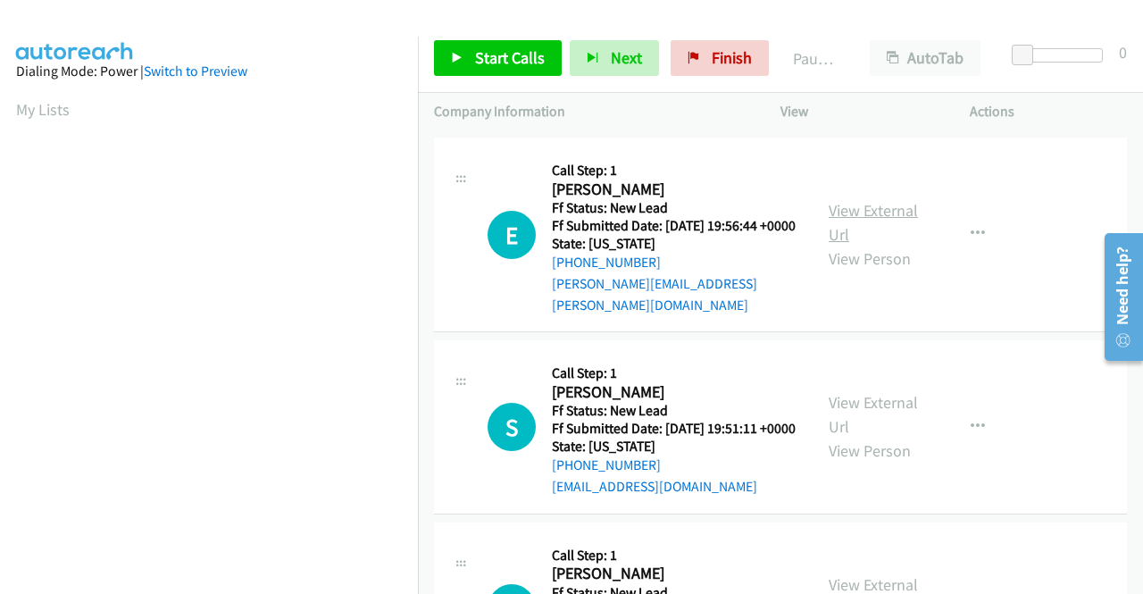
click at [883, 228] on link "View External Url" at bounding box center [873, 222] width 89 height 45
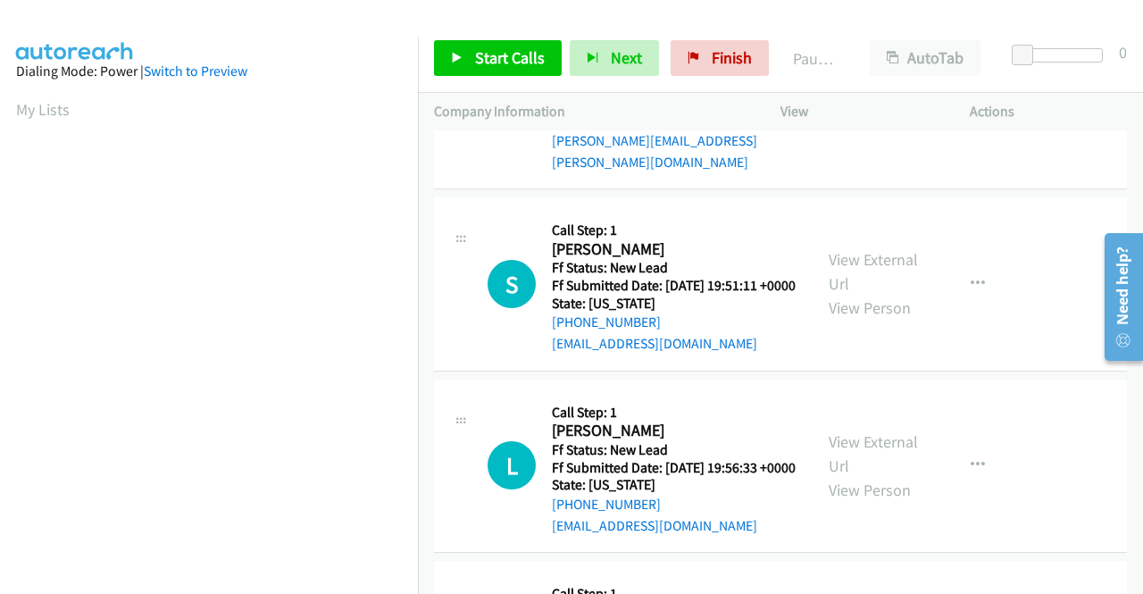
scroll to position [357, 0]
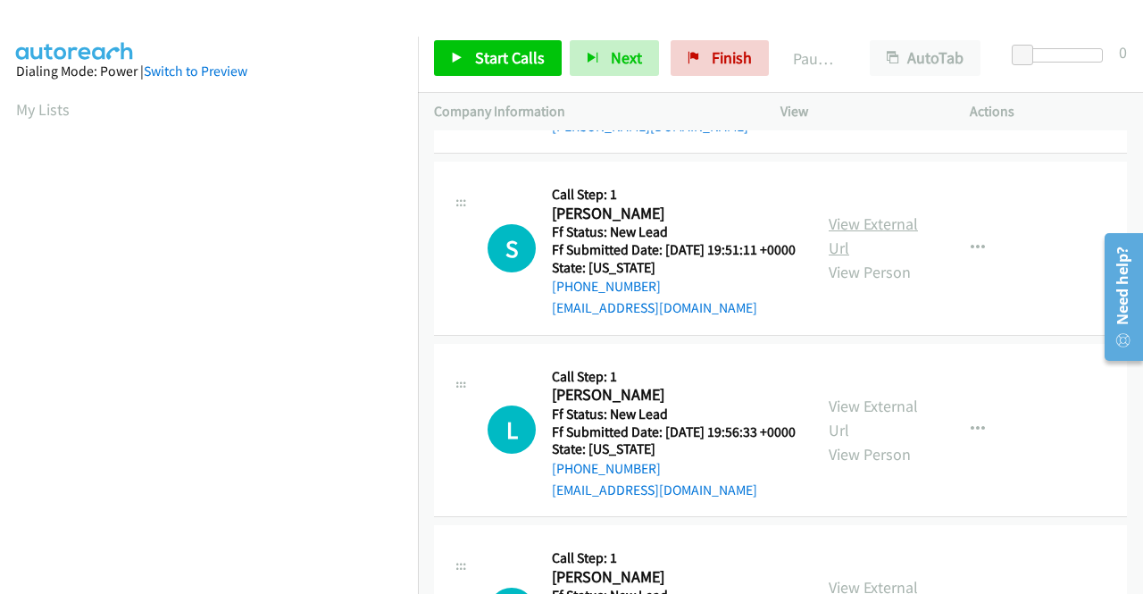
click at [884, 246] on link "View External Url" at bounding box center [873, 235] width 89 height 45
click at [892, 440] on link "View External Url" at bounding box center [873, 418] width 89 height 45
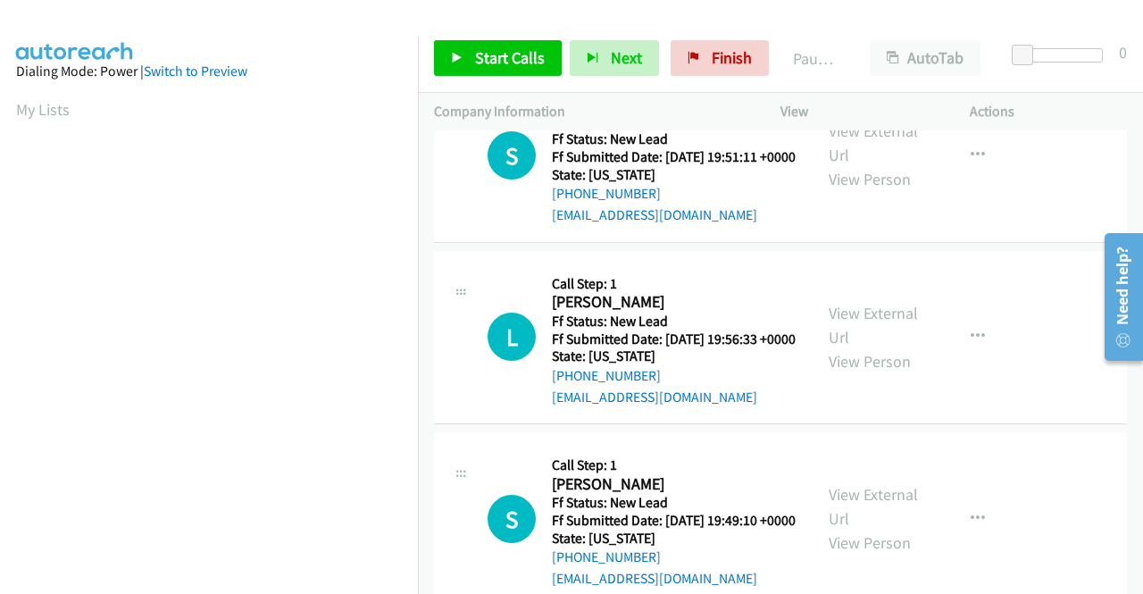
scroll to position [536, 0]
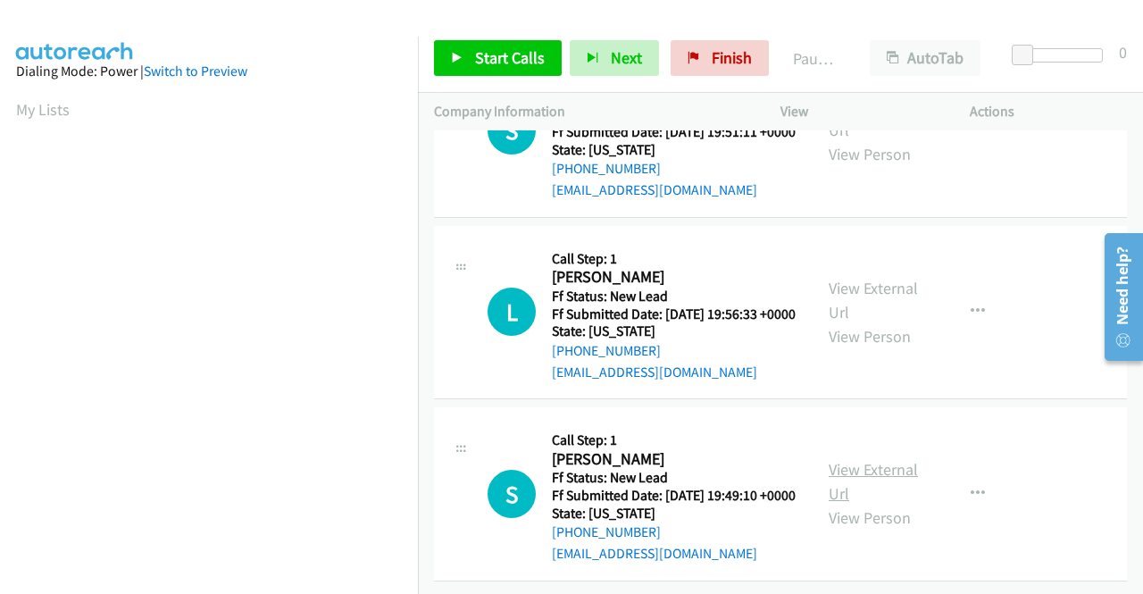
click at [893, 459] on link "View External Url" at bounding box center [873, 481] width 89 height 45
drag, startPoint x: 488, startPoint y: 46, endPoint x: 498, endPoint y: 47, distance: 10.8
click at [488, 46] on link "Start Calls" at bounding box center [498, 58] width 128 height 36
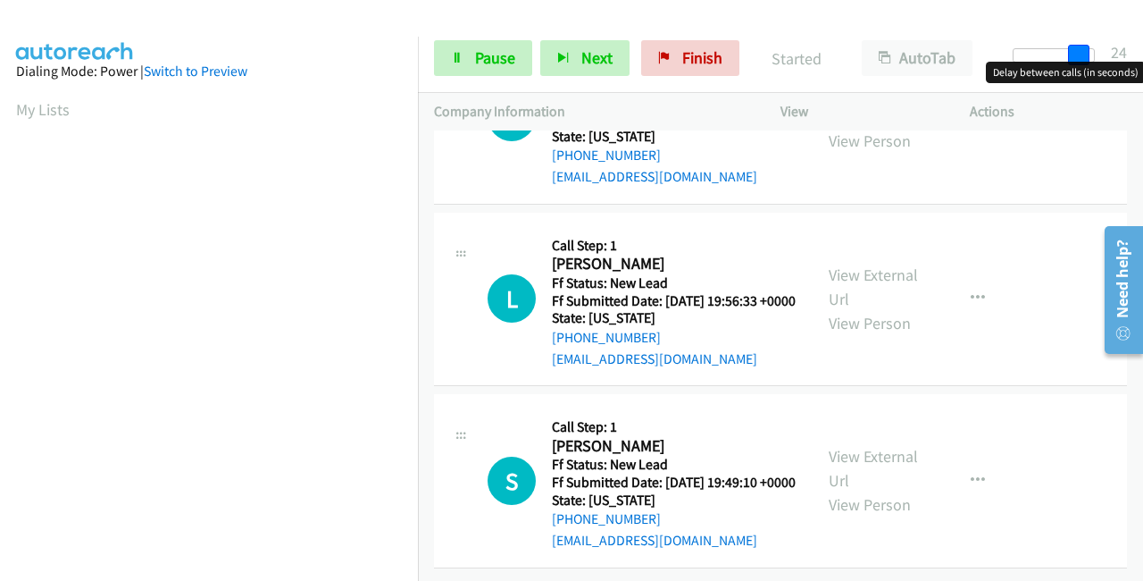
drag, startPoint x: 1027, startPoint y: 46, endPoint x: 1114, endPoint y: 42, distance: 86.8
click at [1113, 42] on div "Start Calls Pause Next Finish Started AutoTab AutoTab 24" at bounding box center [780, 58] width 725 height 69
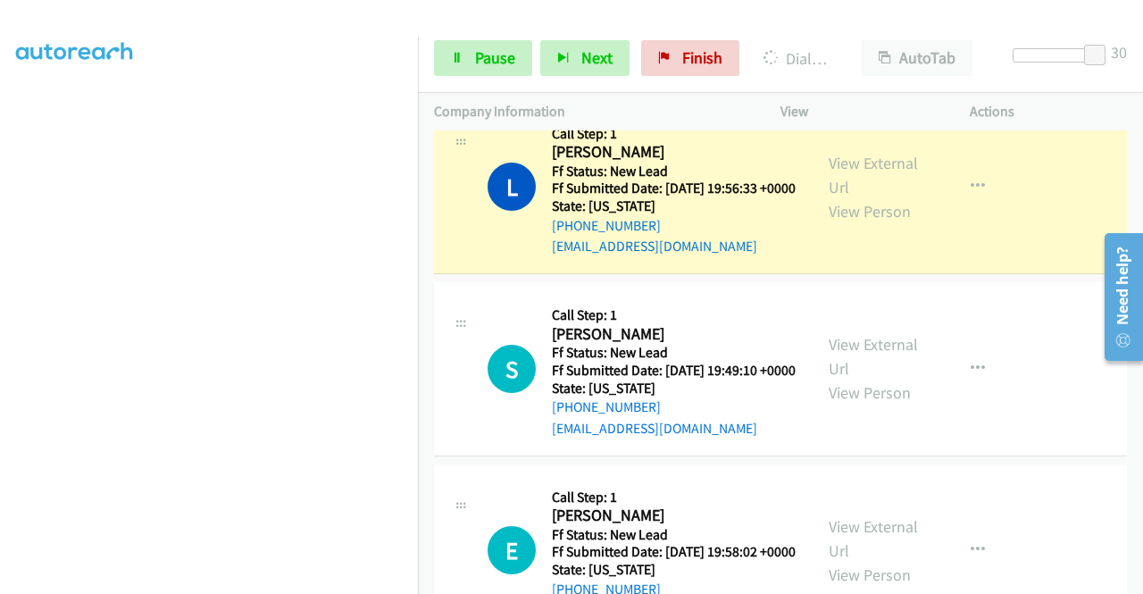
scroll to position [893, 0]
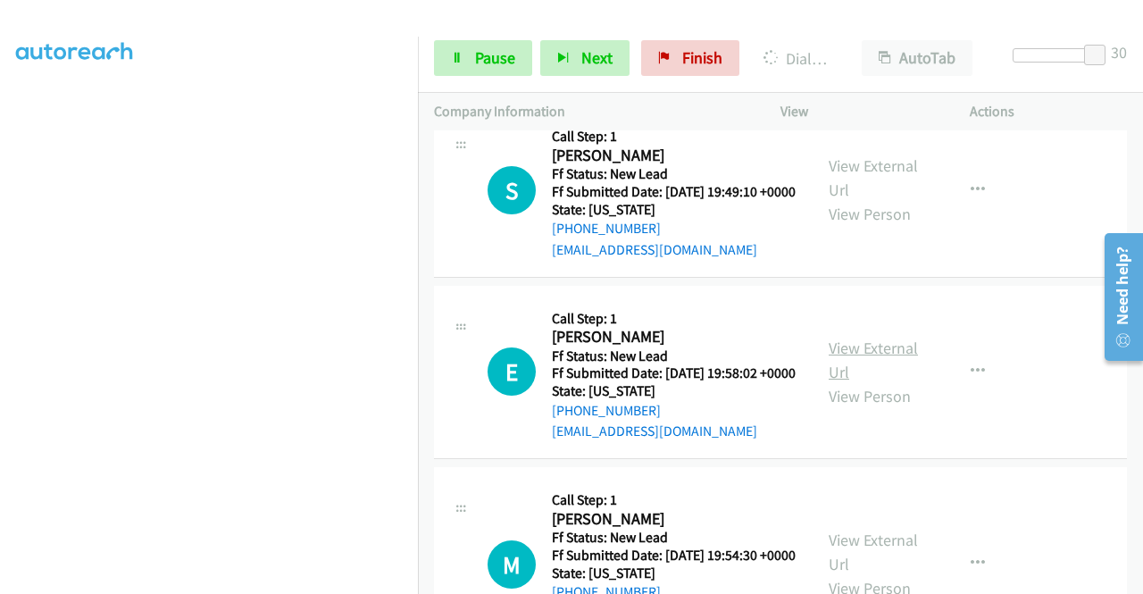
click at [871, 382] on link "View External Url" at bounding box center [873, 360] width 89 height 45
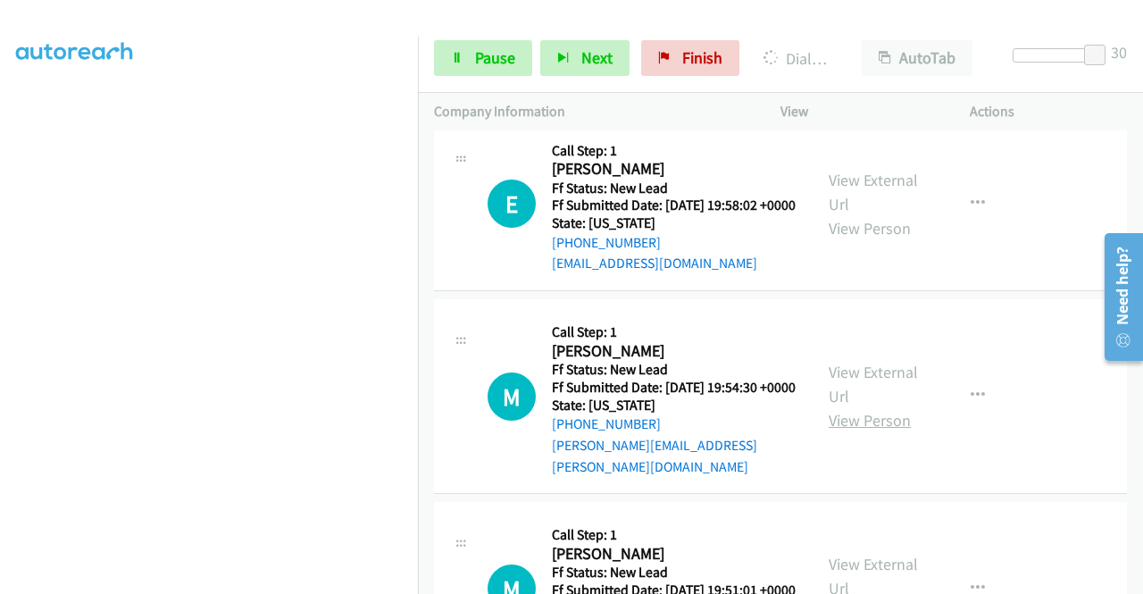
scroll to position [1161, 0]
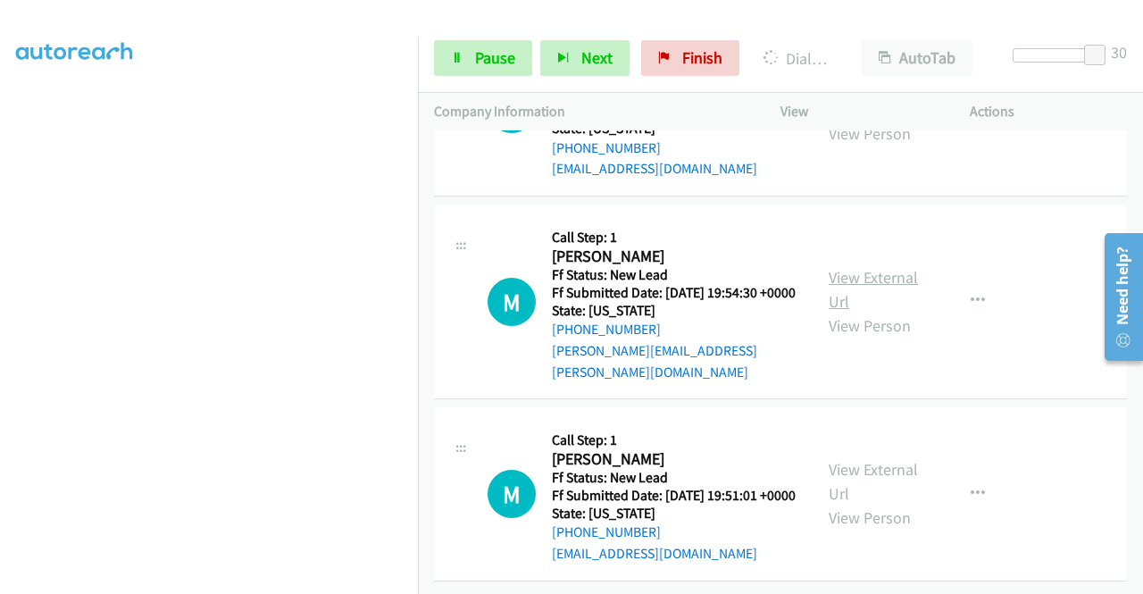
click at [886, 312] on link "View External Url" at bounding box center [873, 289] width 89 height 45
click at [895, 459] on link "View External Url" at bounding box center [873, 481] width 89 height 45
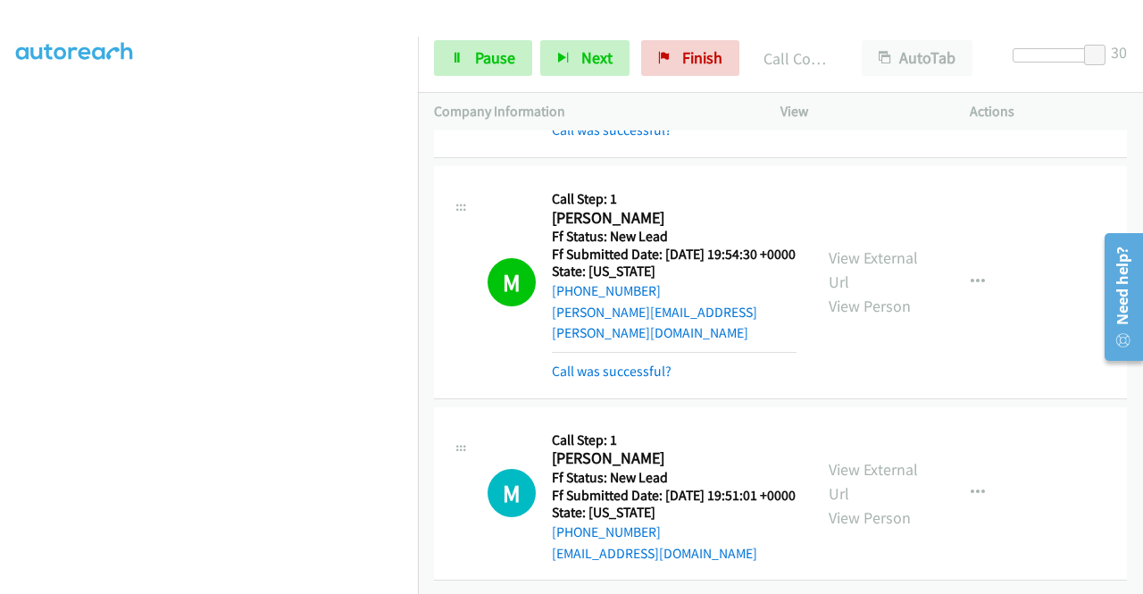
scroll to position [1415, 0]
drag, startPoint x: 1047, startPoint y: 50, endPoint x: 996, endPoint y: 51, distance: 50.9
click at [1000, 51] on div "Start Calls Pause Next Finish Call Completed AutoTab AutoTab 0" at bounding box center [780, 58] width 725 height 69
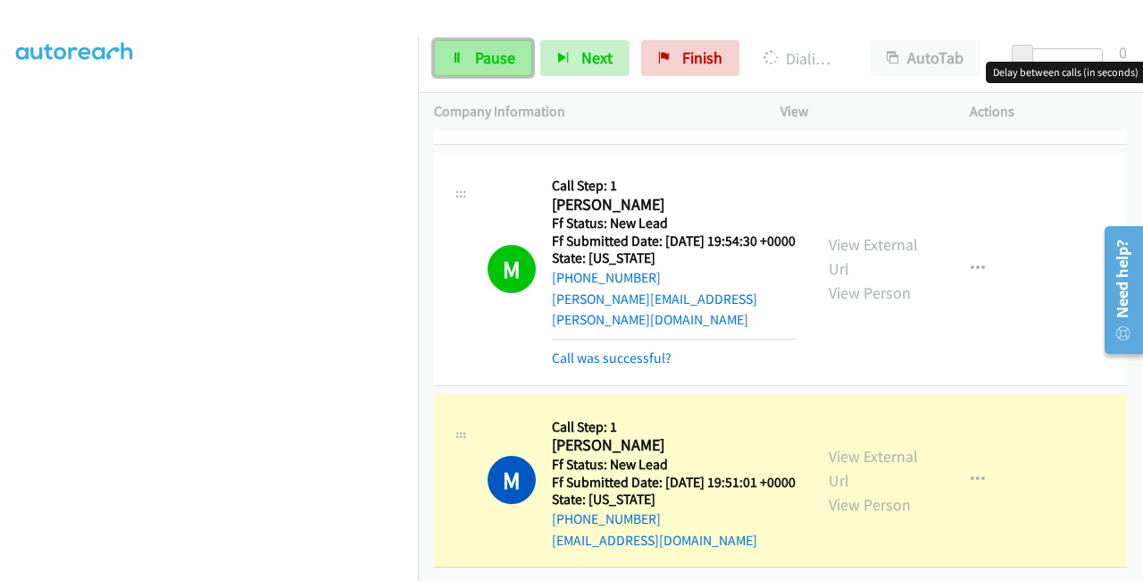
click at [465, 58] on link "Pause" at bounding box center [483, 58] width 98 height 36
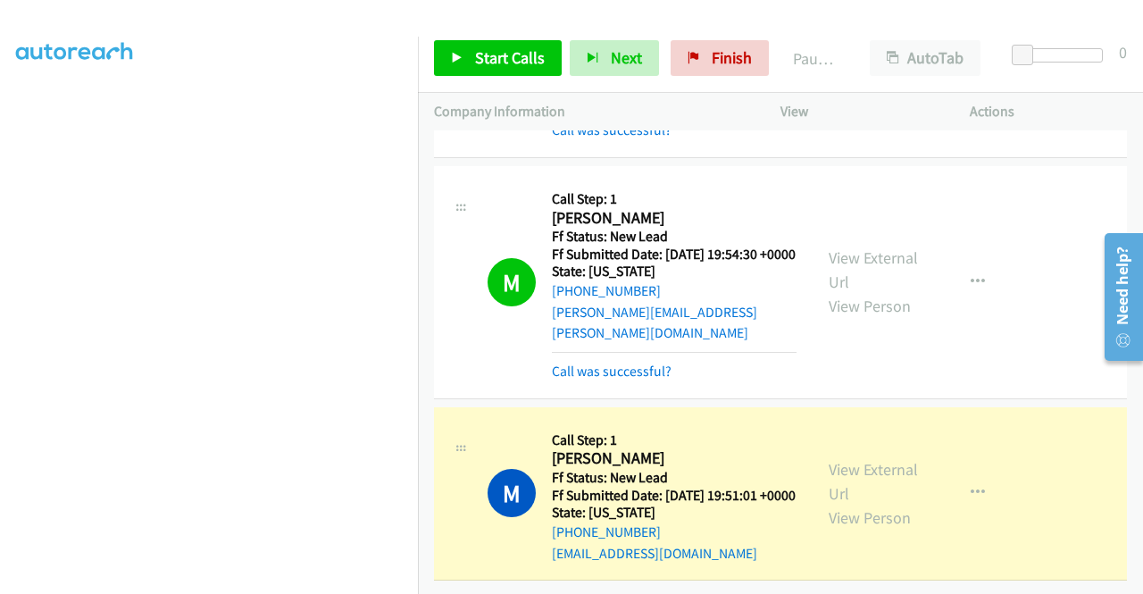
scroll to position [0, 0]
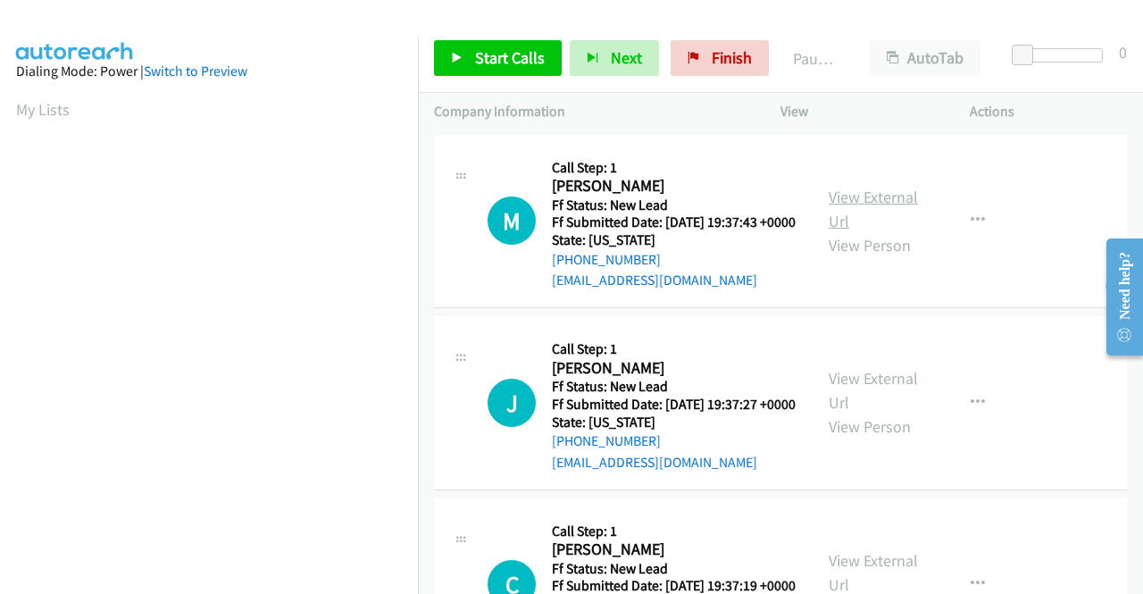
click at [881, 205] on link "View External Url" at bounding box center [873, 209] width 89 height 45
click at [858, 407] on link "View External Url" at bounding box center [873, 390] width 89 height 45
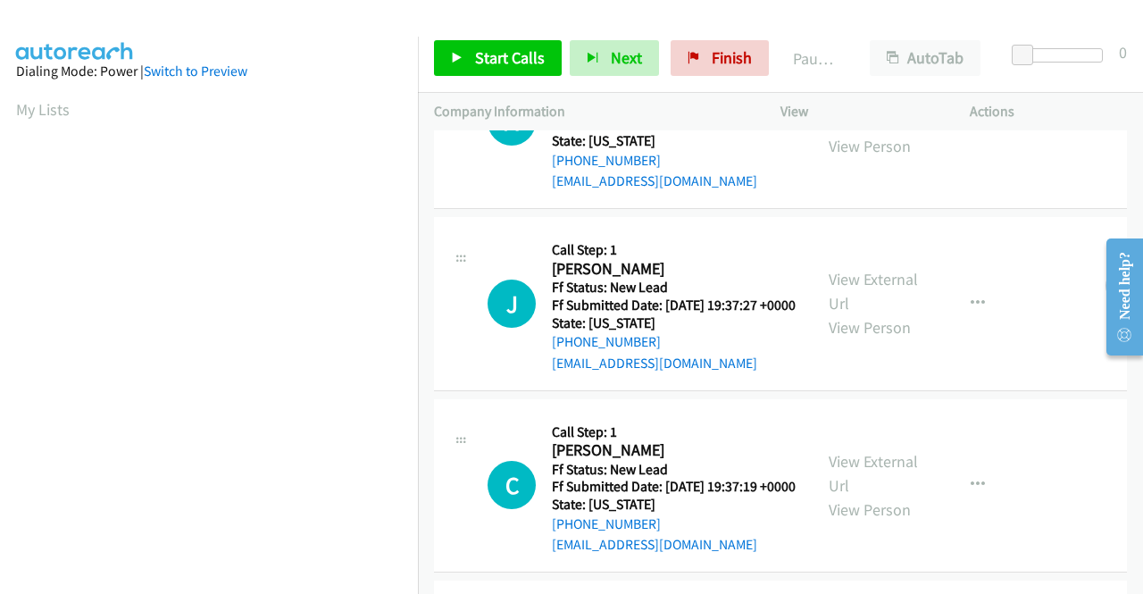
scroll to position [268, 0]
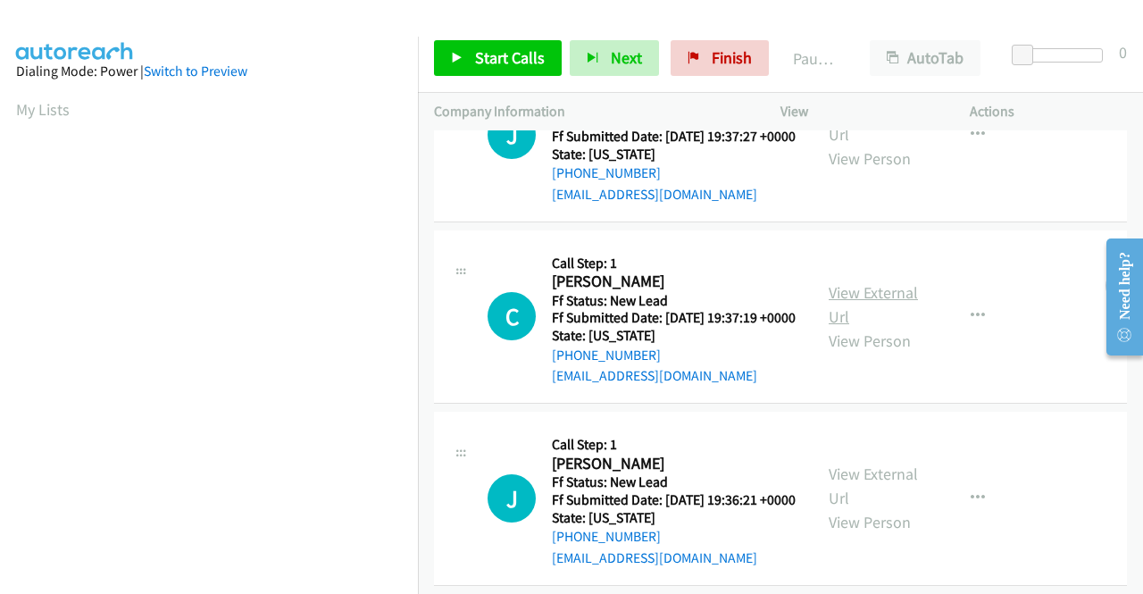
click at [880, 327] on link "View External Url" at bounding box center [873, 304] width 89 height 45
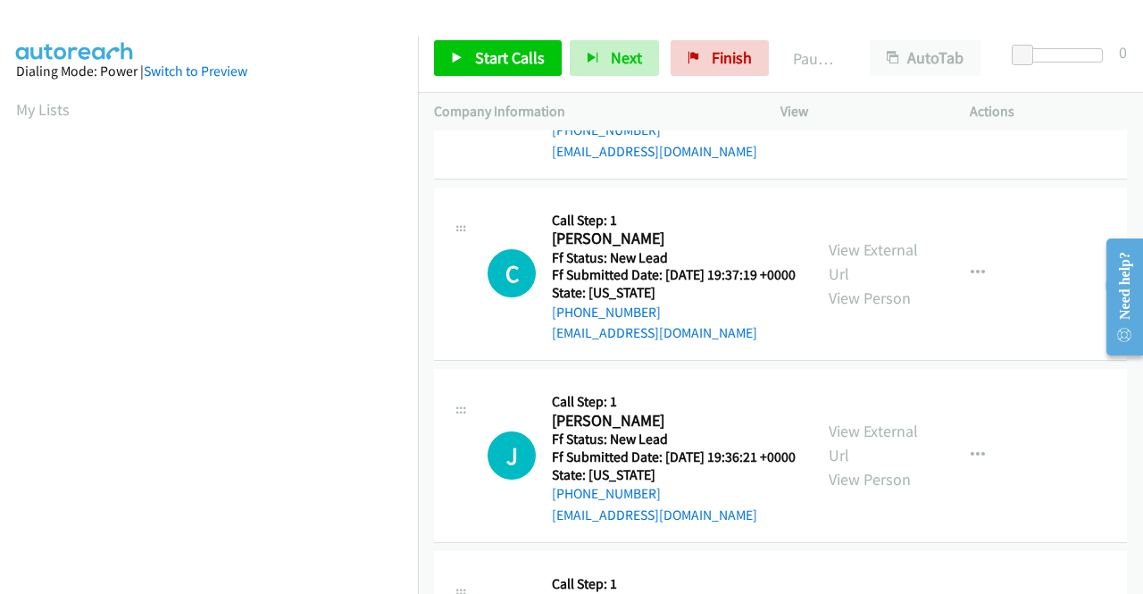
scroll to position [447, 0]
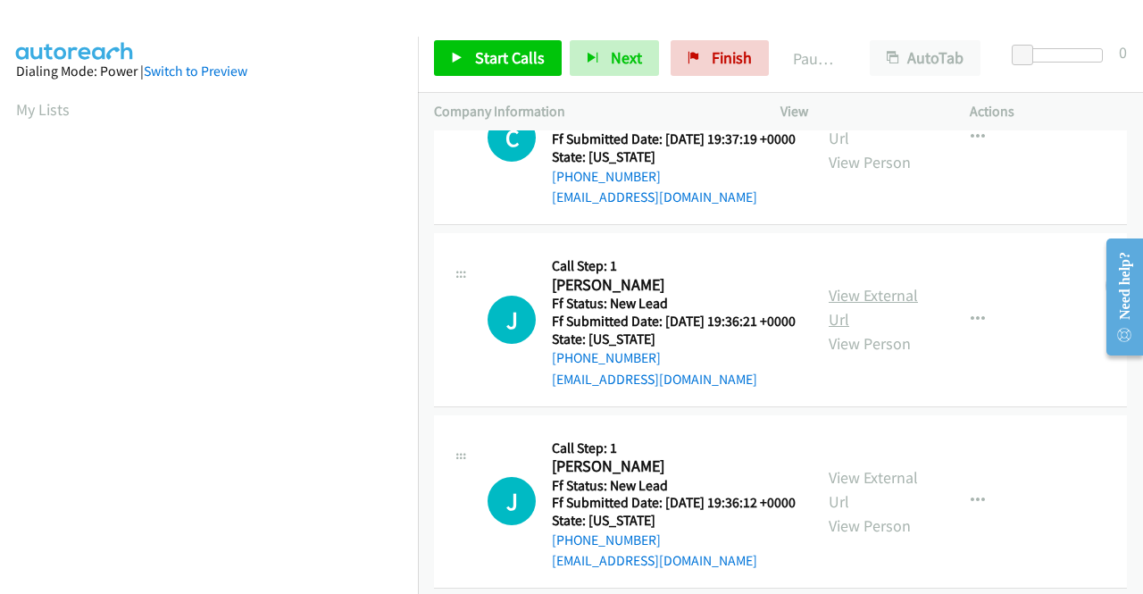
click at [878, 330] on link "View External Url" at bounding box center [873, 307] width 89 height 45
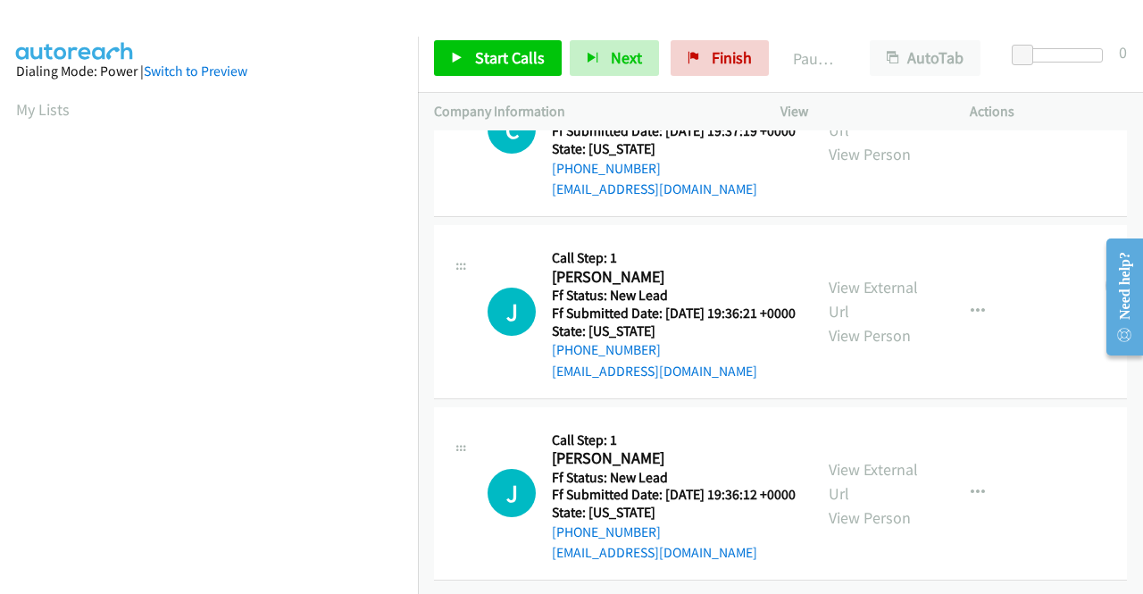
scroll to position [554, 0]
click at [892, 459] on link "View External Url" at bounding box center [873, 481] width 89 height 45
click at [497, 49] on span "Start Calls" at bounding box center [510, 57] width 70 height 21
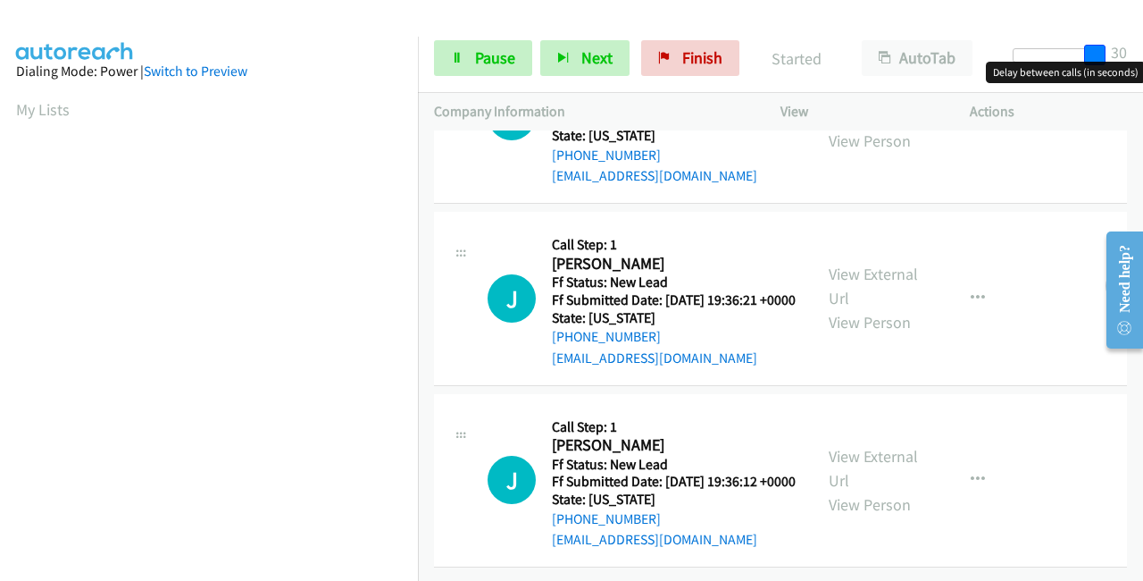
drag, startPoint x: 1090, startPoint y: 51, endPoint x: 1142, endPoint y: 51, distance: 52.7
click at [1142, 51] on div "Start Calls Pause Next Finish Started AutoTab AutoTab 30" at bounding box center [780, 58] width 725 height 69
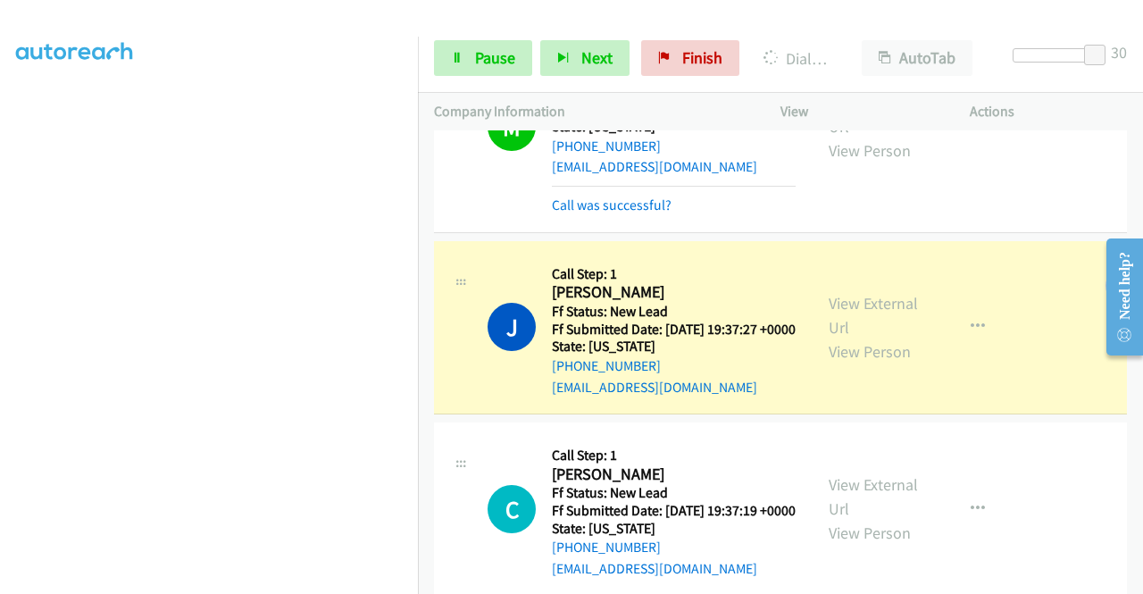
scroll to position [179, 0]
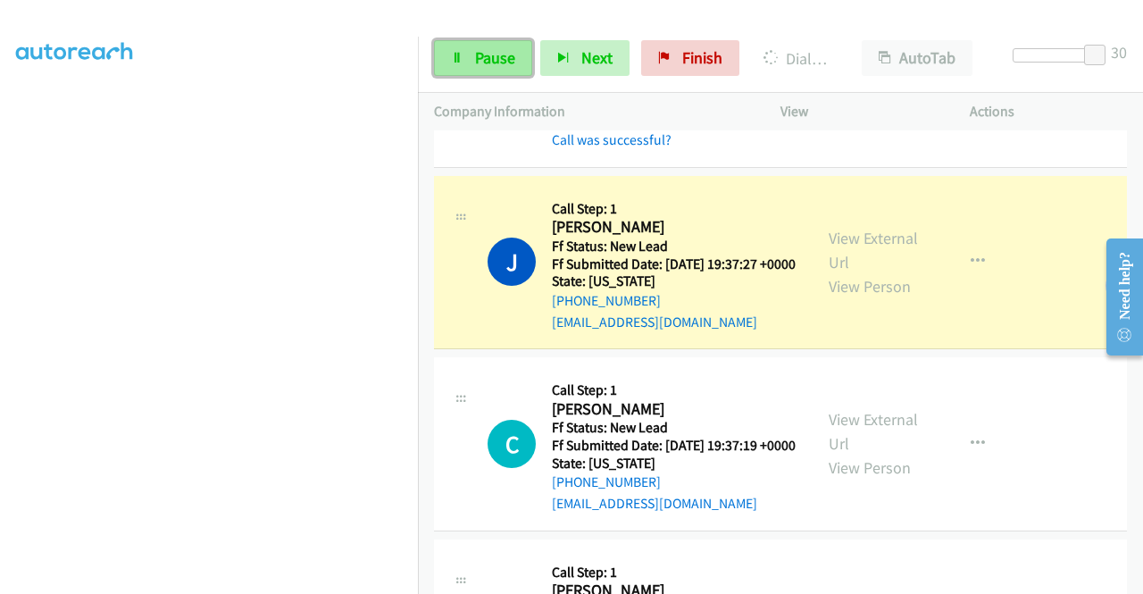
click at [483, 63] on span "Pause" at bounding box center [495, 57] width 40 height 21
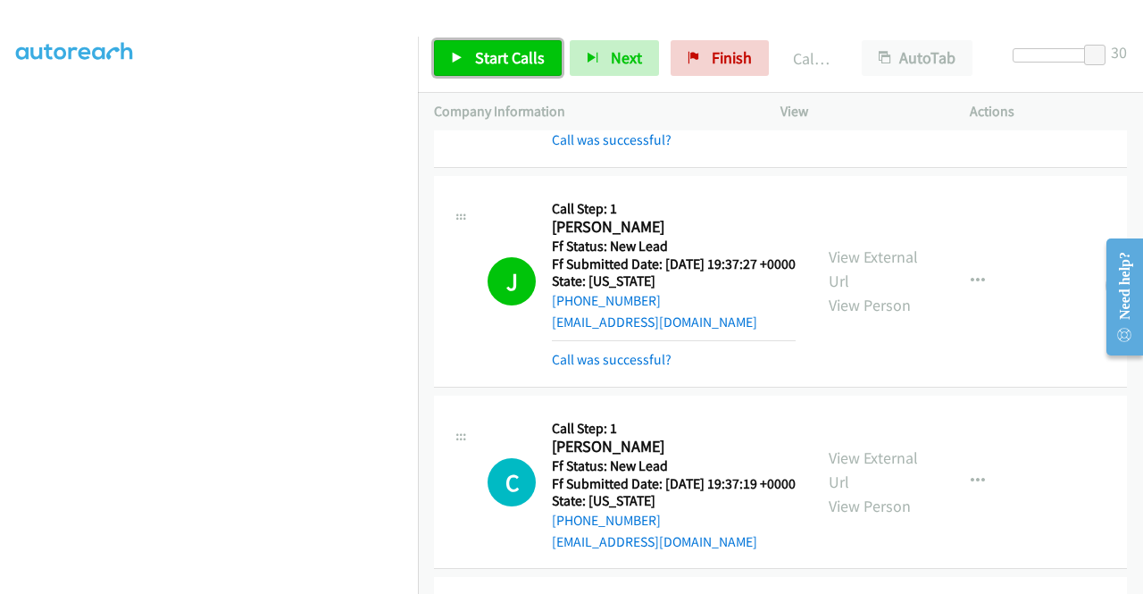
click at [473, 57] on link "Start Calls" at bounding box center [498, 58] width 128 height 36
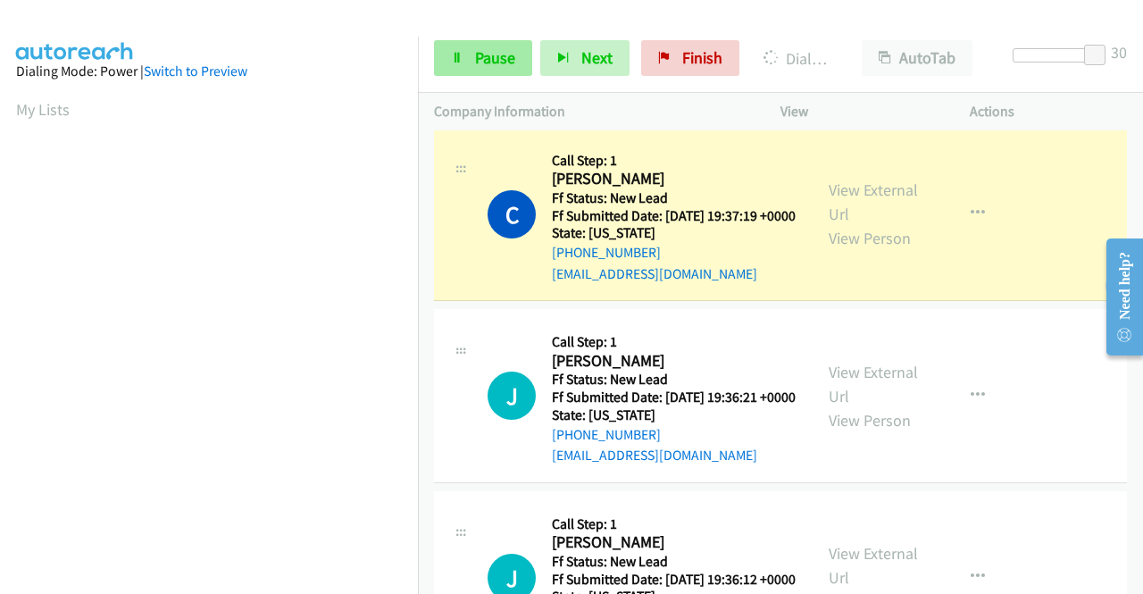
scroll to position [407, 0]
click at [484, 56] on span "Pause" at bounding box center [495, 57] width 40 height 21
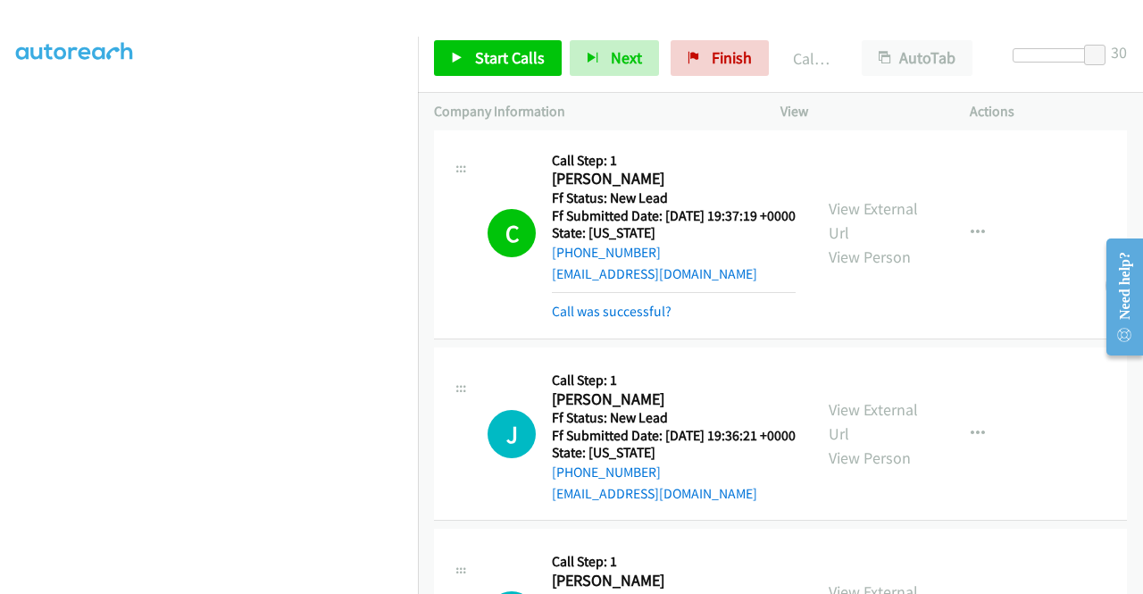
scroll to position [564, 0]
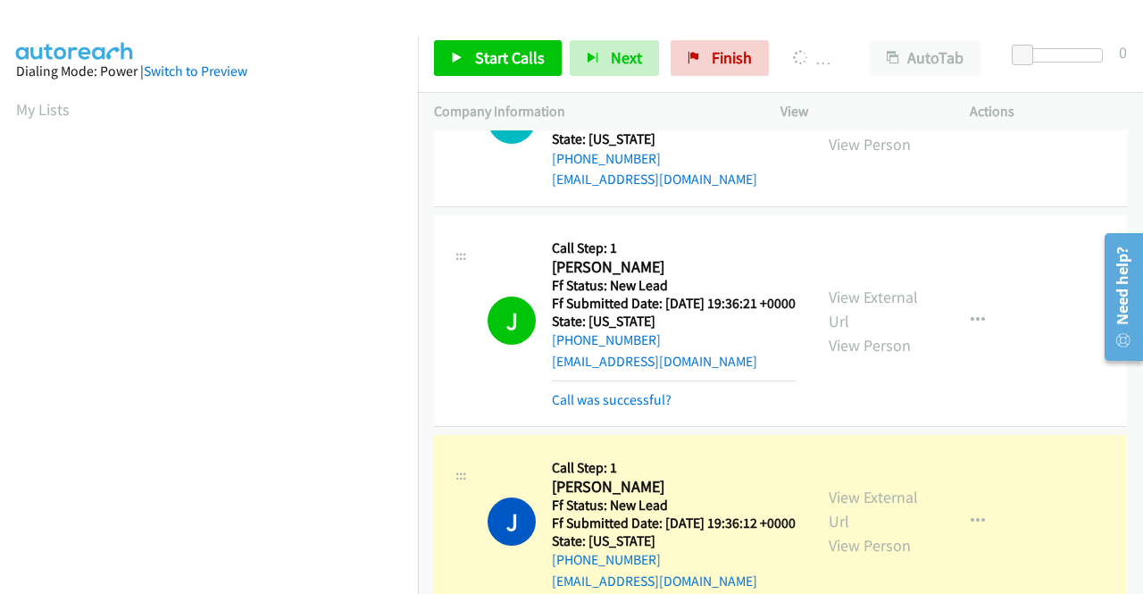
scroll to position [407, 0]
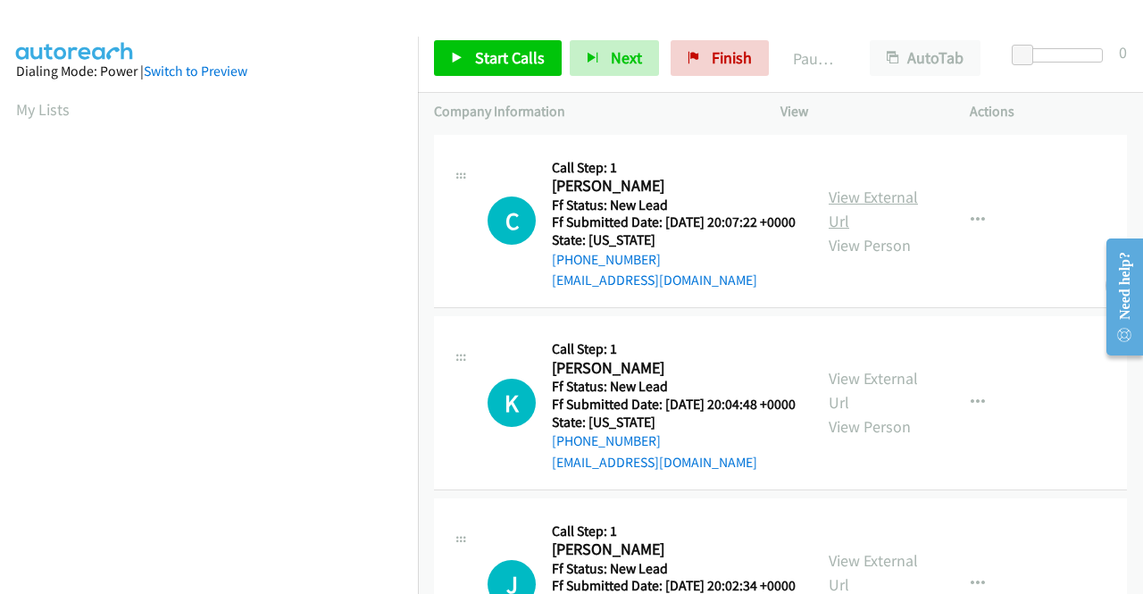
click at [841, 207] on link "View External Url" at bounding box center [873, 209] width 89 height 45
click at [841, 407] on link "View External Url" at bounding box center [873, 390] width 89 height 45
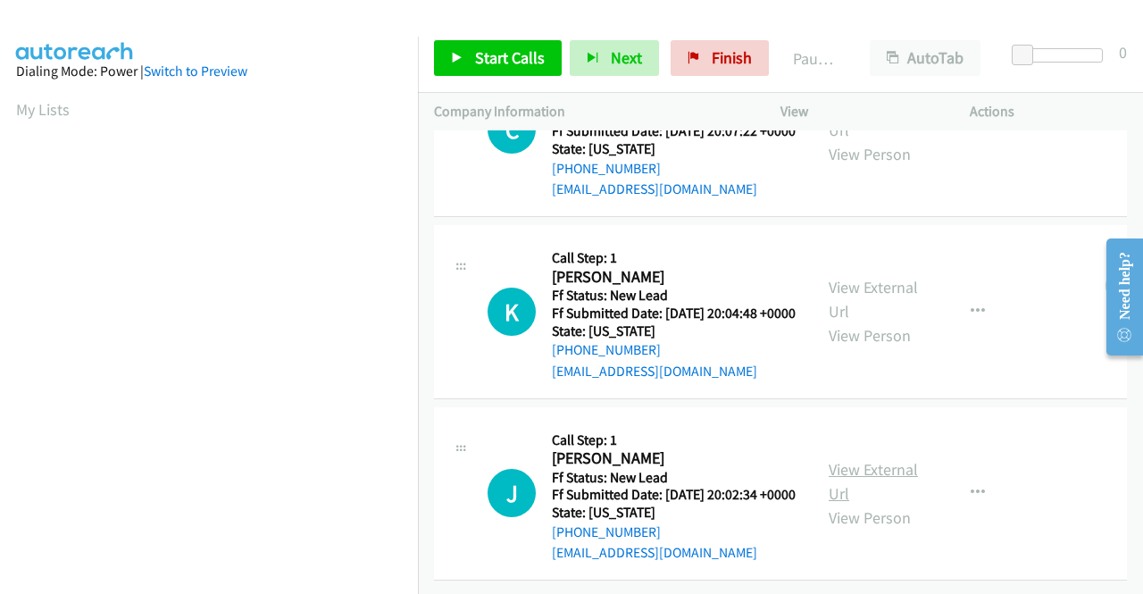
click at [891, 459] on link "View External Url" at bounding box center [873, 481] width 89 height 45
click at [509, 53] on span "Start Calls" at bounding box center [510, 57] width 70 height 21
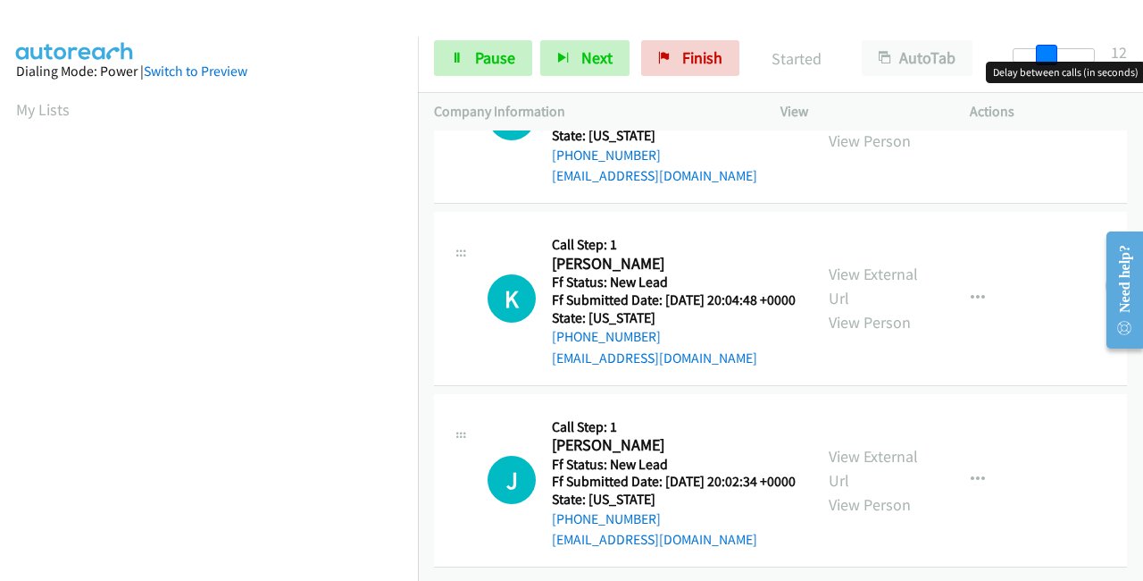
drag, startPoint x: 1015, startPoint y: 52, endPoint x: 1142, endPoint y: 52, distance: 127.7
click at [1142, 52] on div "Start Calls Pause Next Finish Started AutoTab AutoTab 12" at bounding box center [780, 58] width 725 height 69
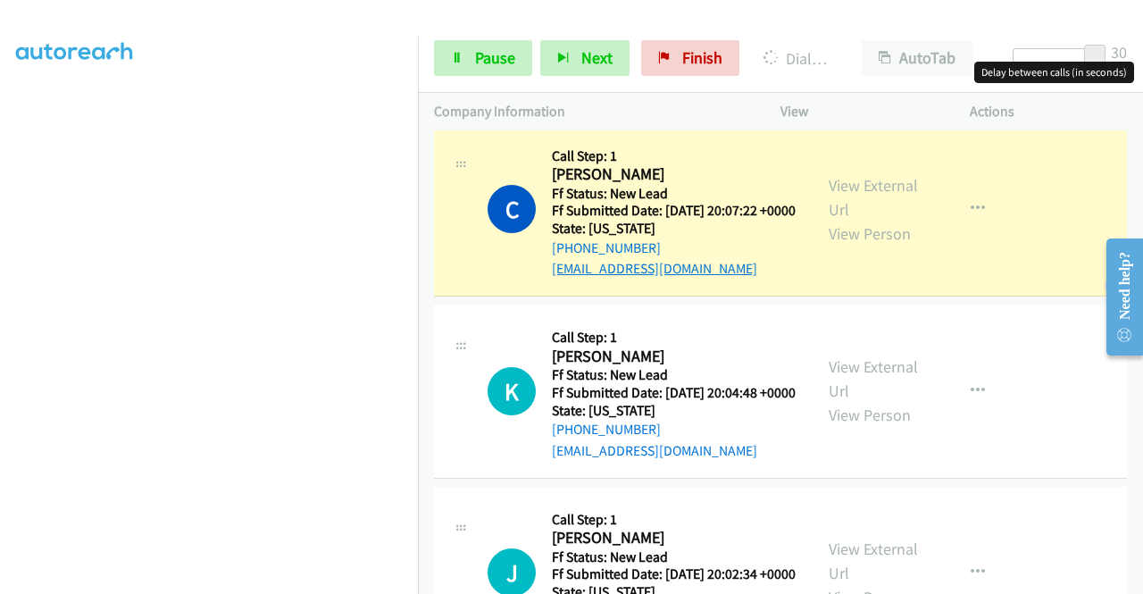
scroll to position [0, 0]
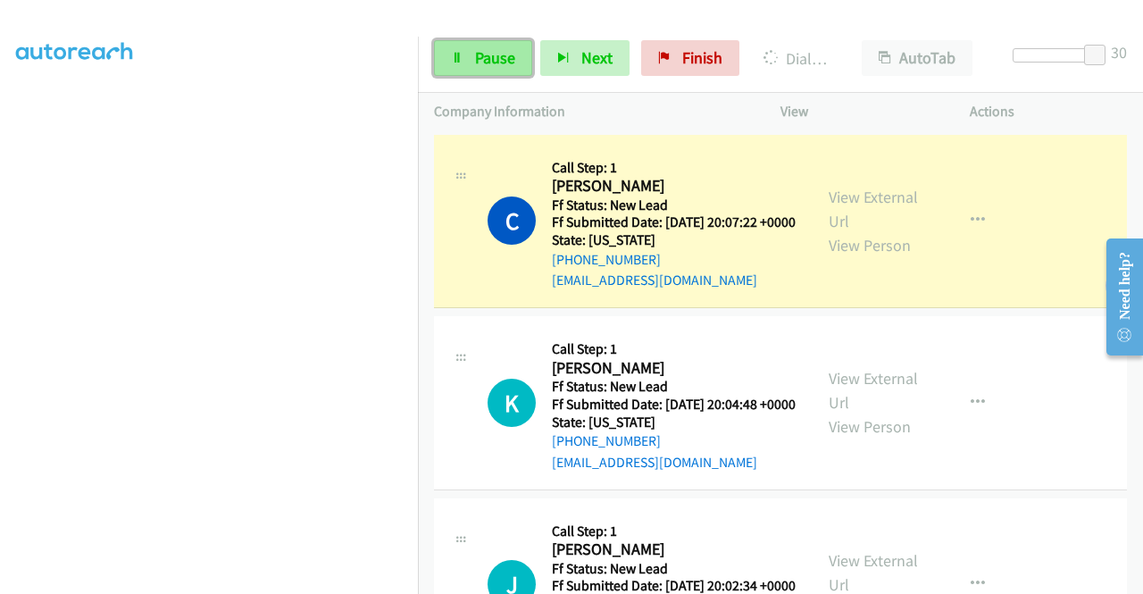
click at [494, 57] on span "Pause" at bounding box center [495, 57] width 40 height 21
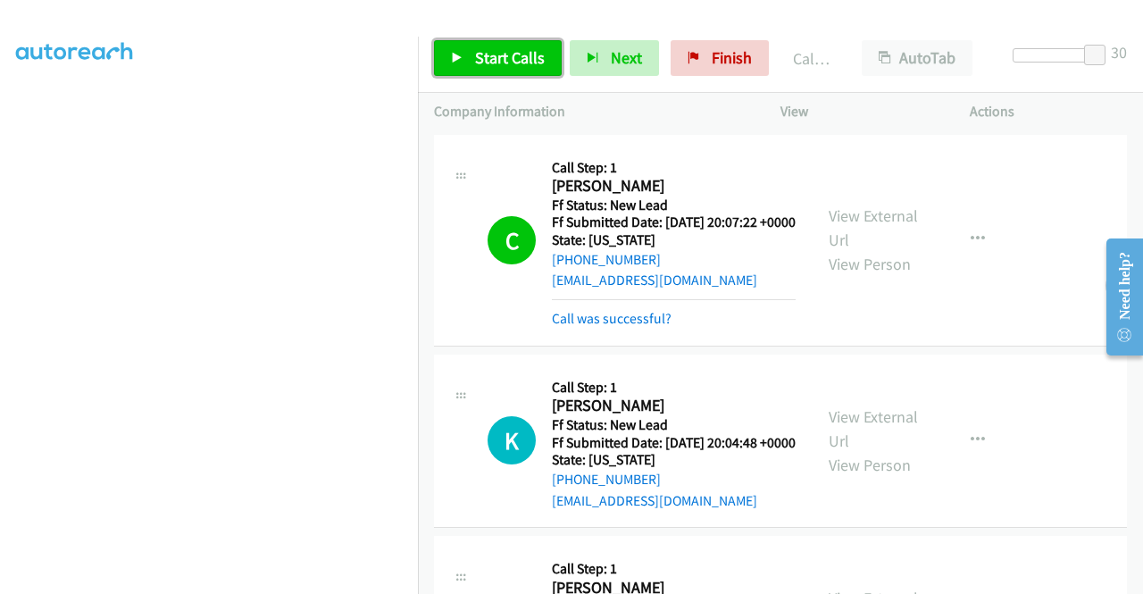
click at [500, 53] on span "Start Calls" at bounding box center [510, 57] width 70 height 21
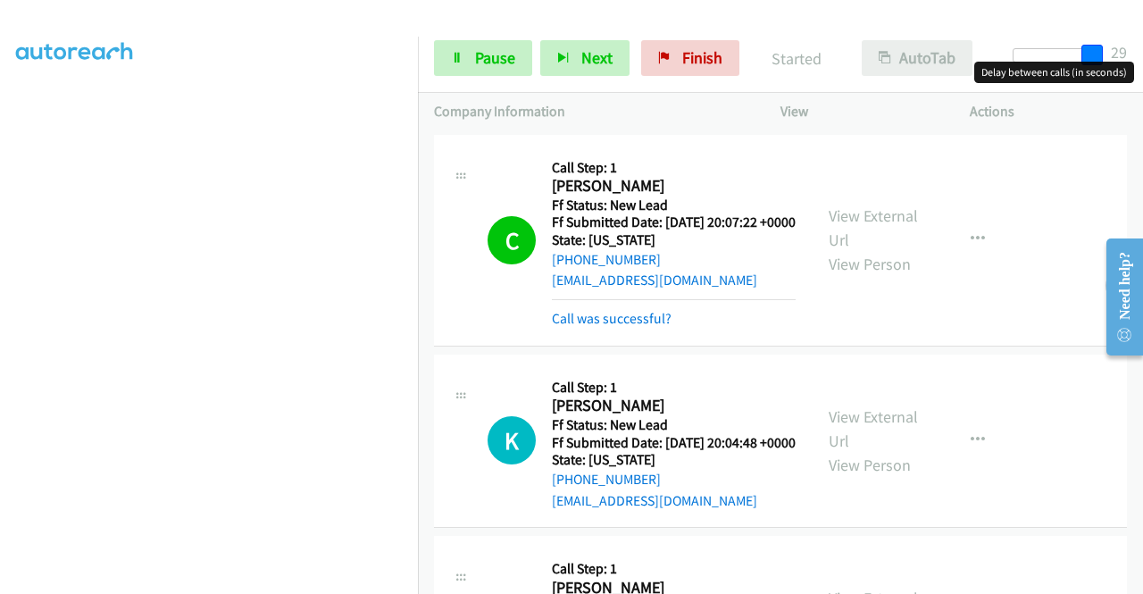
drag, startPoint x: 1091, startPoint y: 47, endPoint x: 977, endPoint y: 60, distance: 114.1
click at [979, 59] on div "Start Calls Pause Next Finish Started AutoTab AutoTab 29" at bounding box center [780, 58] width 725 height 69
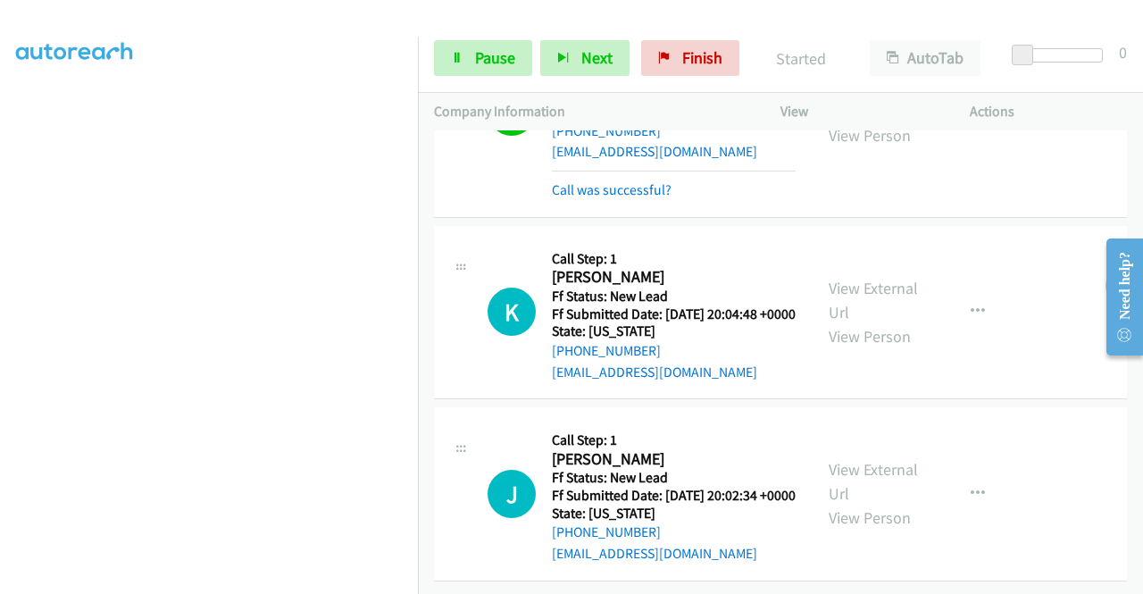
scroll to position [193, 0]
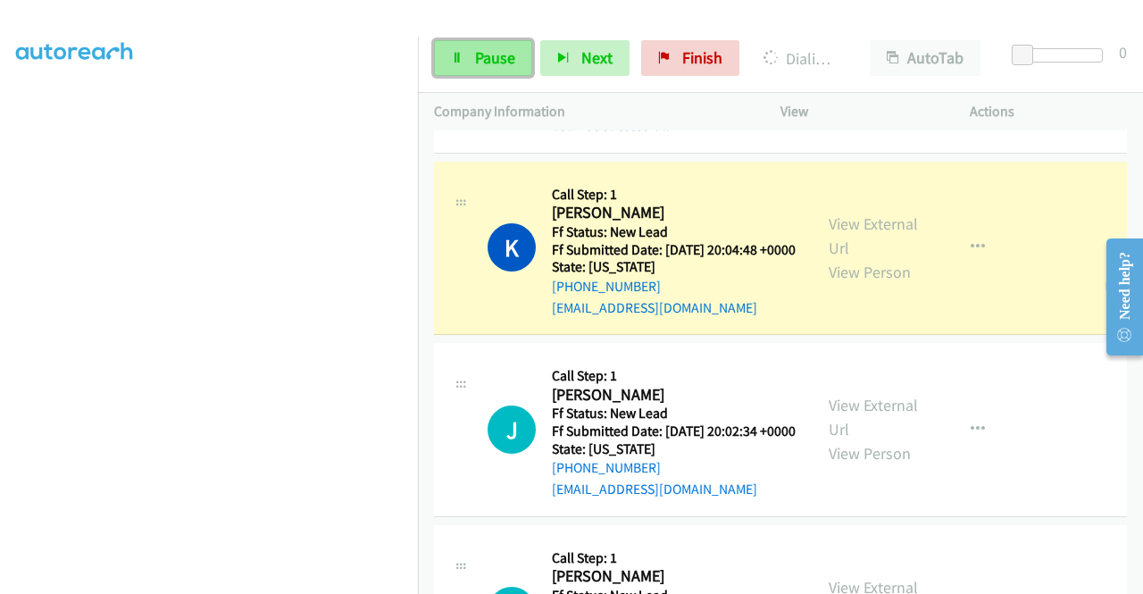
click at [497, 55] on span "Pause" at bounding box center [495, 57] width 40 height 21
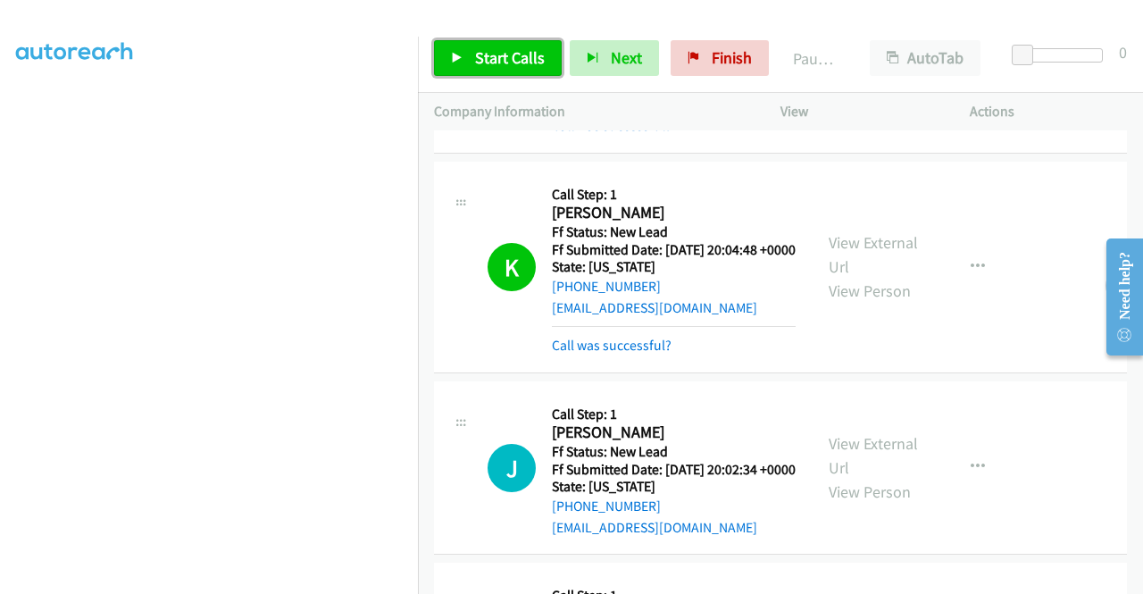
click at [499, 47] on span "Start Calls" at bounding box center [510, 57] width 70 height 21
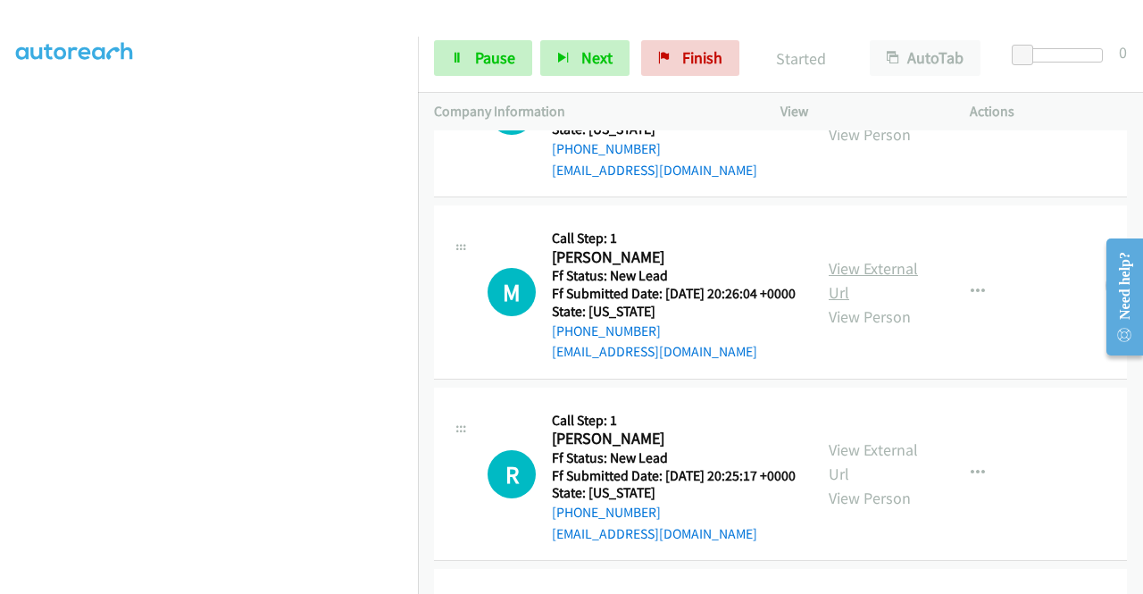
scroll to position [461, 0]
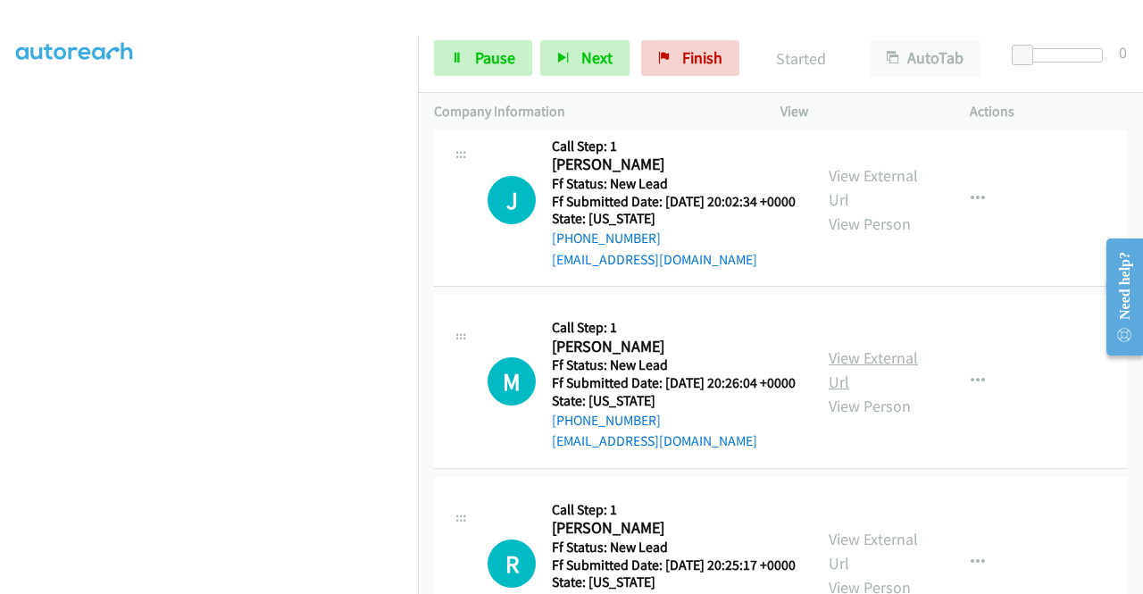
click at [891, 392] on link "View External Url" at bounding box center [873, 369] width 89 height 45
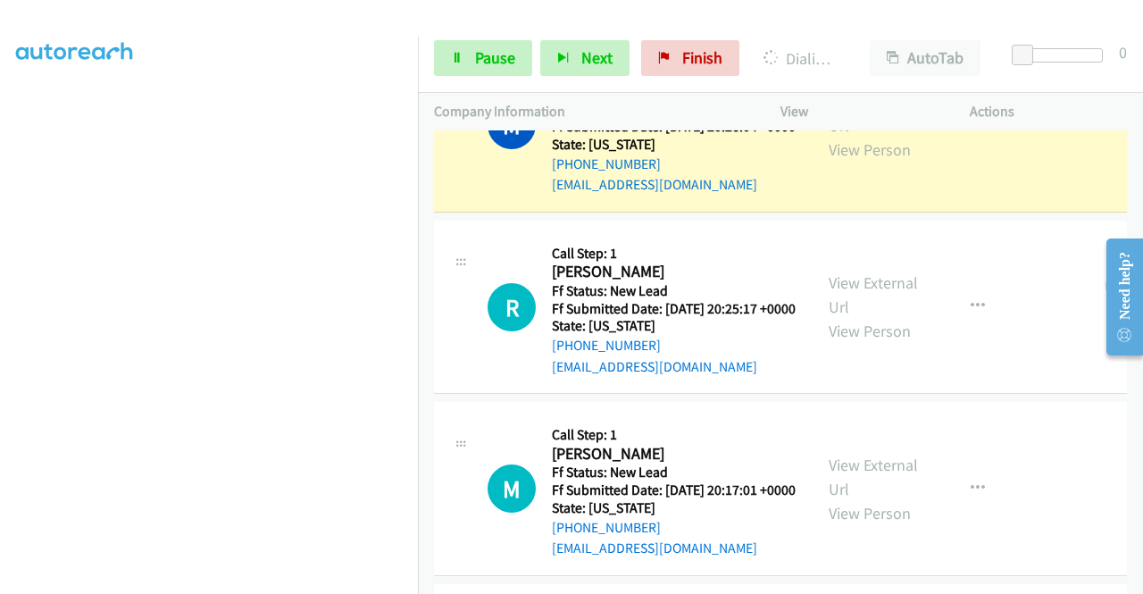
scroll to position [729, 0]
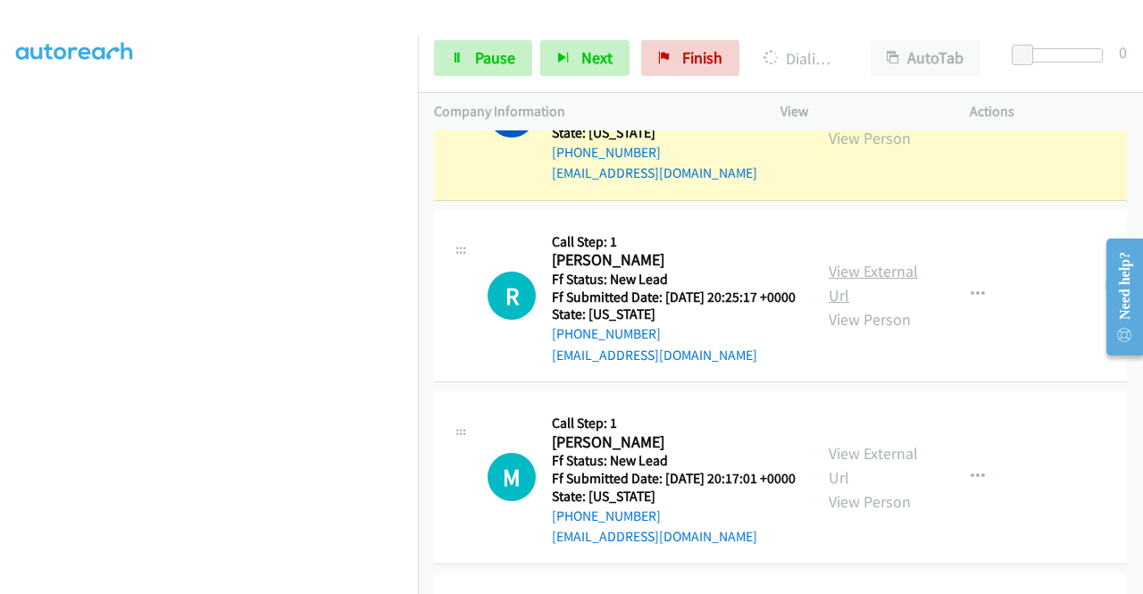
click at [875, 305] on link "View External Url" at bounding box center [873, 283] width 89 height 45
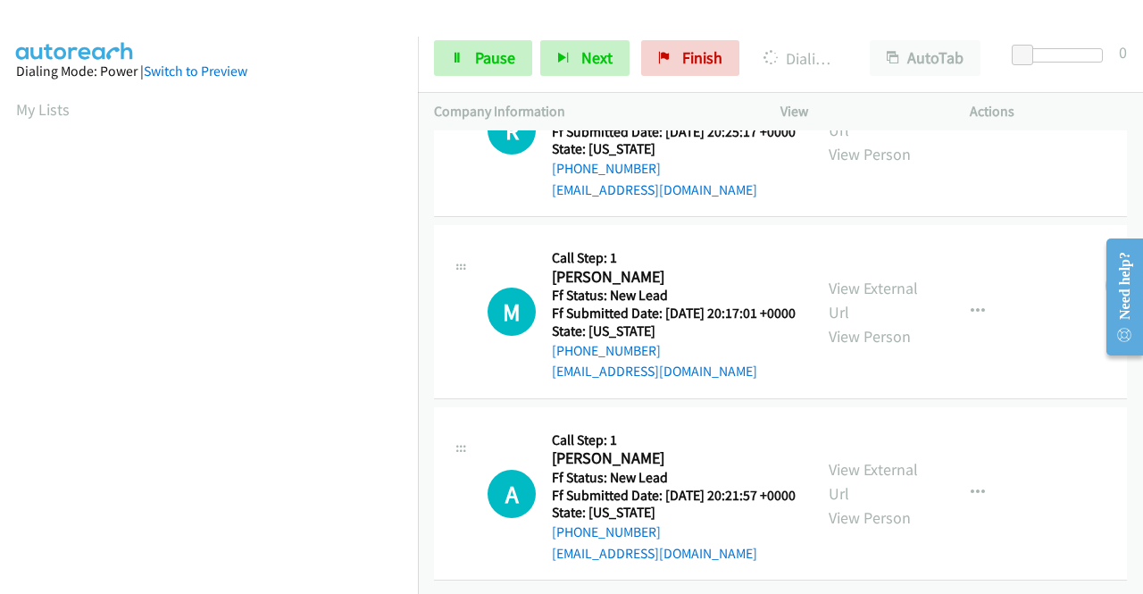
scroll to position [407, 0]
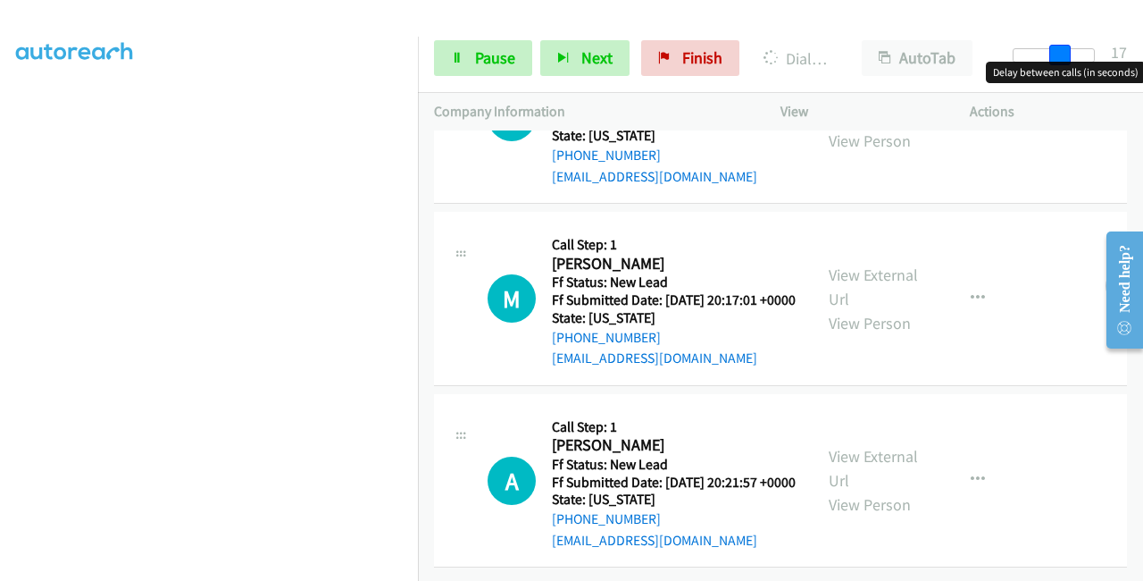
drag, startPoint x: 1032, startPoint y: 53, endPoint x: 1142, endPoint y: 49, distance: 110.8
click at [1142, 50] on div "Start Calls Pause Next Finish Dialing Michael Sanicola AutoTab AutoTab 17" at bounding box center [780, 58] width 725 height 69
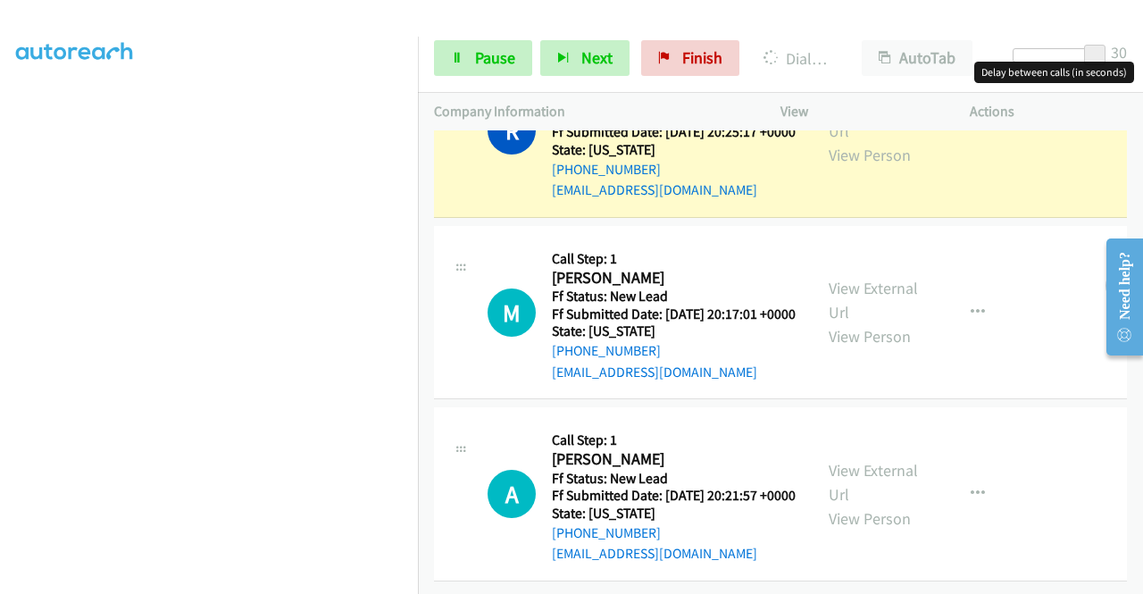
scroll to position [1065, 0]
click at [854, 460] on link "View External Url" at bounding box center [873, 482] width 89 height 45
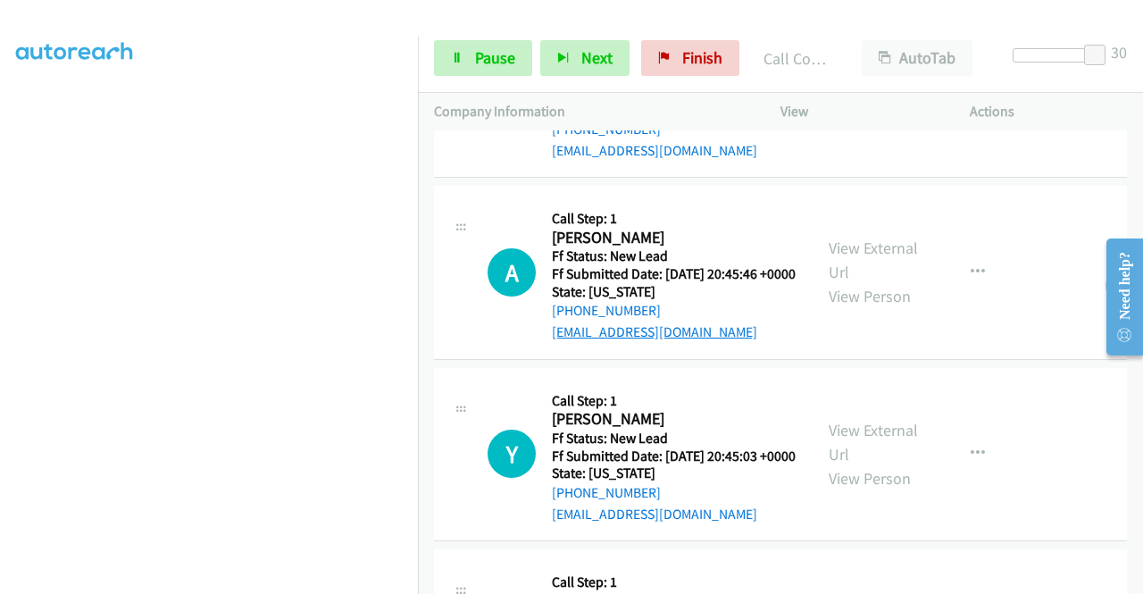
scroll to position [1371, 0]
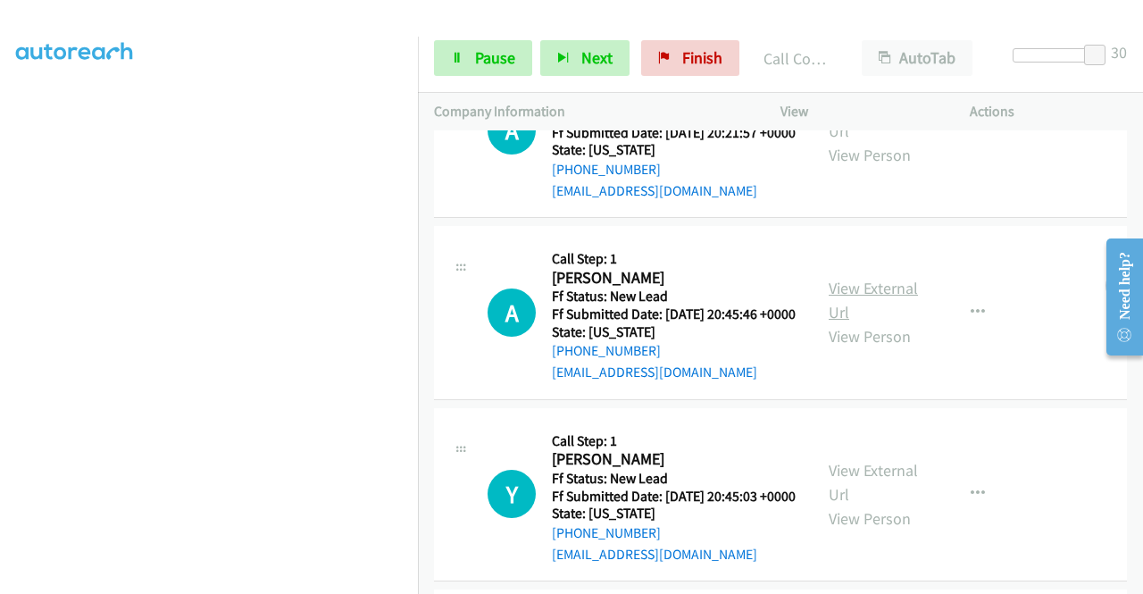
click at [870, 322] on link "View External Url" at bounding box center [873, 300] width 89 height 45
click at [876, 278] on link "View External Url" at bounding box center [873, 300] width 89 height 45
click at [906, 459] on link "View External Url" at bounding box center [873, 481] width 89 height 45
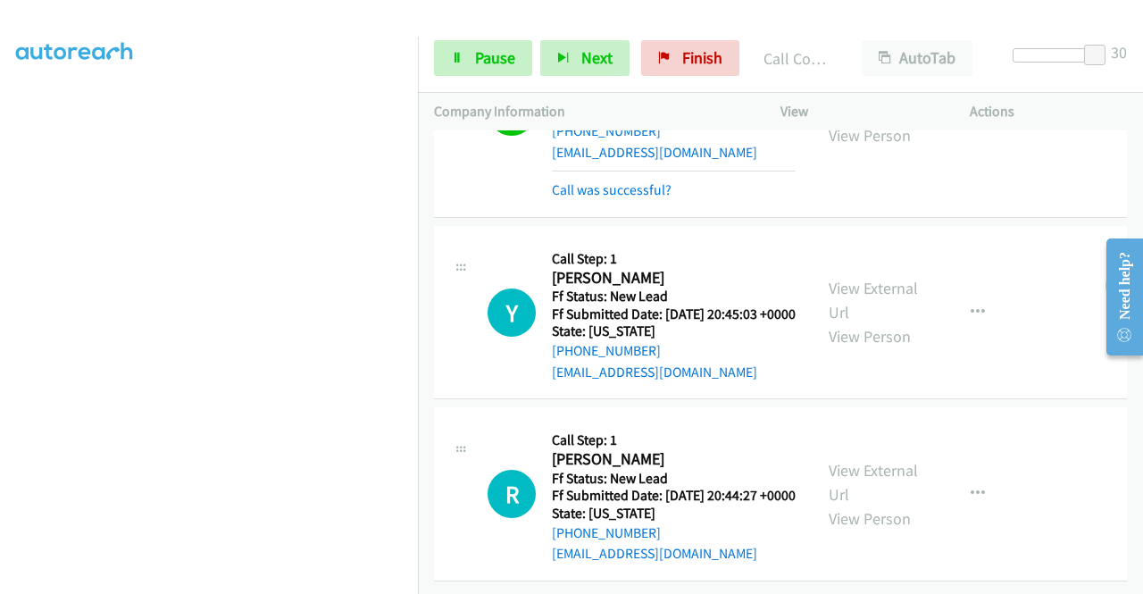
scroll to position [1813, 0]
click at [880, 460] on link "View External Url" at bounding box center [873, 482] width 89 height 45
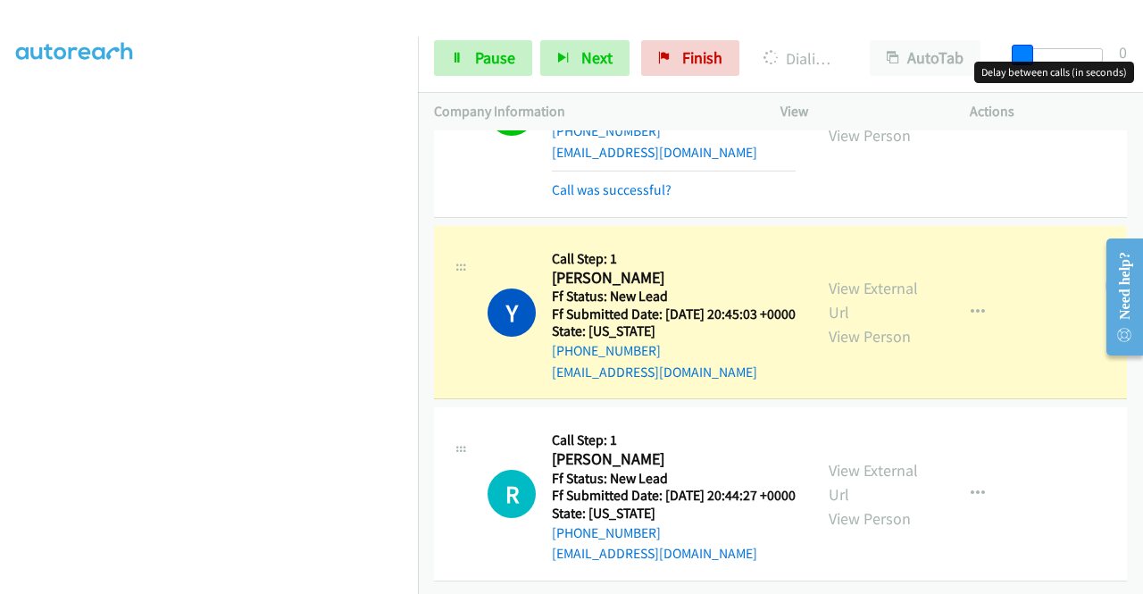
drag, startPoint x: 1099, startPoint y: 53, endPoint x: 984, endPoint y: 57, distance: 114.4
click at [991, 55] on div "Start Calls Pause Next Finish Dialing Yolanda Ruffin AutoTab AutoTab 0" at bounding box center [780, 58] width 725 height 69
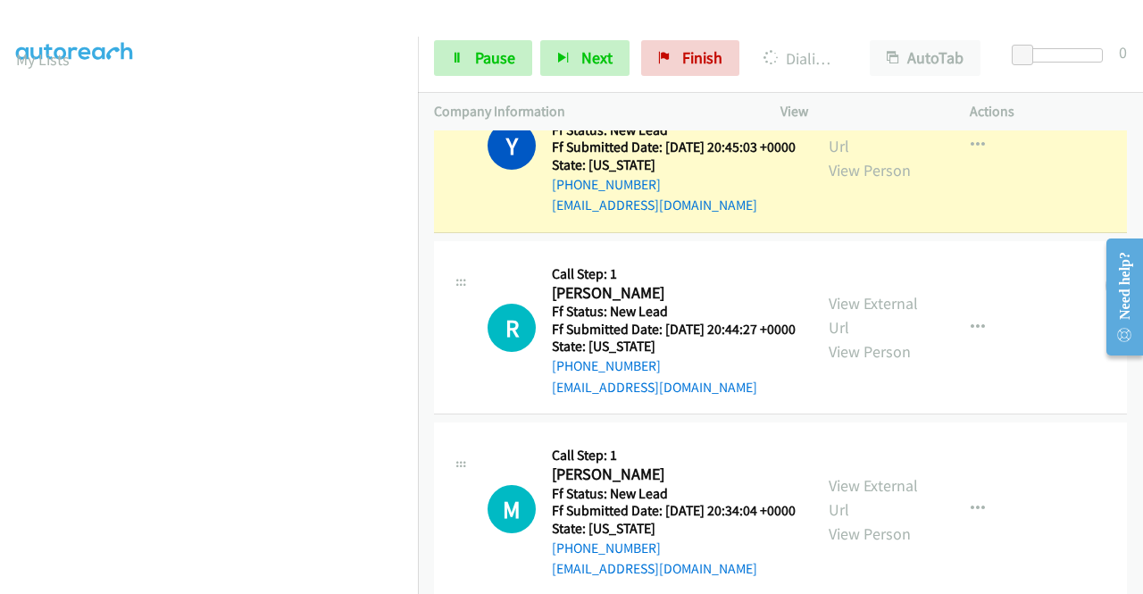
scroll to position [0, 0]
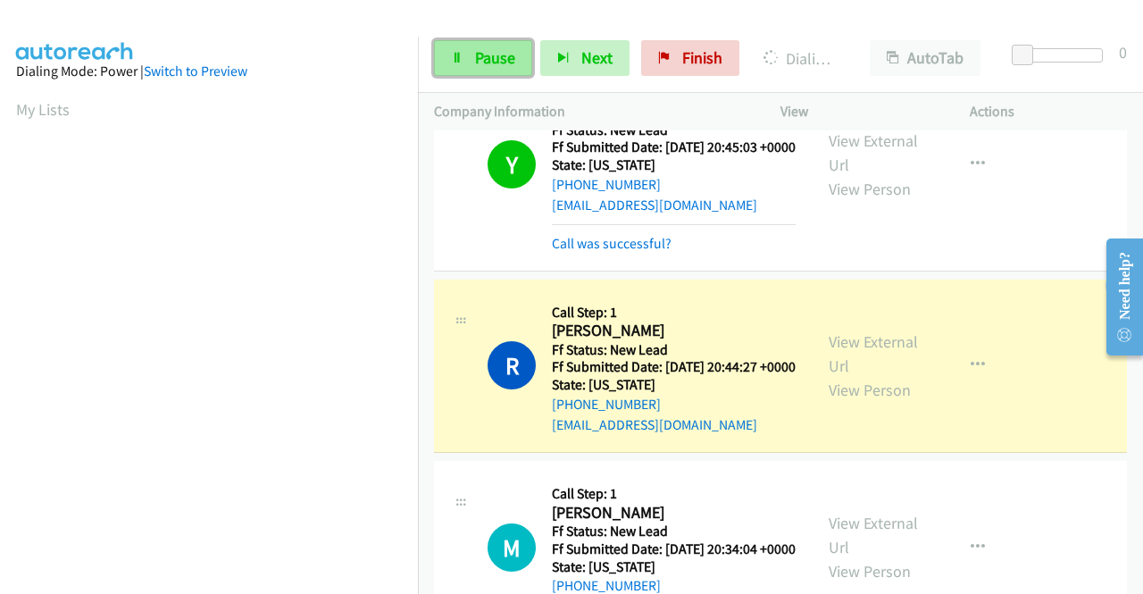
click at [484, 62] on span "Pause" at bounding box center [495, 57] width 40 height 21
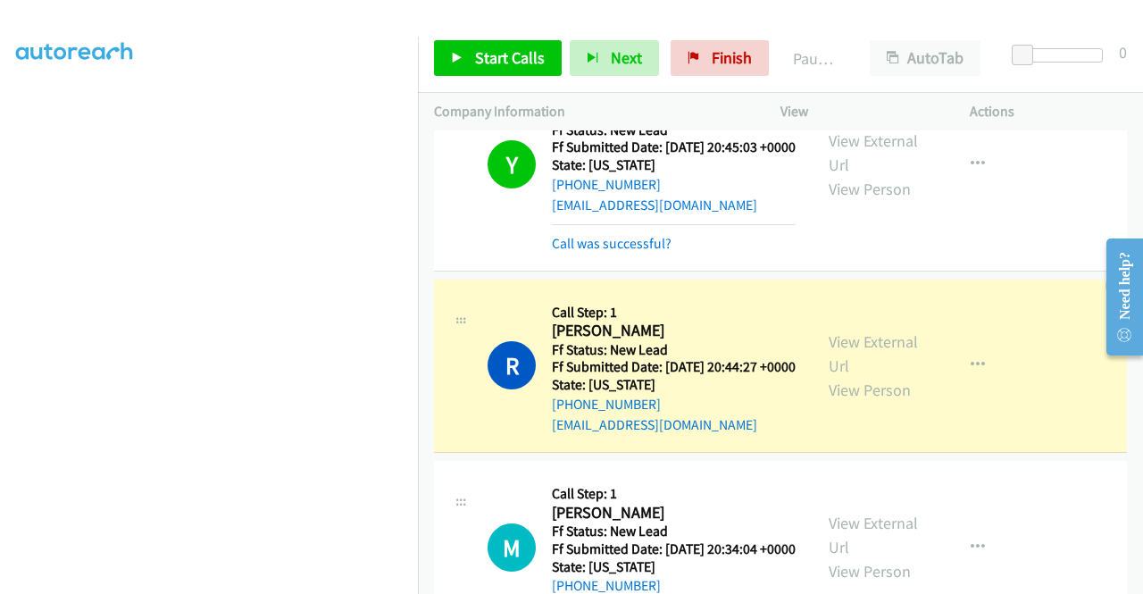
scroll to position [407, 0]
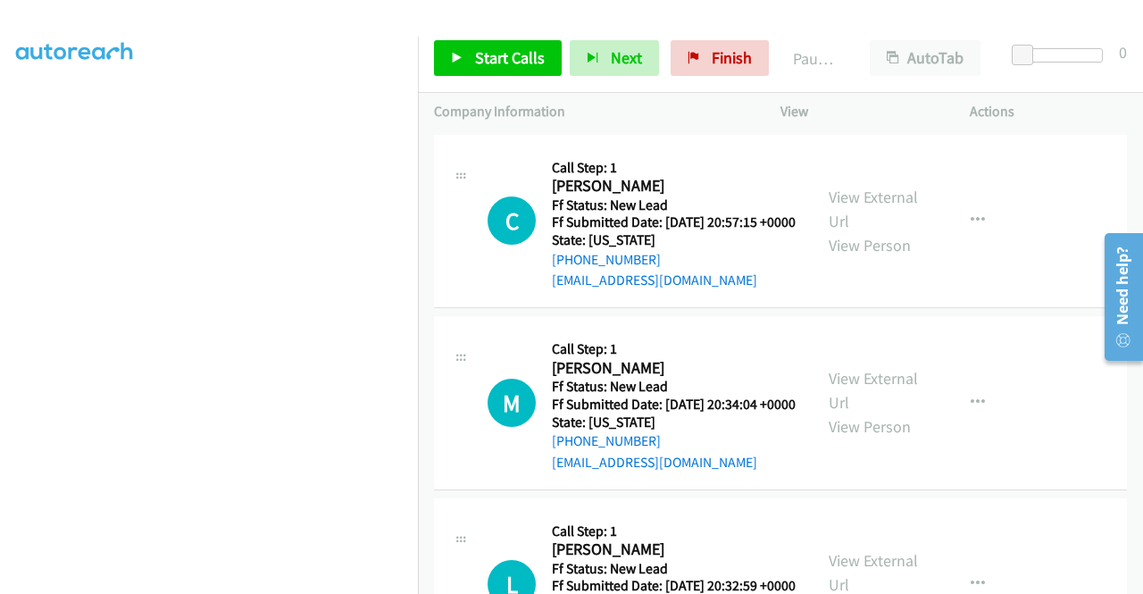
scroll to position [407, 0]
click at [878, 205] on link "View External Url" at bounding box center [873, 209] width 89 height 45
click at [885, 410] on link "View External Url" at bounding box center [873, 390] width 89 height 45
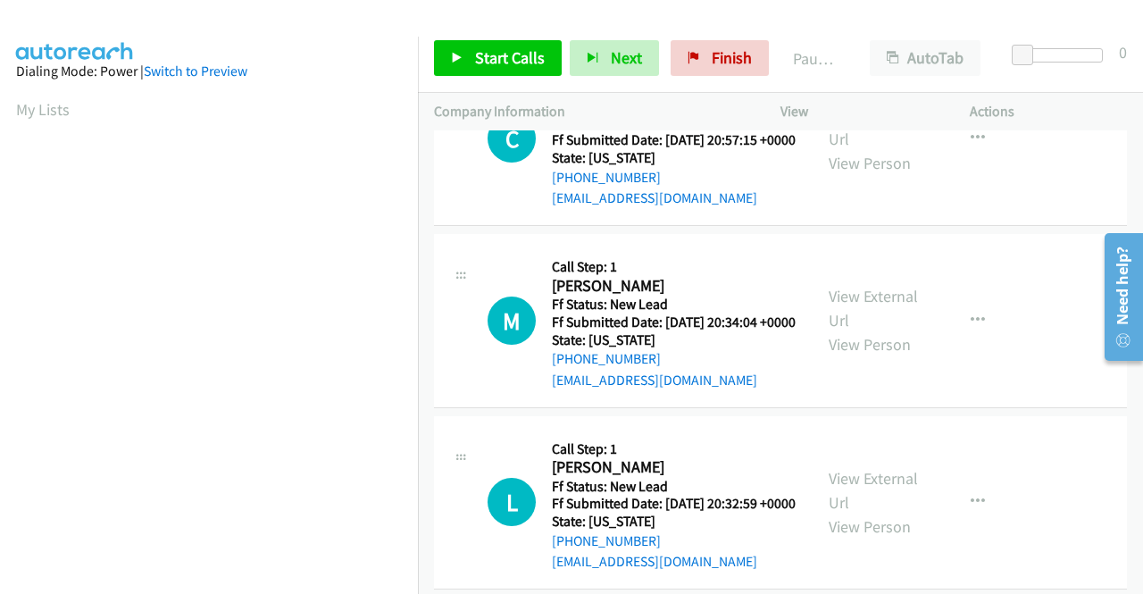
scroll to position [179, 0]
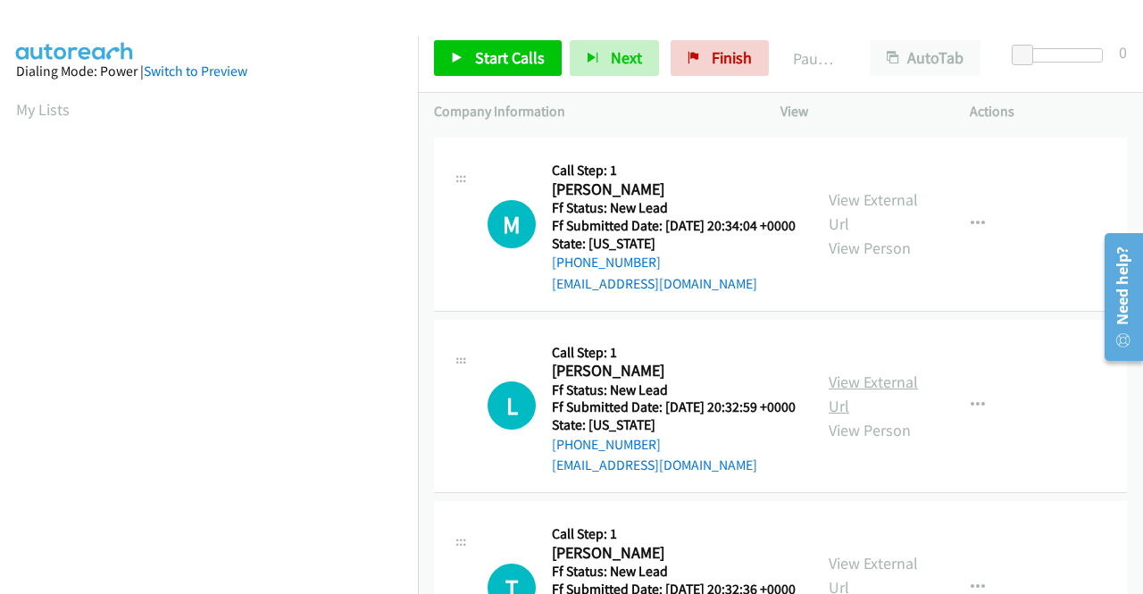
click at [875, 416] on link "View External Url" at bounding box center [873, 394] width 89 height 45
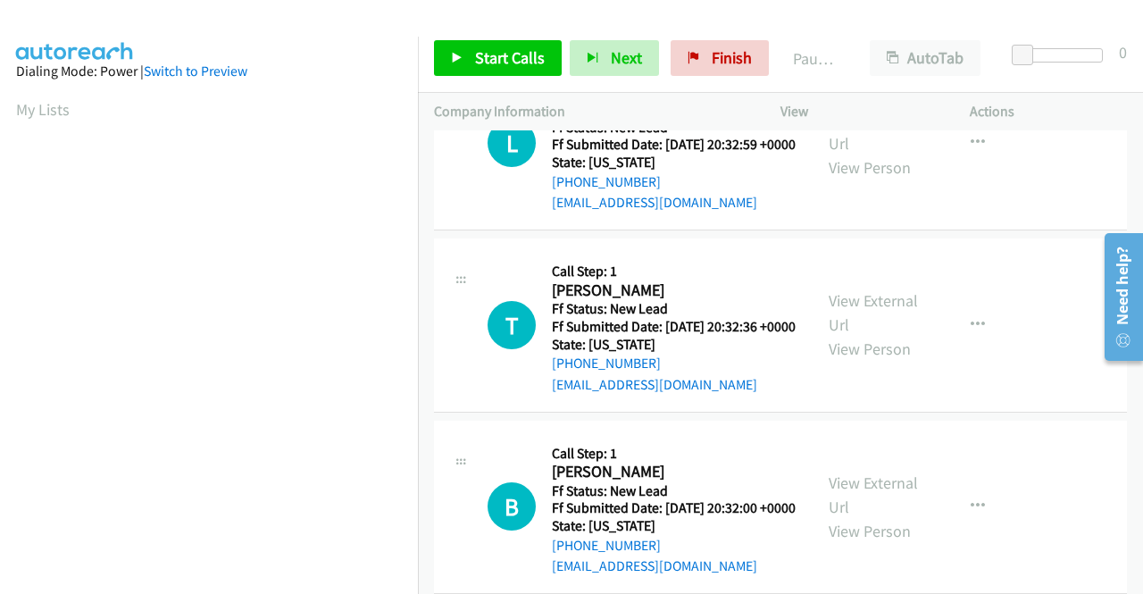
scroll to position [447, 0]
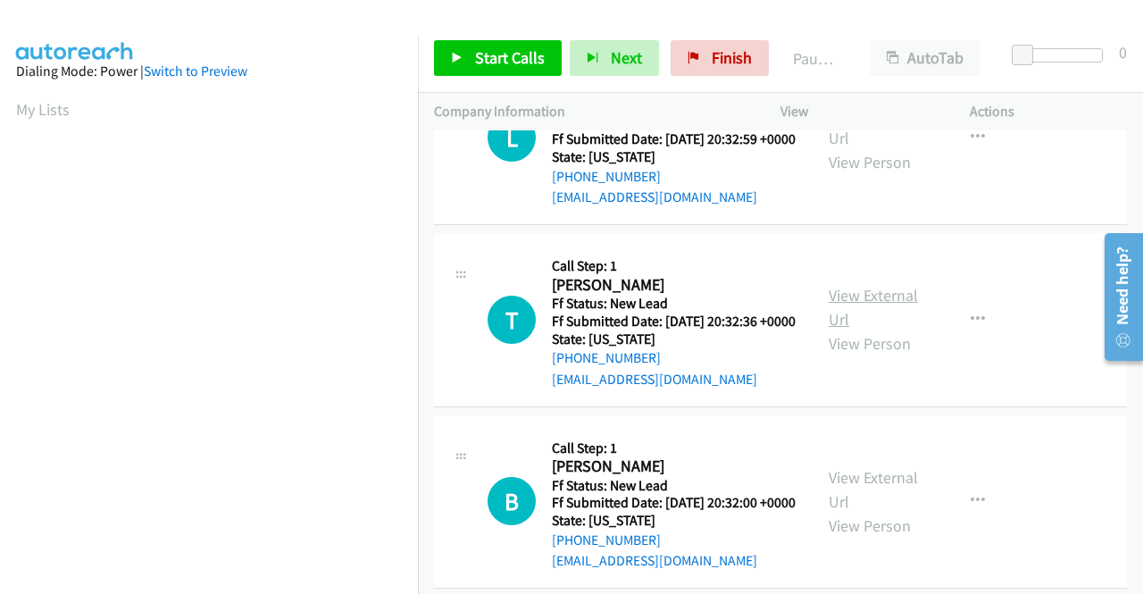
click at [866, 330] on link "View External Url" at bounding box center [873, 307] width 89 height 45
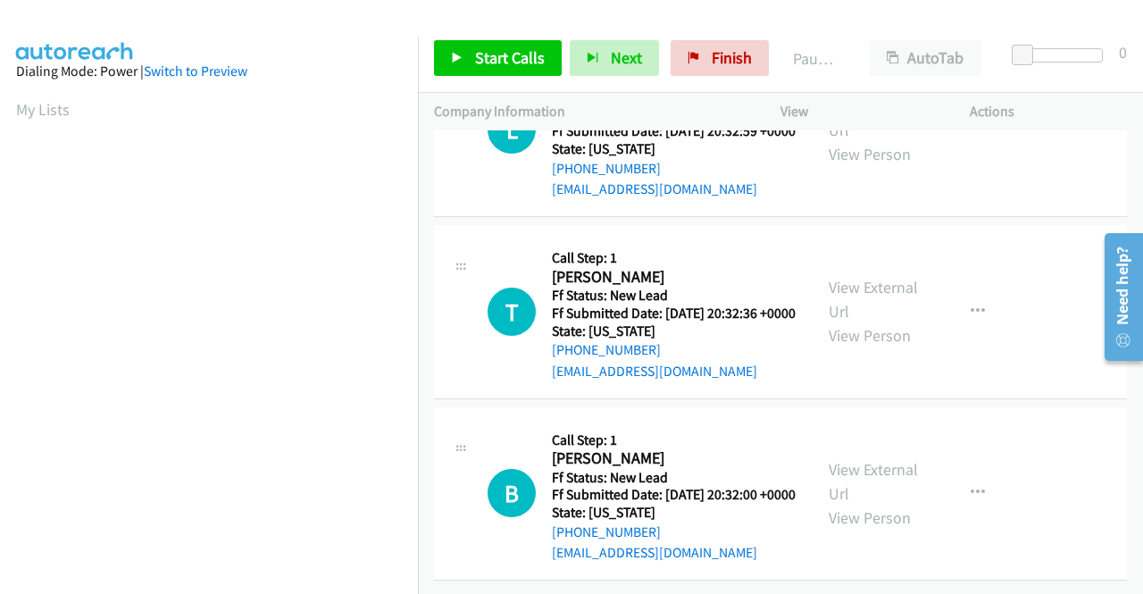
scroll to position [554, 0]
click at [879, 459] on link "View External Url" at bounding box center [873, 481] width 89 height 45
click at [477, 54] on span "Start Calls" at bounding box center [510, 57] width 70 height 21
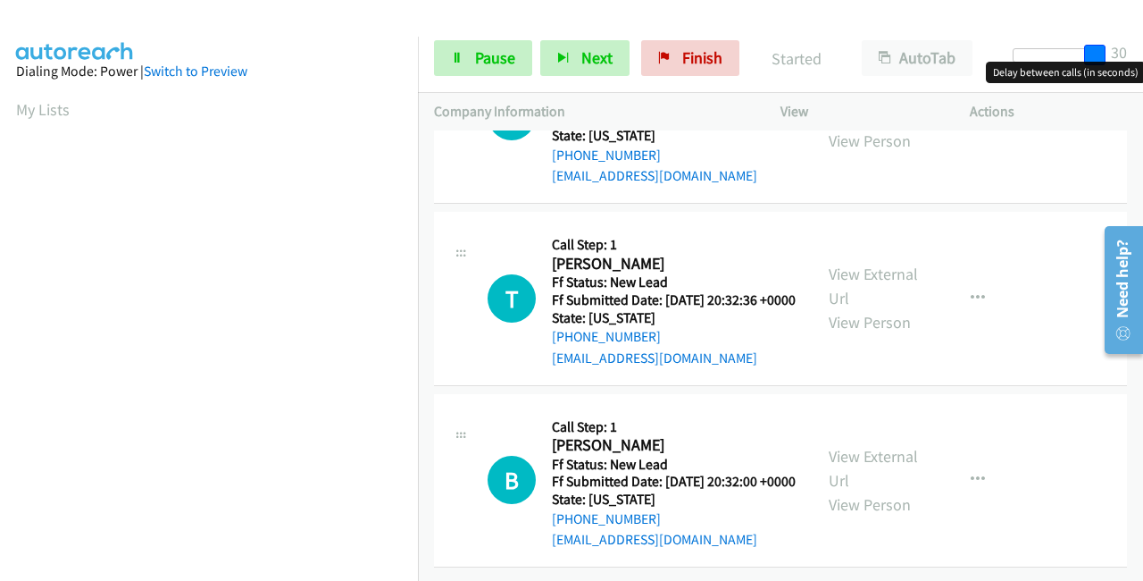
drag, startPoint x: 1025, startPoint y: 49, endPoint x: 1142, endPoint y: 47, distance: 117.0
click at [1142, 47] on div "Start Calls Pause Next Finish Started AutoTab AutoTab 30" at bounding box center [780, 58] width 725 height 69
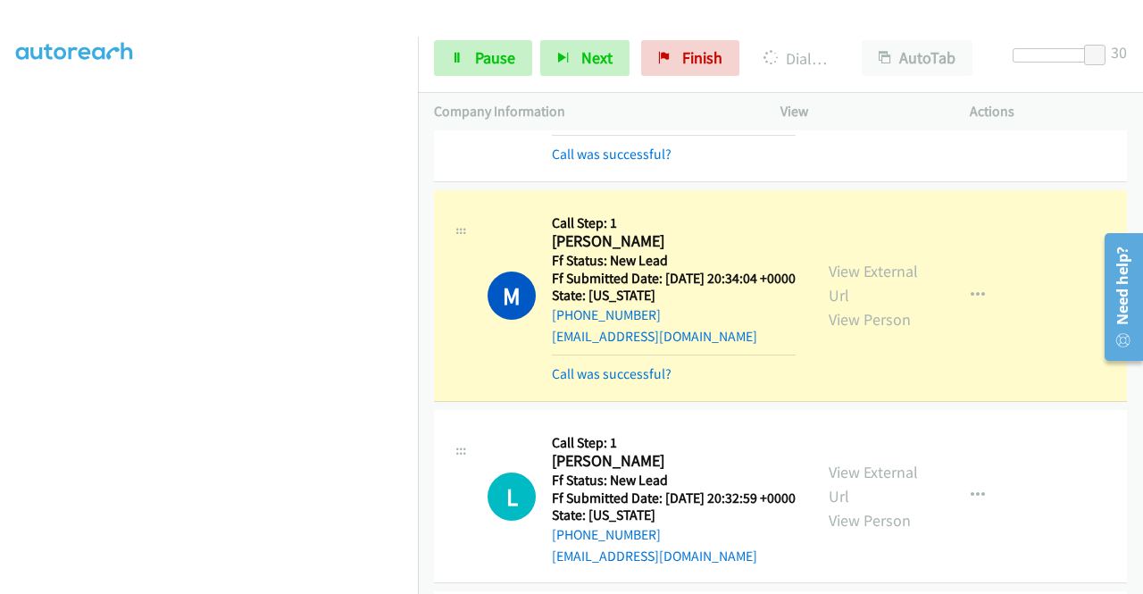
scroll to position [89, 0]
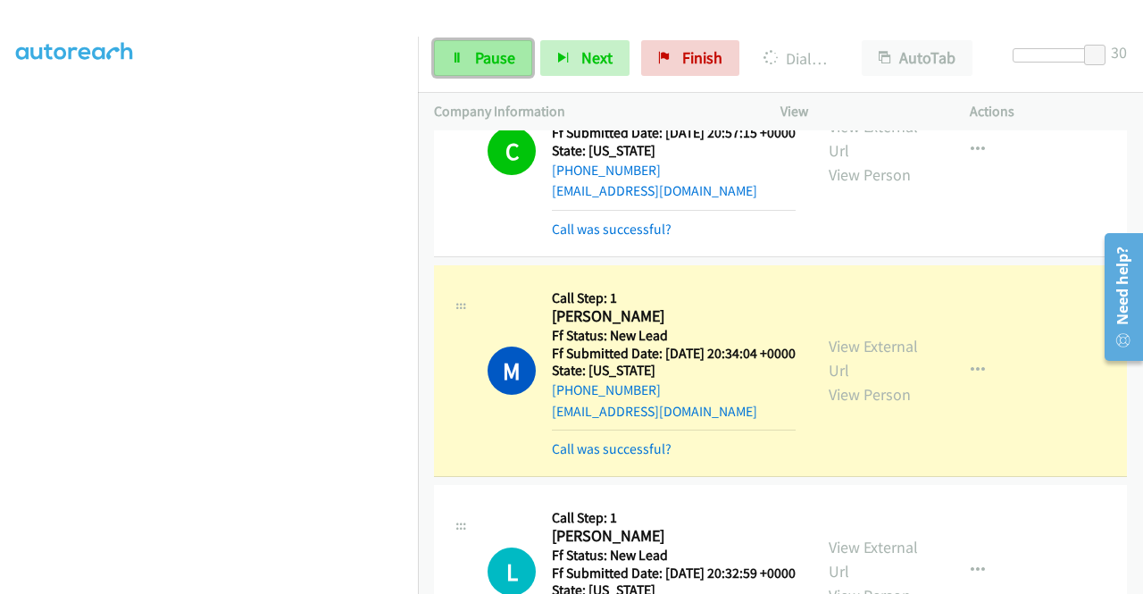
click at [477, 57] on span "Pause" at bounding box center [495, 57] width 40 height 21
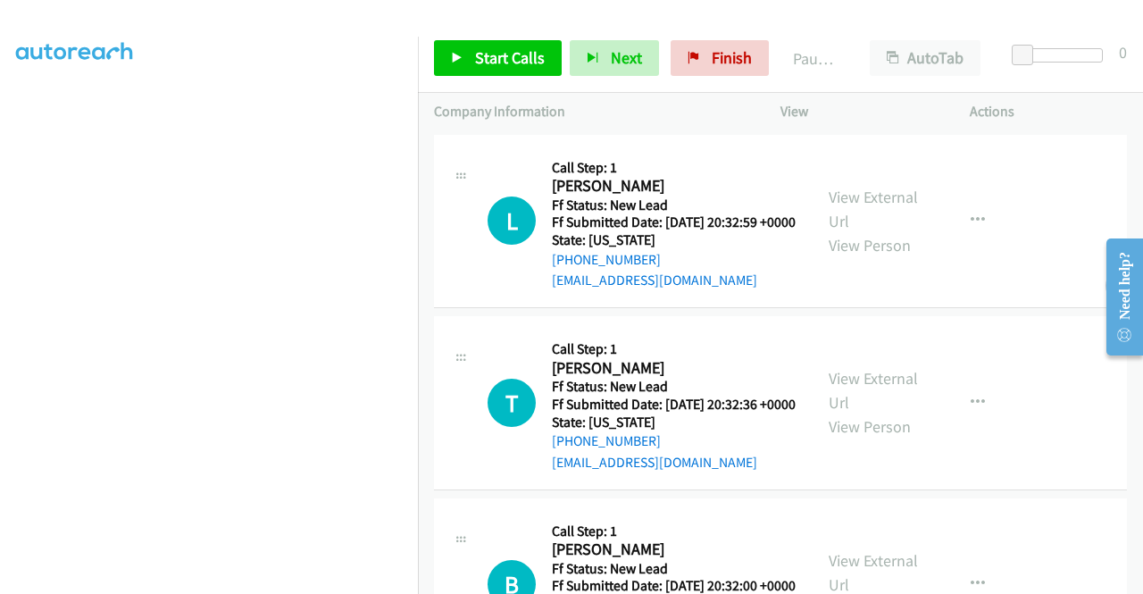
scroll to position [407, 0]
click at [480, 58] on span "Start Calls" at bounding box center [510, 57] width 70 height 21
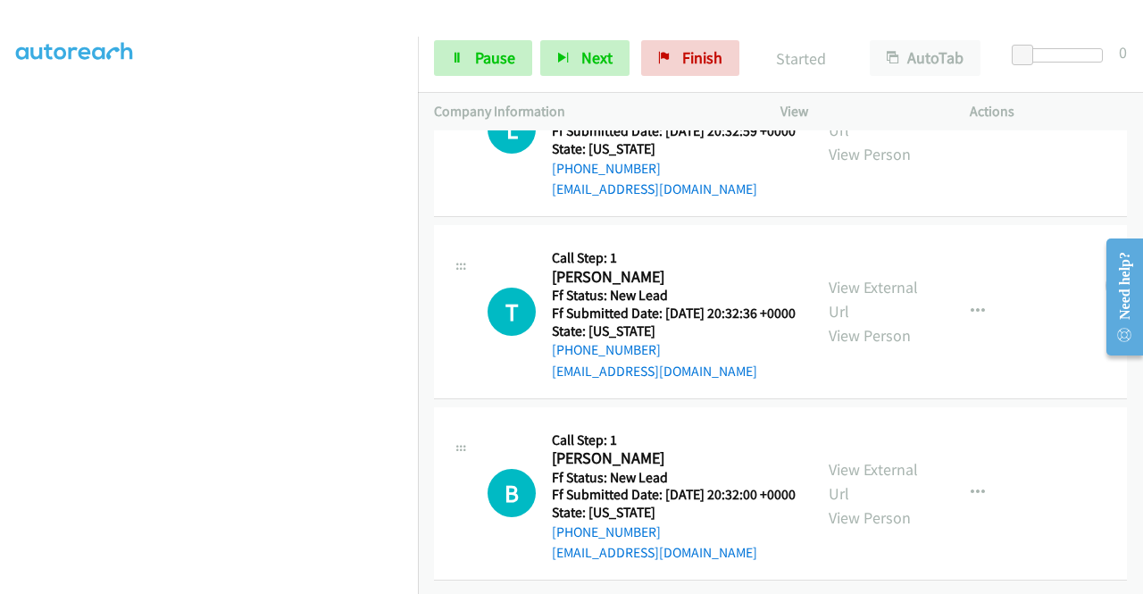
scroll to position [0, 0]
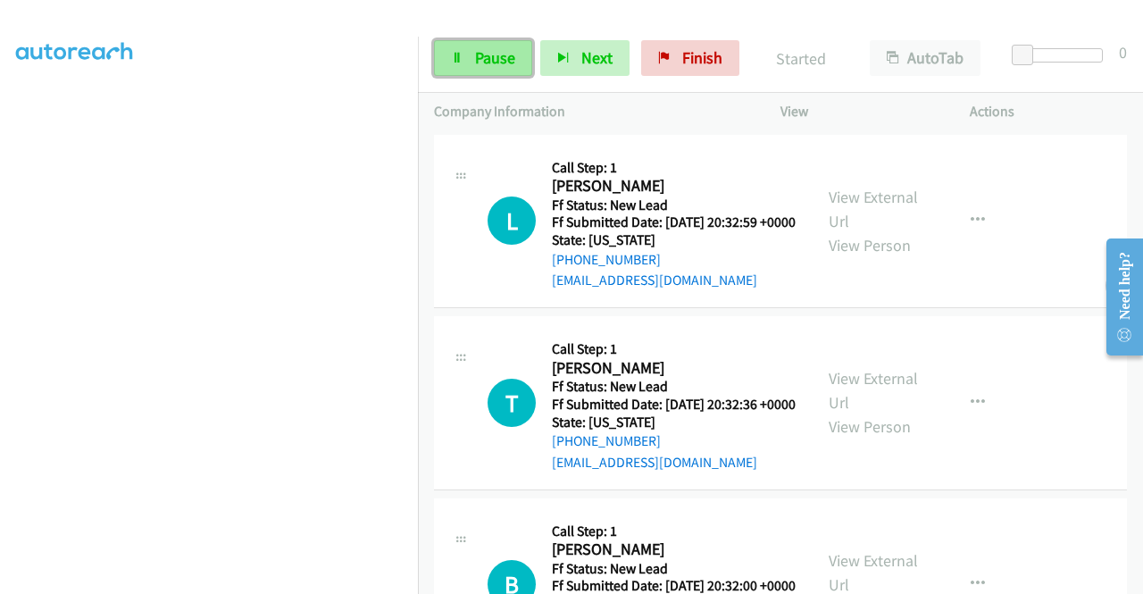
click at [457, 53] on icon at bounding box center [457, 59] width 13 height 13
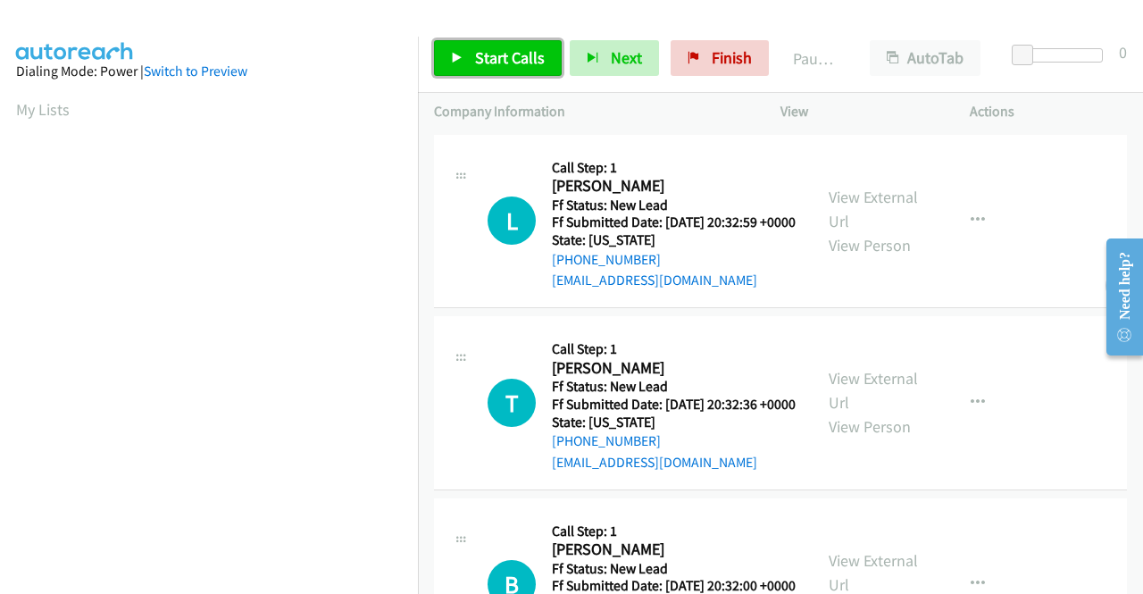
click at [506, 57] on span "Start Calls" at bounding box center [510, 57] width 70 height 21
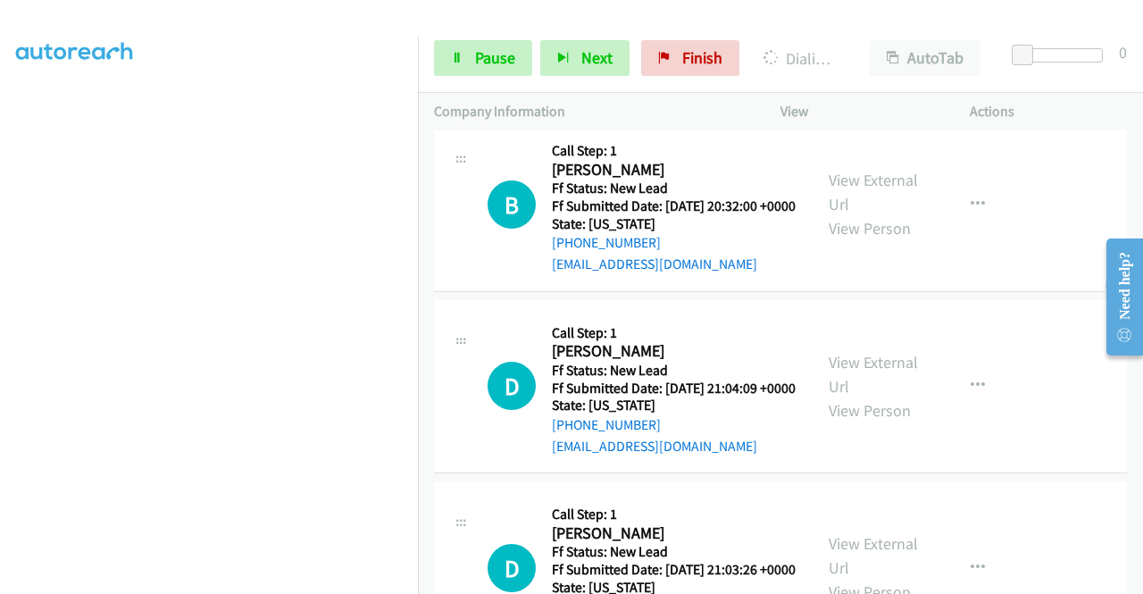
scroll to position [447, 0]
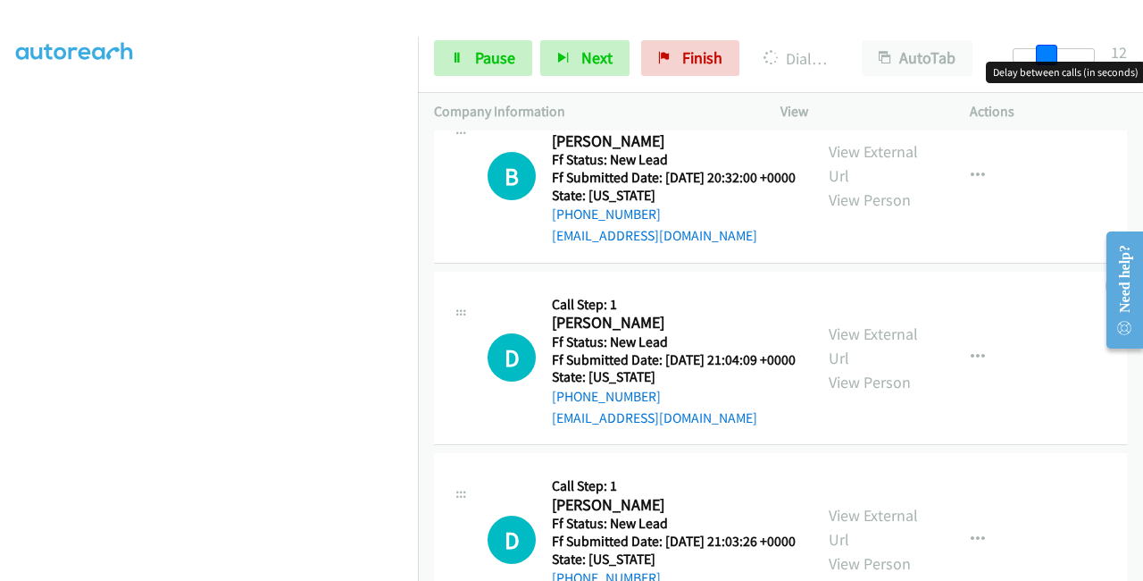
drag, startPoint x: 1027, startPoint y: 54, endPoint x: 1059, endPoint y: 56, distance: 32.3
click at [1059, 56] on div at bounding box center [1054, 55] width 82 height 14
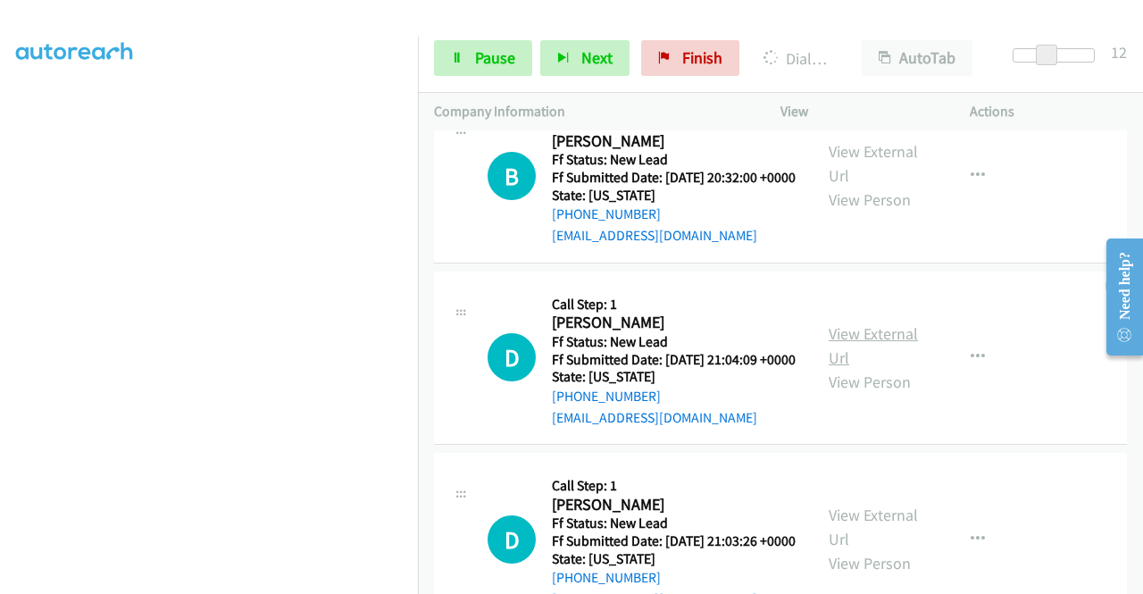
click at [874, 368] on link "View External Url" at bounding box center [873, 345] width 89 height 45
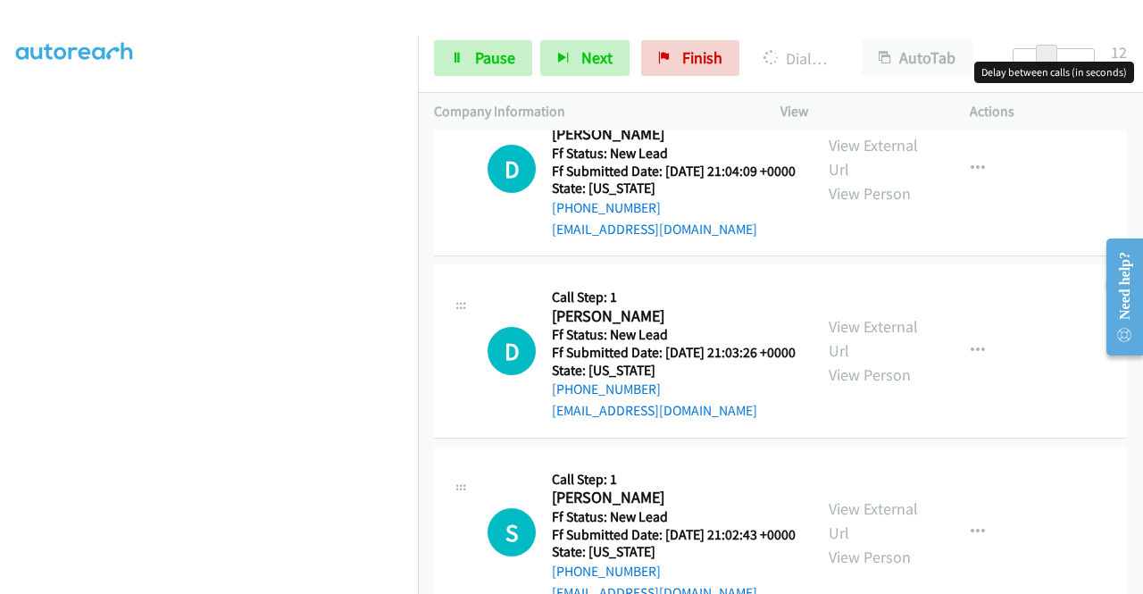
scroll to position [715, 0]
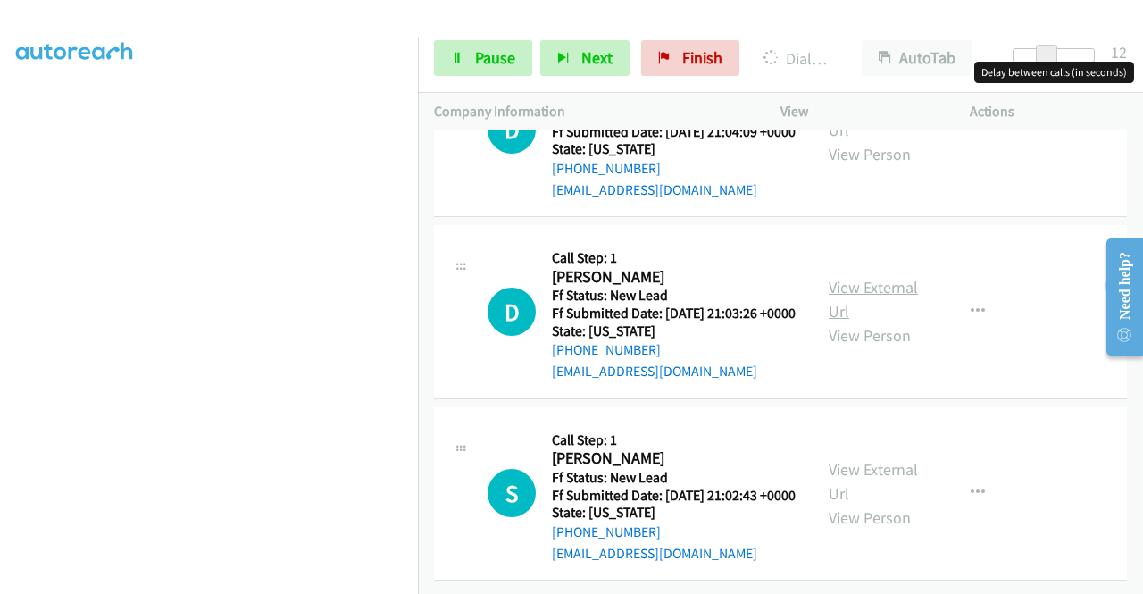
click at [896, 322] on link "View External Url" at bounding box center [873, 299] width 89 height 45
click at [884, 459] on link "View External Url" at bounding box center [873, 481] width 89 height 45
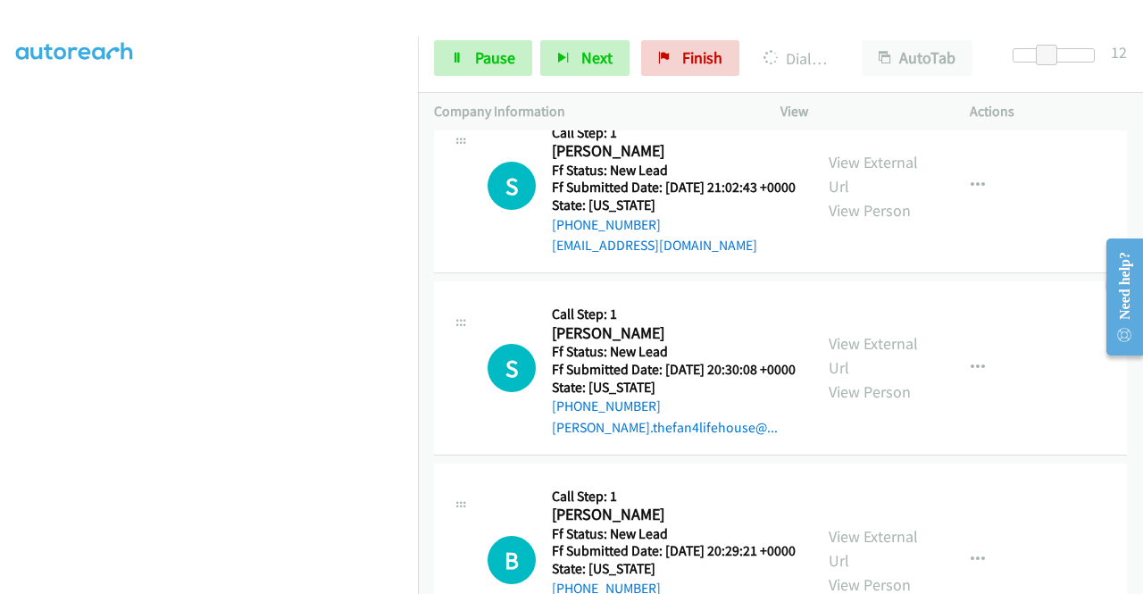
scroll to position [1275, 0]
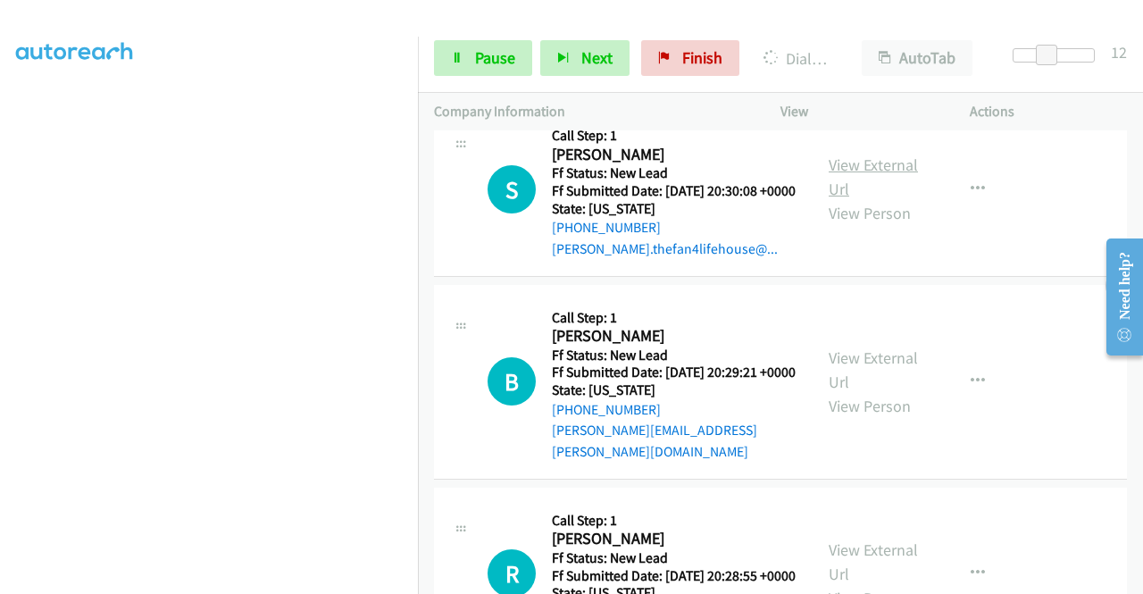
click at [868, 199] on link "View External Url" at bounding box center [873, 177] width 89 height 45
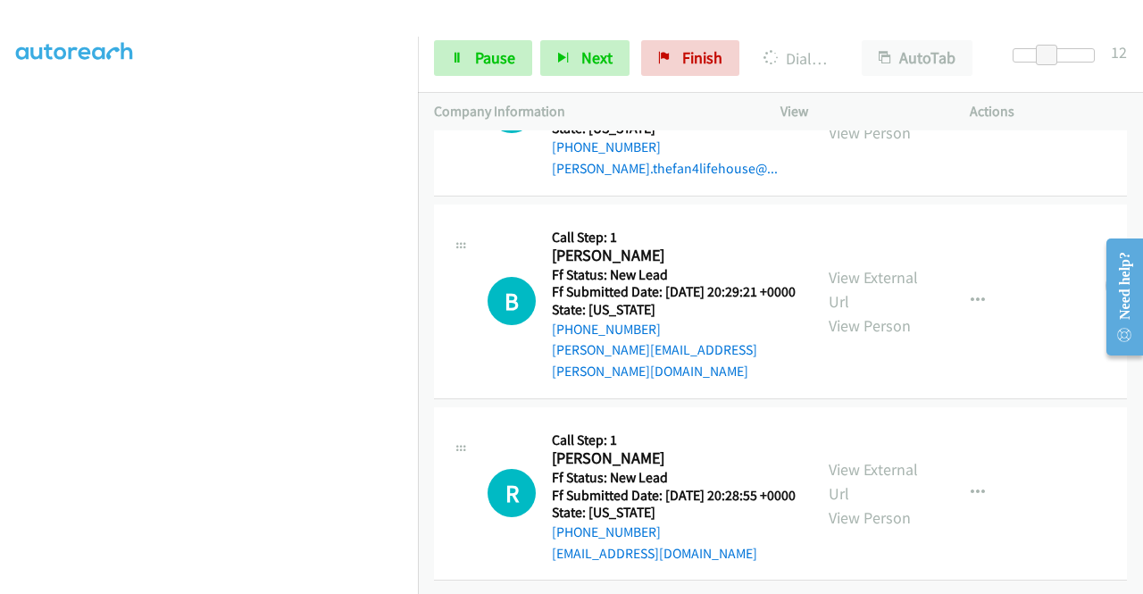
scroll to position [1501, 0]
click at [859, 267] on link "View External Url" at bounding box center [873, 289] width 89 height 45
click at [870, 459] on link "View External Url" at bounding box center [873, 481] width 89 height 45
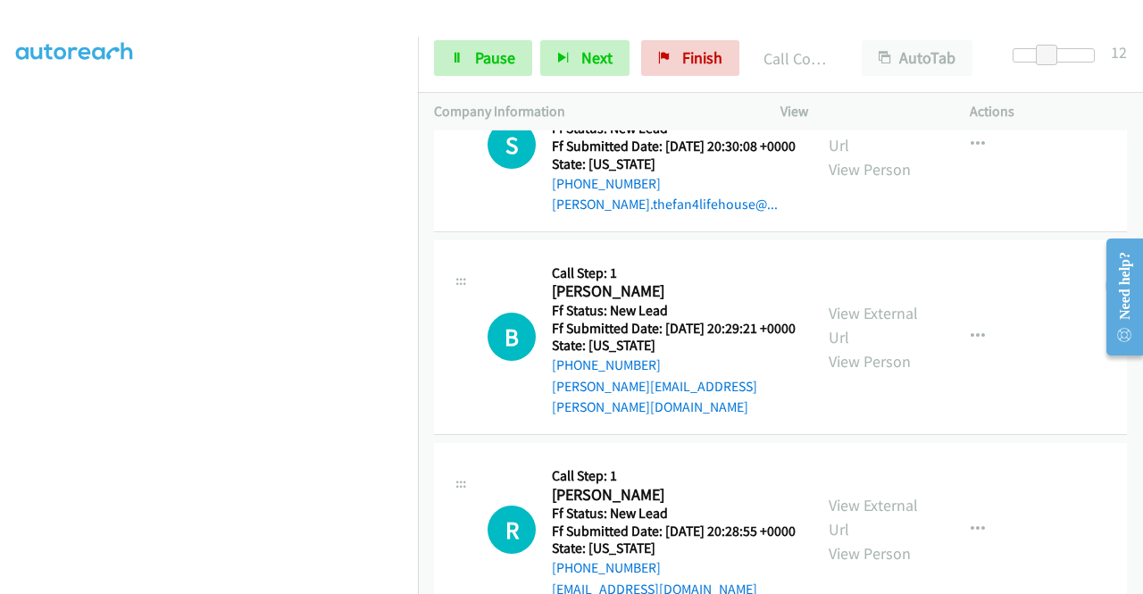
scroll to position [1398, 0]
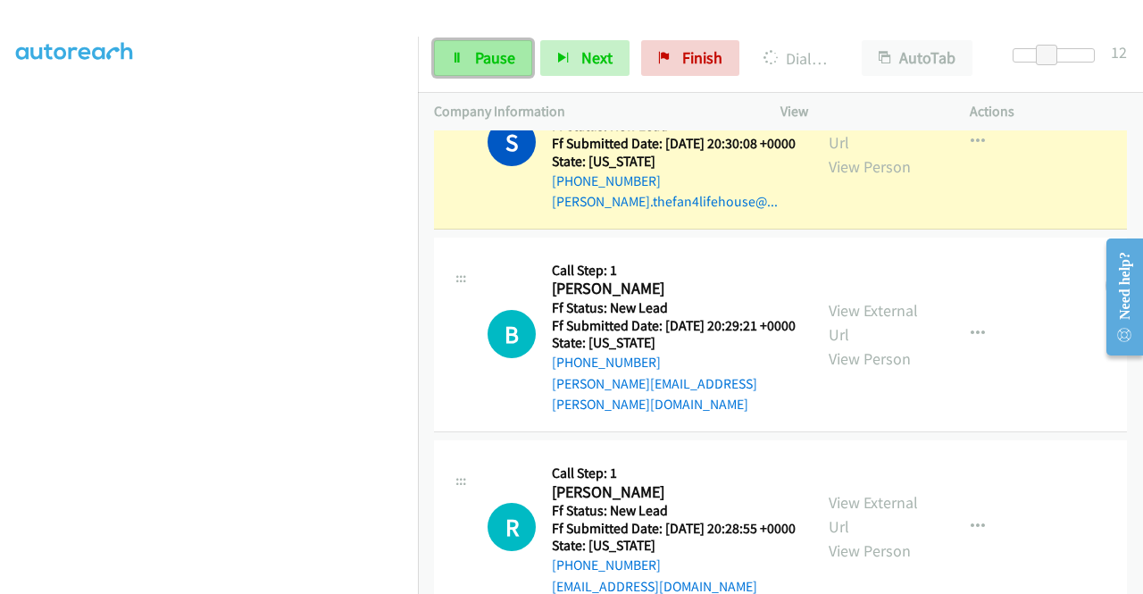
click at [479, 54] on span "Pause" at bounding box center [495, 57] width 40 height 21
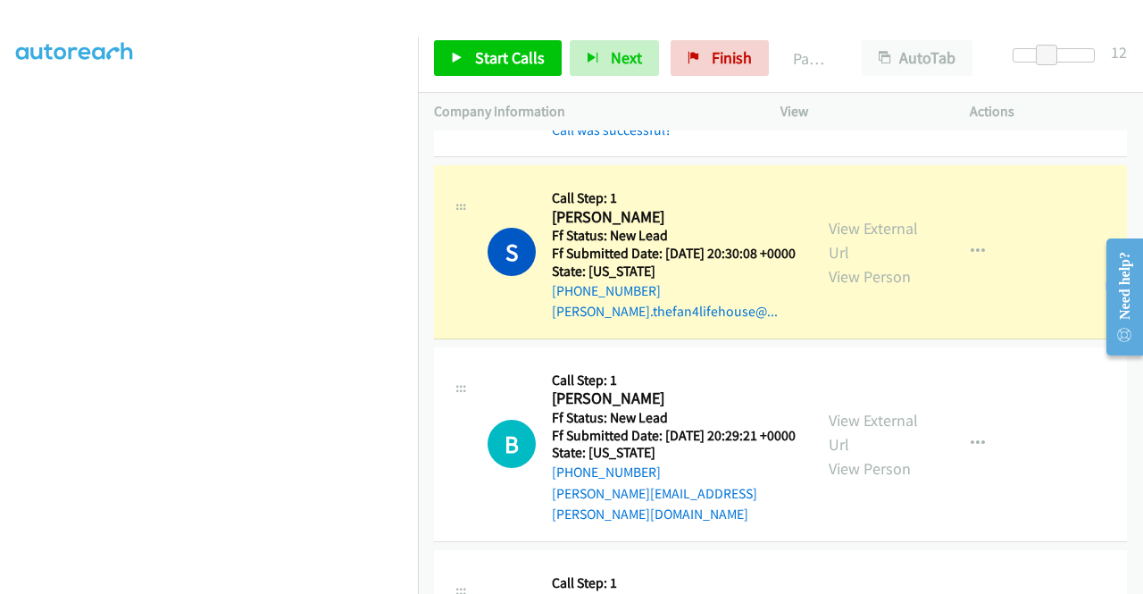
scroll to position [1487, 0]
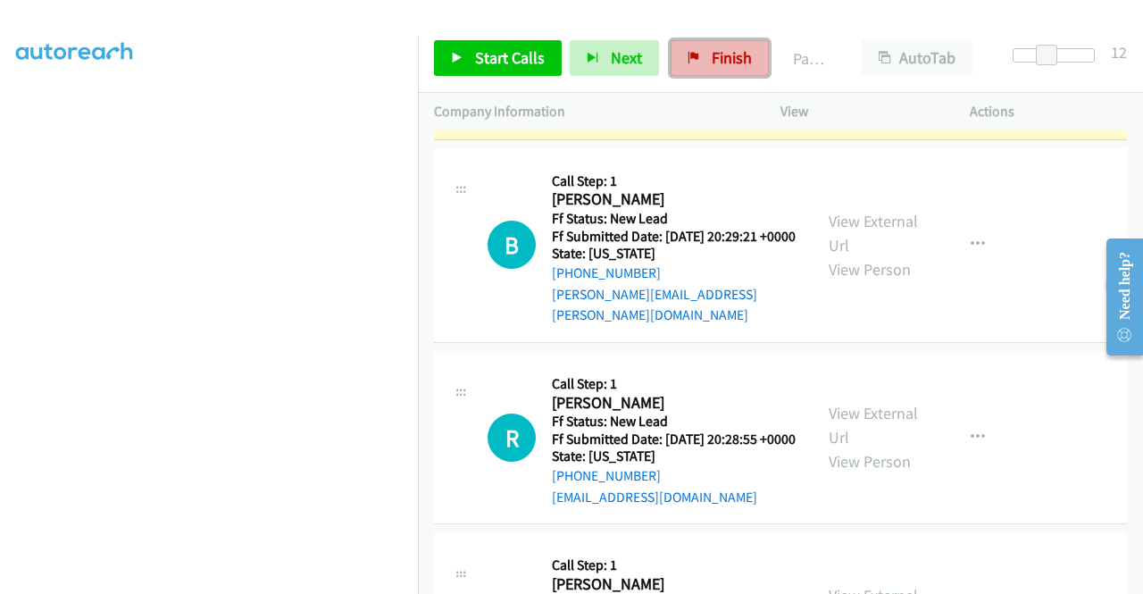
click at [715, 58] on span "Finish" at bounding box center [732, 57] width 40 height 21
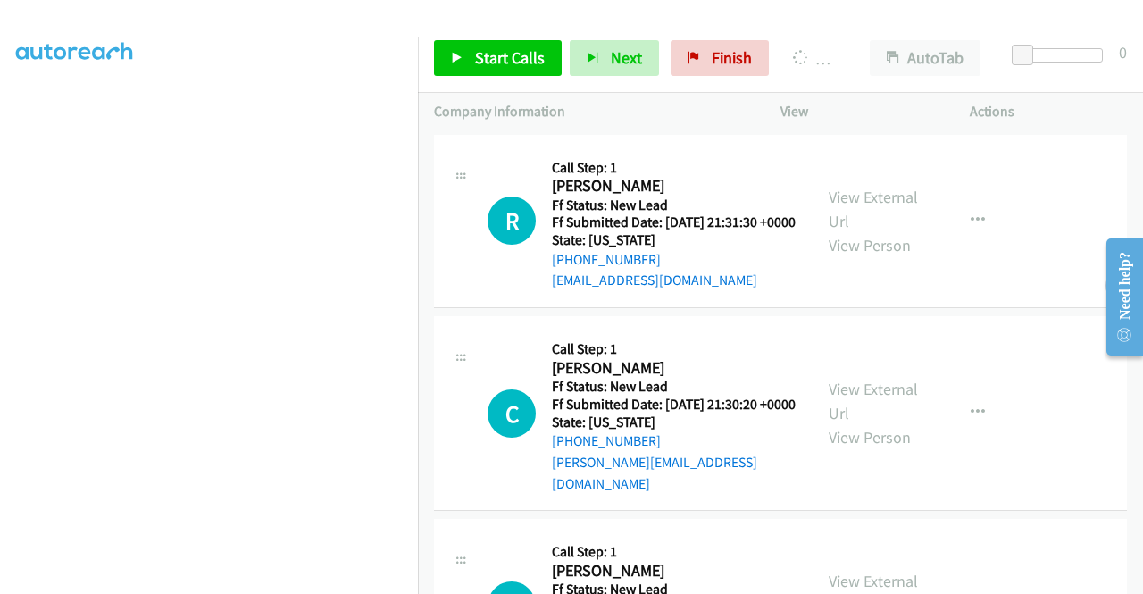
scroll to position [369, 0]
drag, startPoint x: 715, startPoint y: 55, endPoint x: 629, endPoint y: 96, distance: 94.7
click at [715, 55] on span "Finish" at bounding box center [732, 57] width 40 height 21
